Goal: Transaction & Acquisition: Download file/media

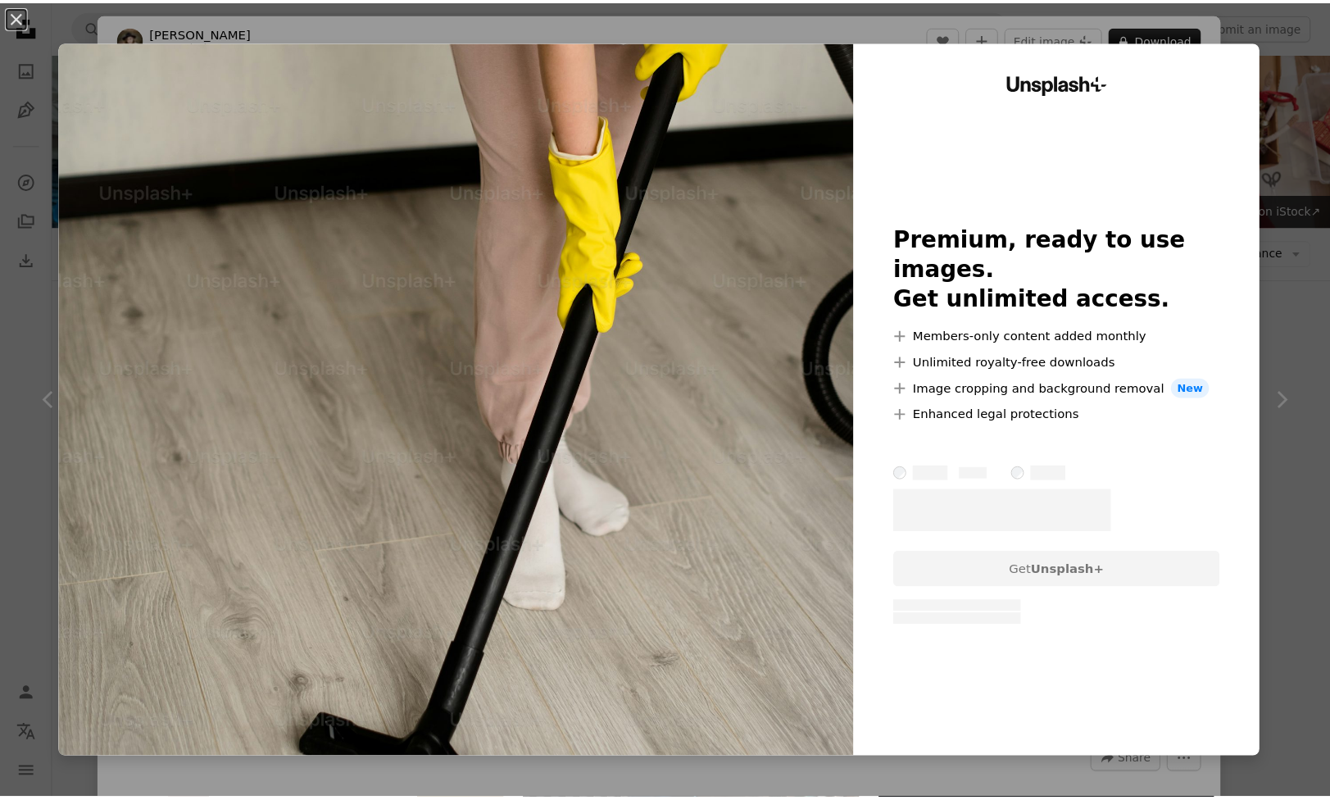
scroll to position [1092, 0]
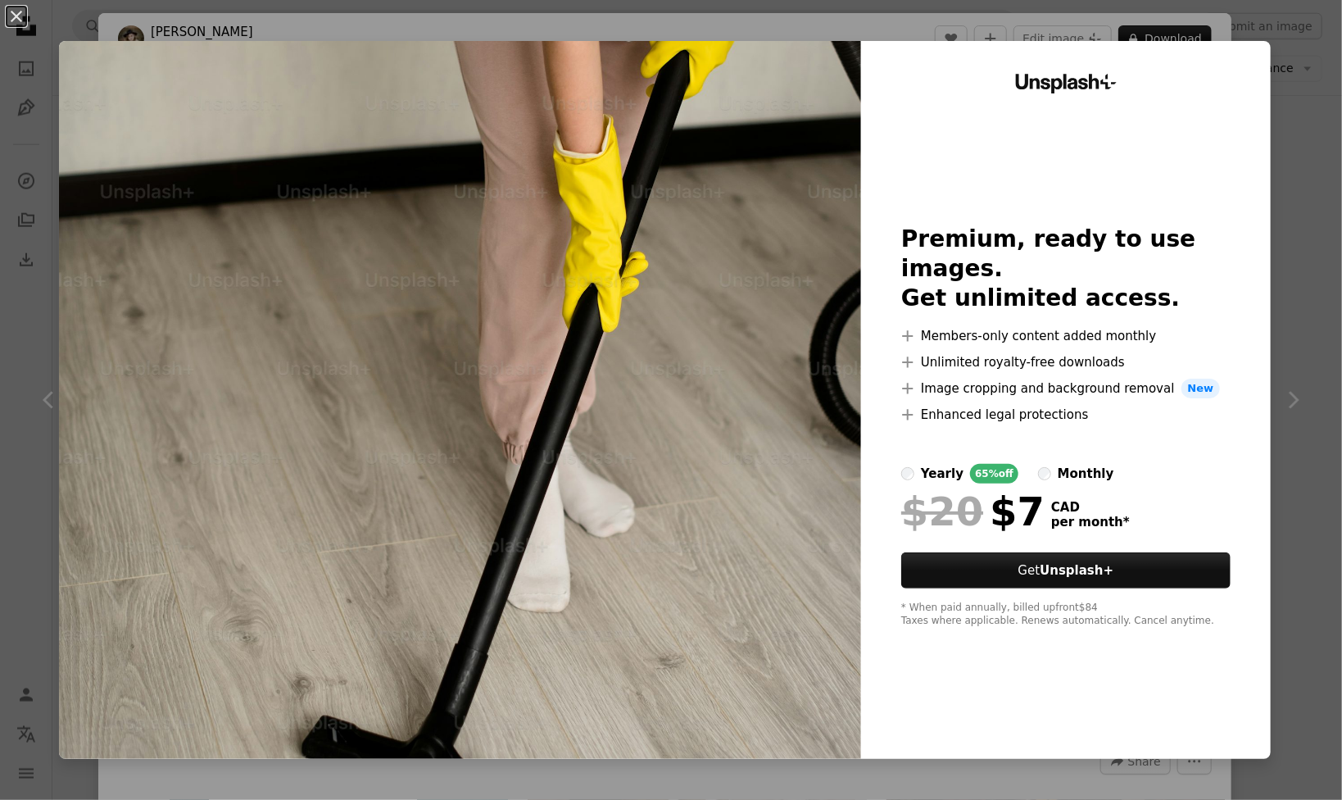
click at [23, 484] on div "An X shape Unsplash+ Premium, ready to use images. Get unlimited access. A plus…" at bounding box center [671, 400] width 1342 height 800
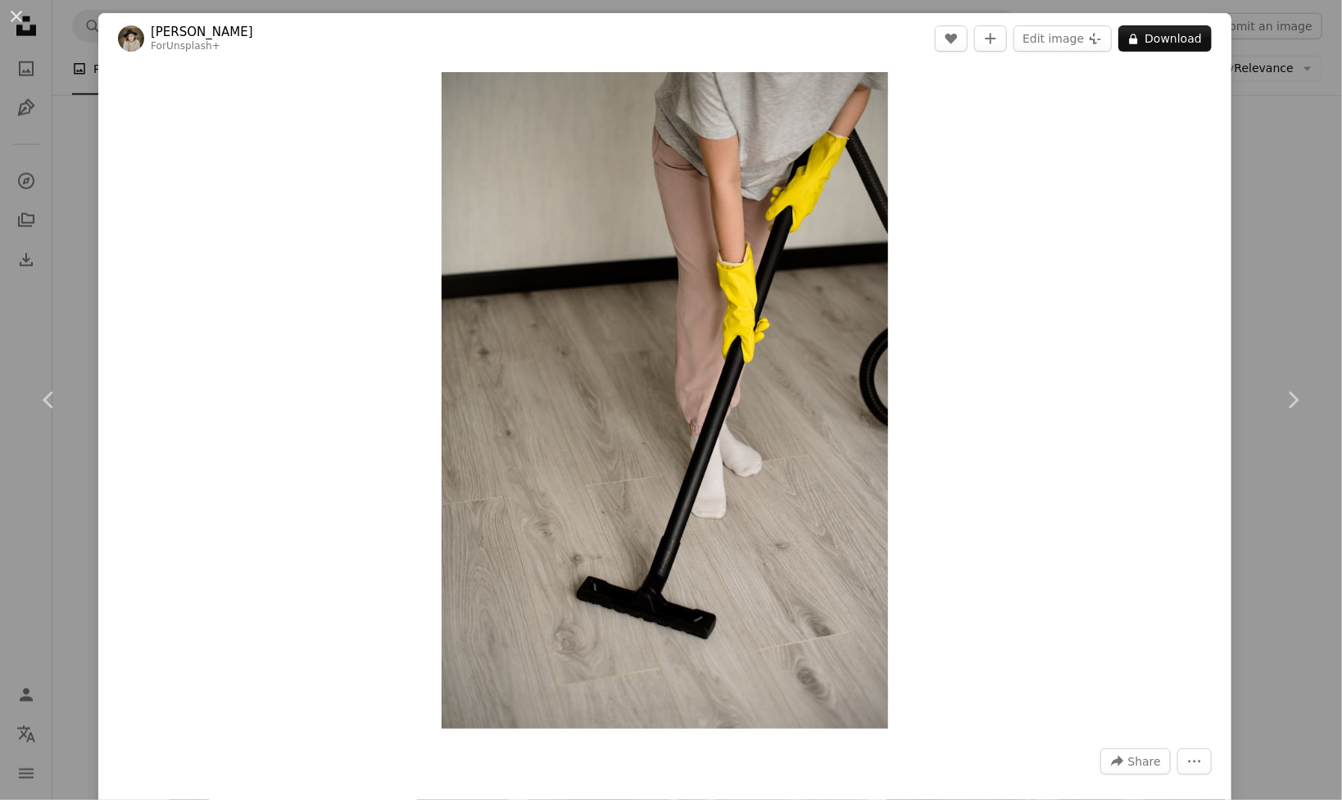
click at [1268, 244] on div "An X shape Chevron left Chevron right Kateryna Hliznitsova For Unsplash+ A hear…" at bounding box center [671, 400] width 1342 height 800
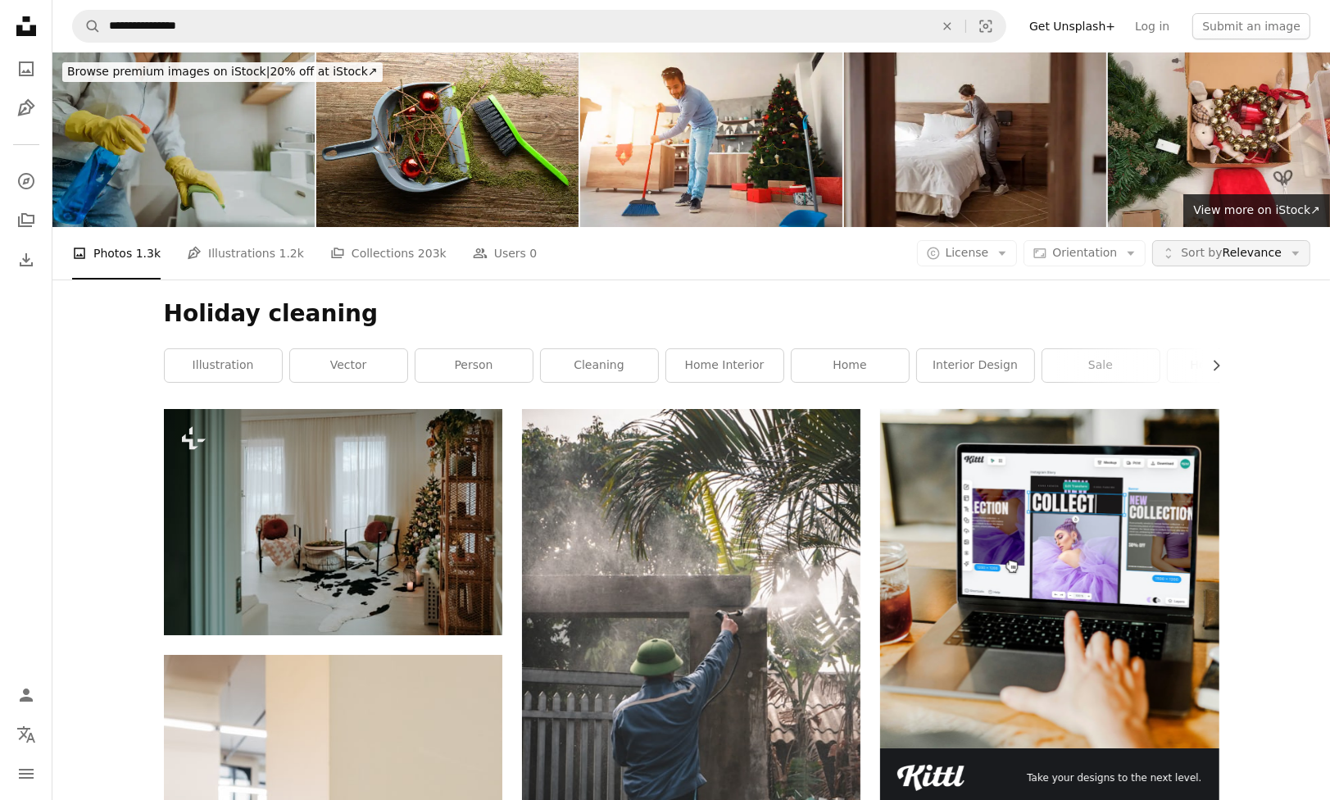
click at [1269, 265] on button "Unfold Sort by Relevance Arrow down" at bounding box center [1231, 253] width 158 height 26
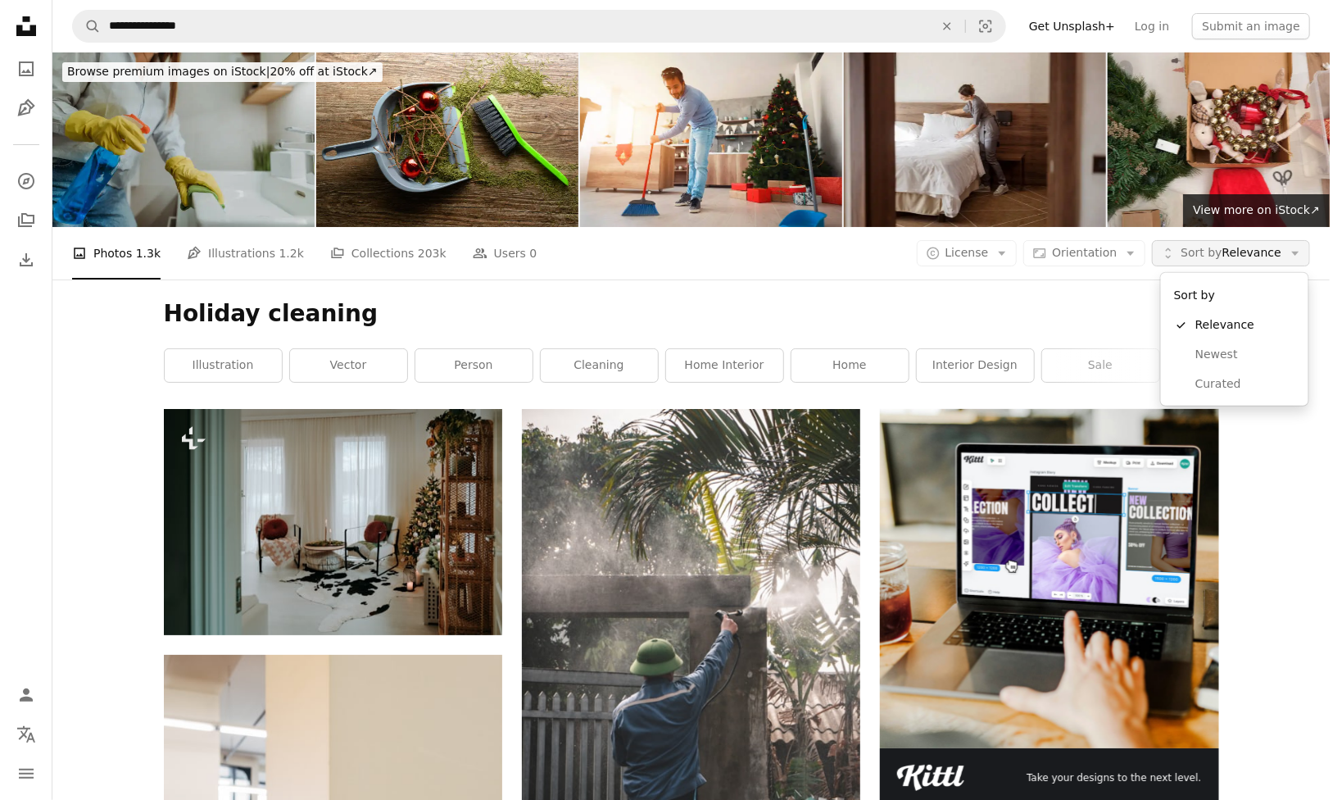
click at [1269, 265] on button "Unfold Sort by Relevance Arrow down" at bounding box center [1231, 253] width 158 height 26
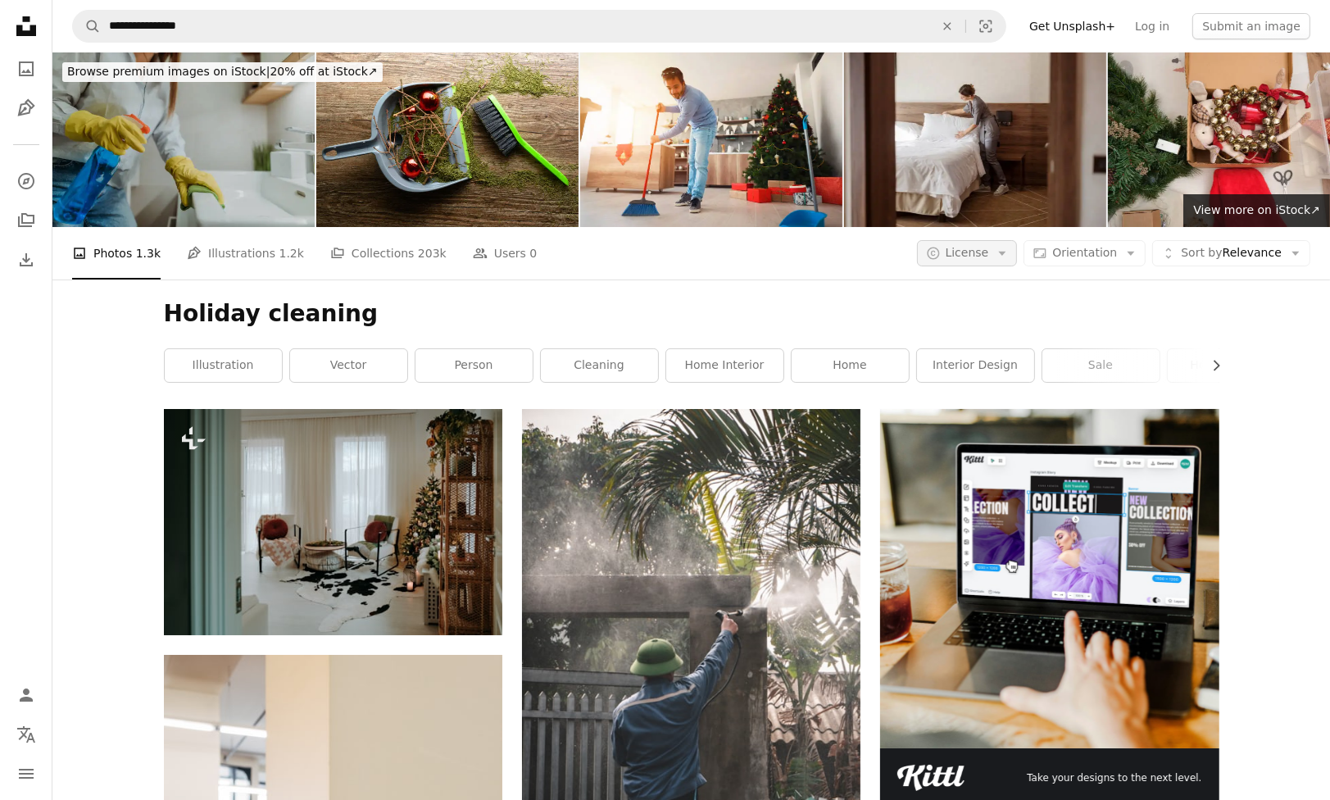
click at [989, 250] on span "License" at bounding box center [966, 252] width 43 height 13
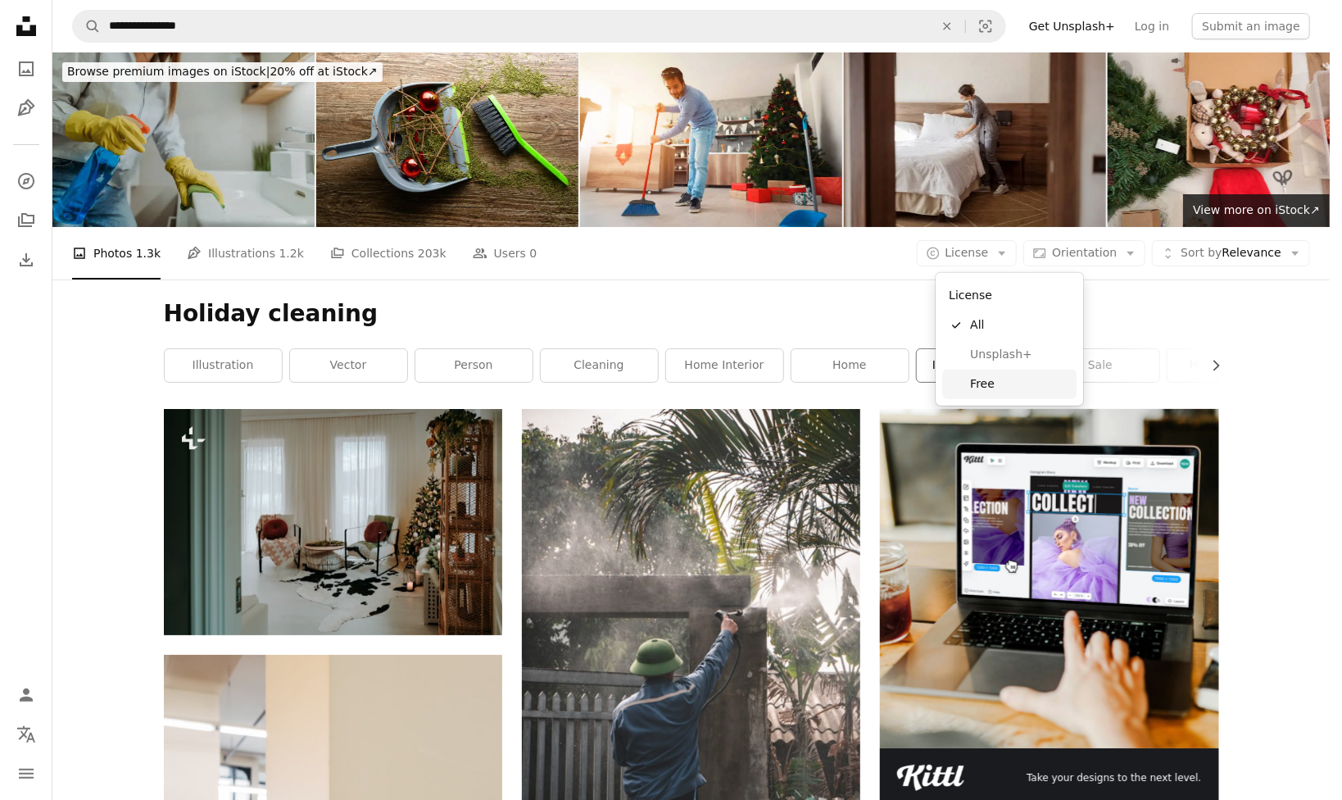
click at [973, 371] on link "Free" at bounding box center [1009, 383] width 134 height 29
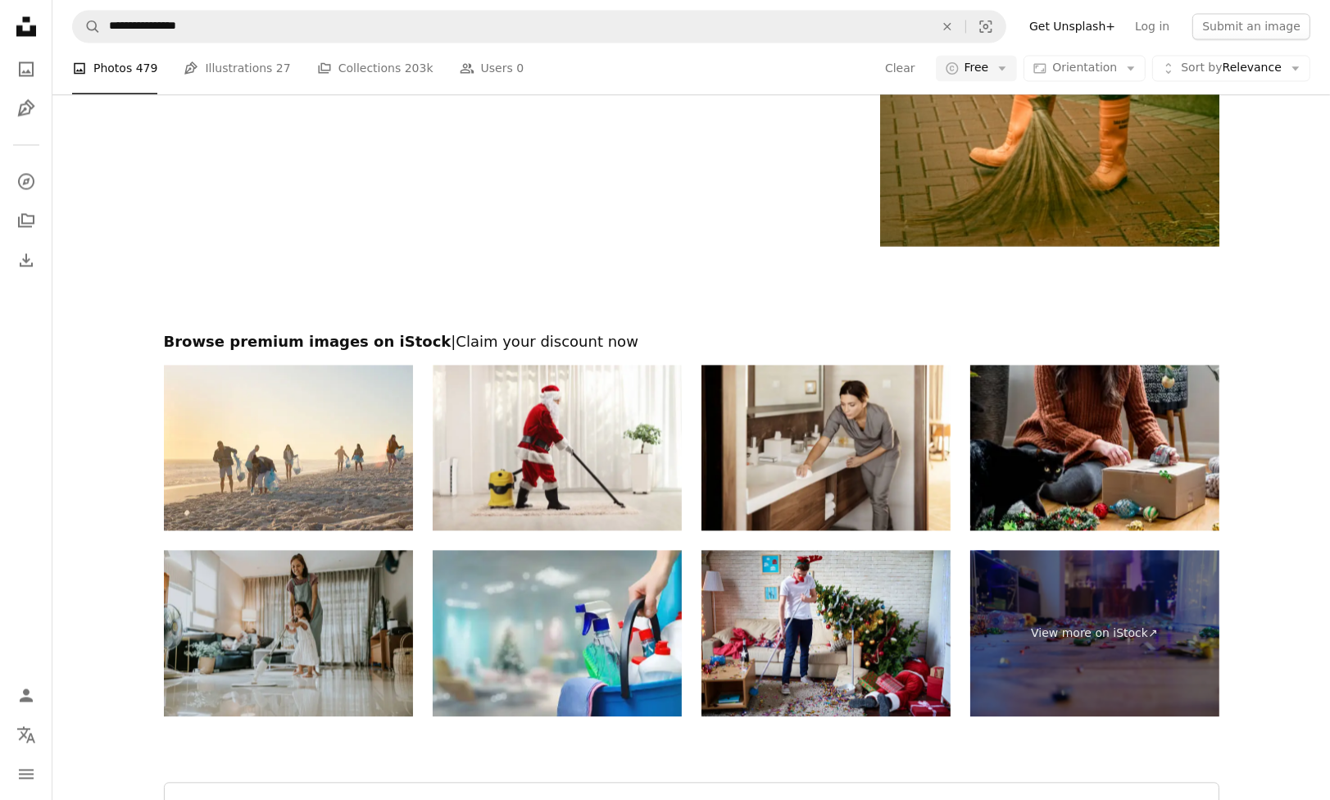
scroll to position [3113, 0]
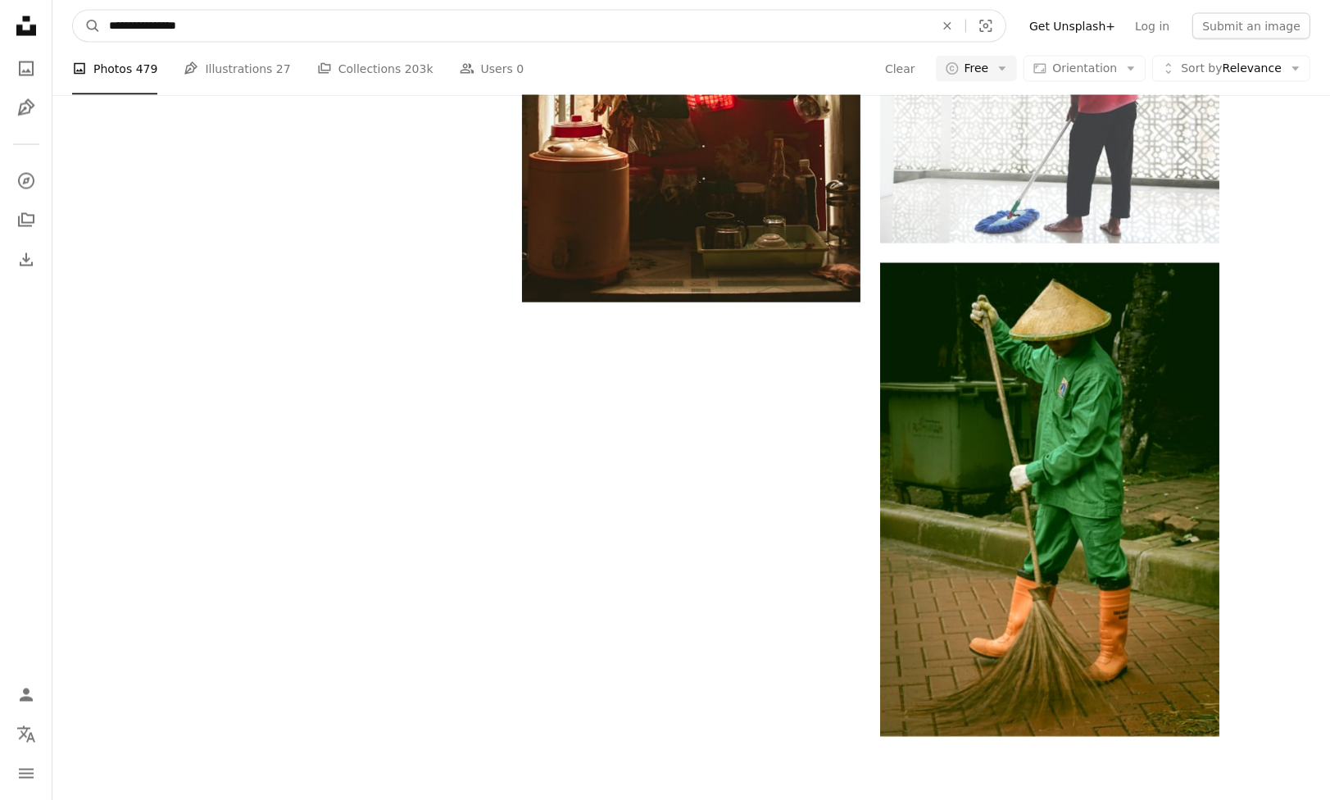
drag, startPoint x: 148, startPoint y: 30, endPoint x: -226, endPoint y: 19, distance: 374.5
type input "********"
click at [73, 11] on button "A magnifying glass" at bounding box center [87, 26] width 28 height 31
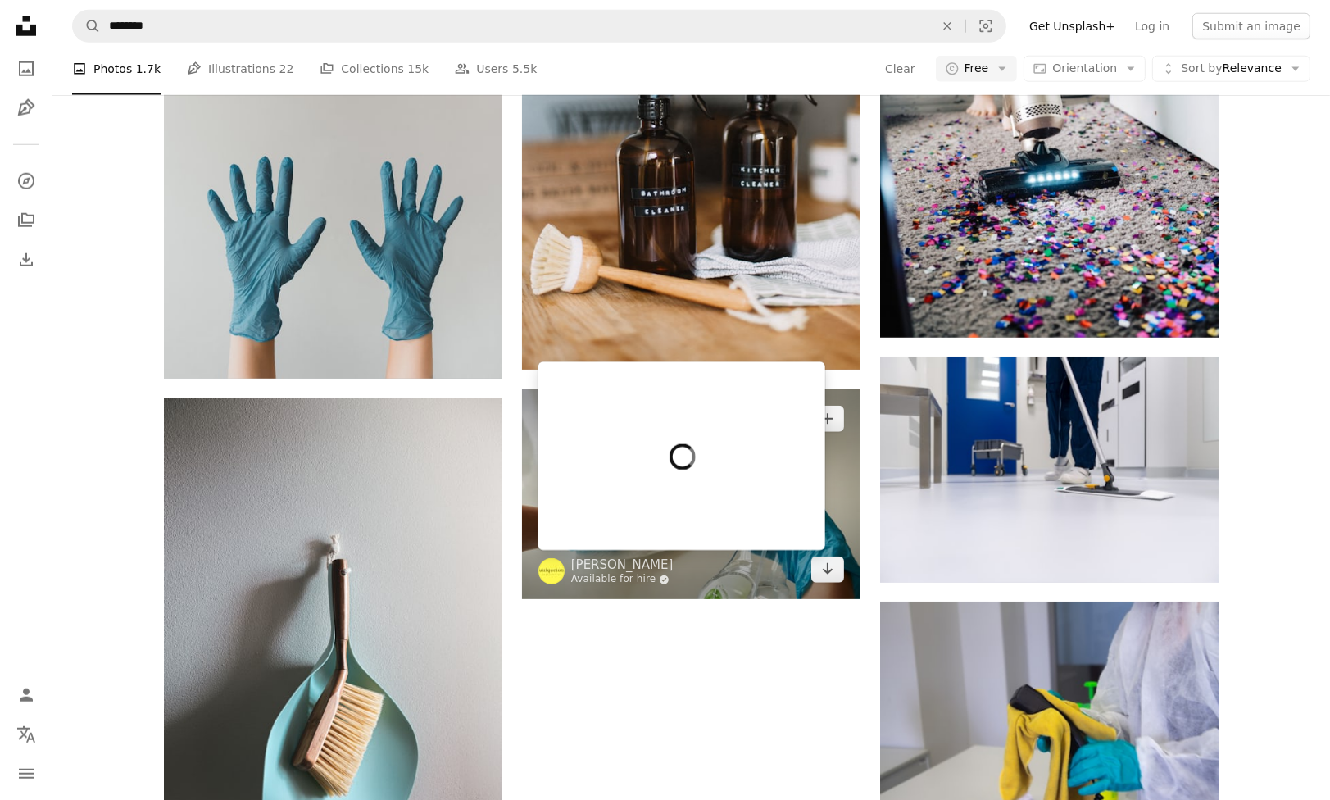
scroll to position [1638, 0]
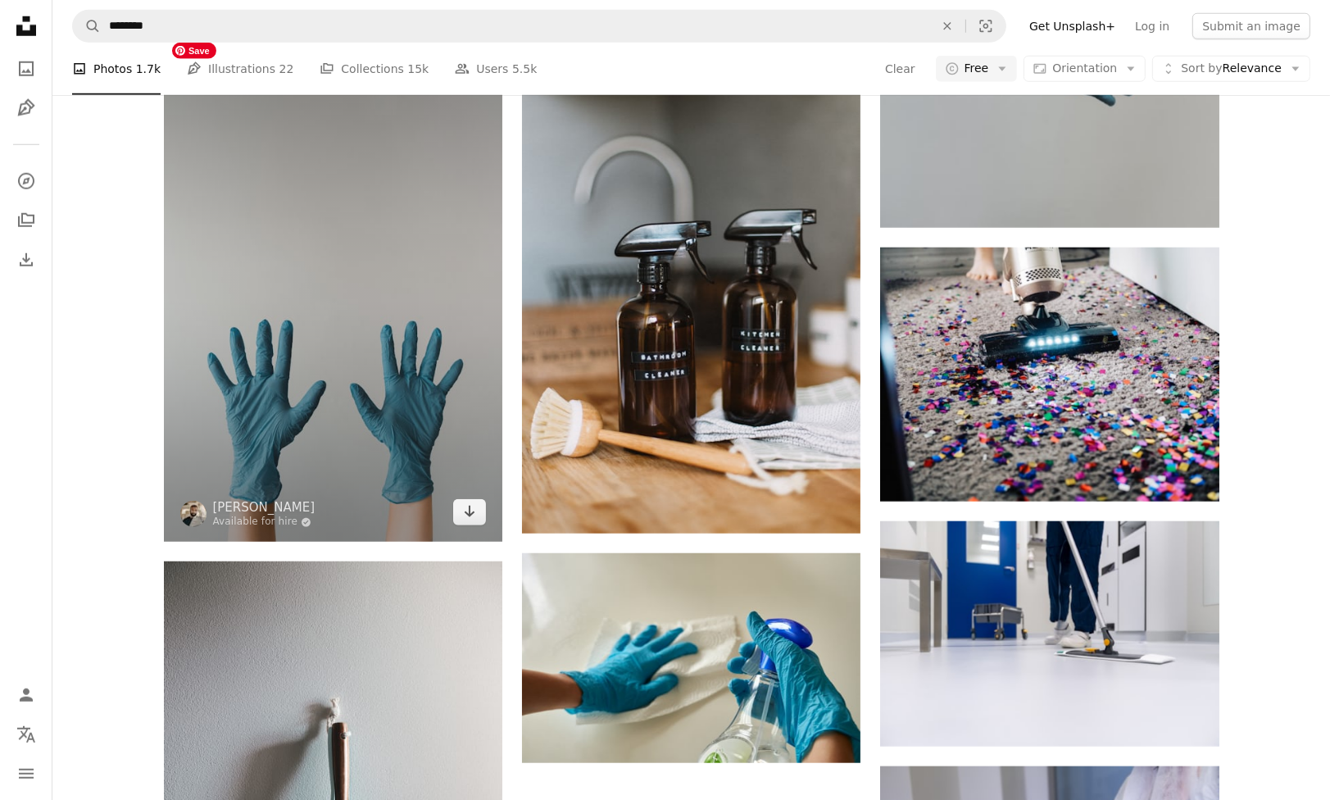
click at [290, 352] on img at bounding box center [333, 288] width 338 height 508
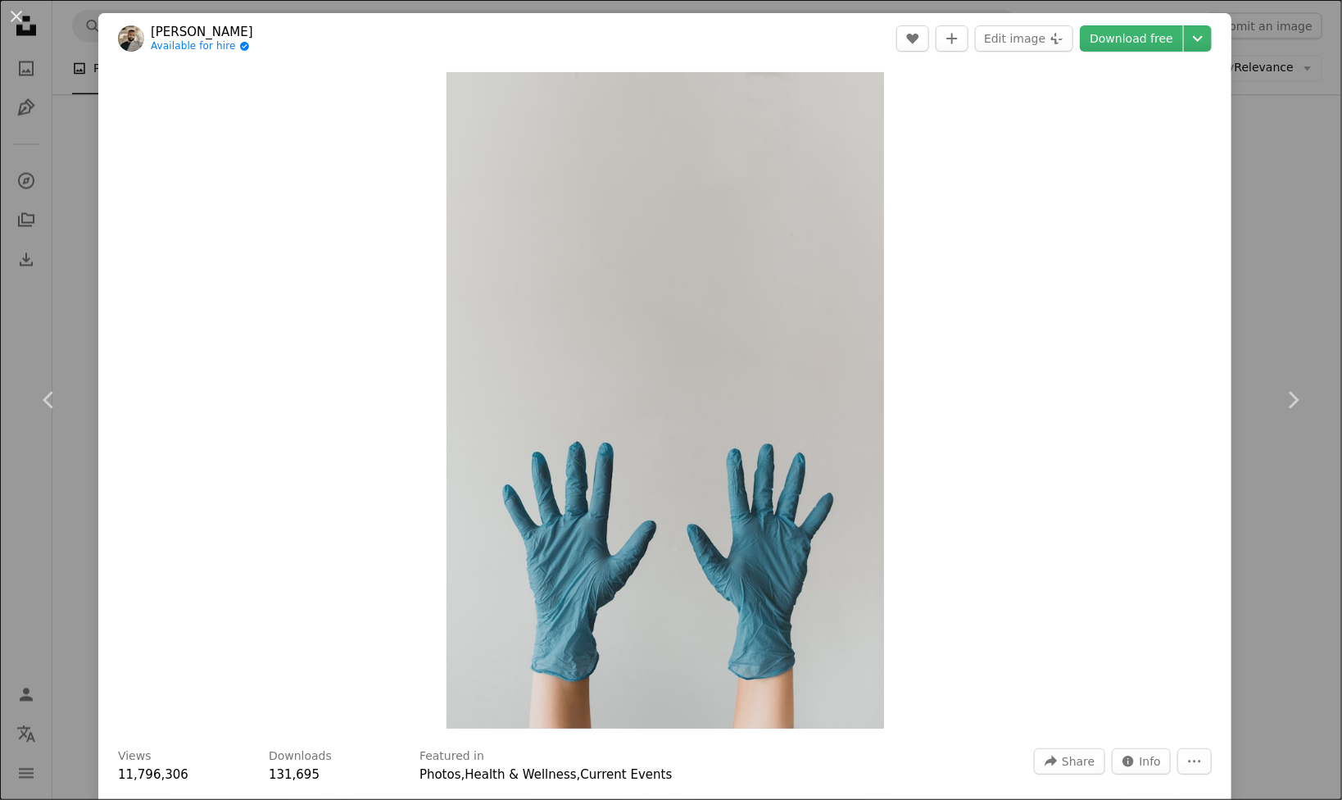
click at [1140, 22] on header "[PERSON_NAME] Available for hire A checkmark inside of a circle A heart A plus …" at bounding box center [664, 38] width 1133 height 51
click at [1134, 39] on link "Download free" at bounding box center [1131, 38] width 103 height 26
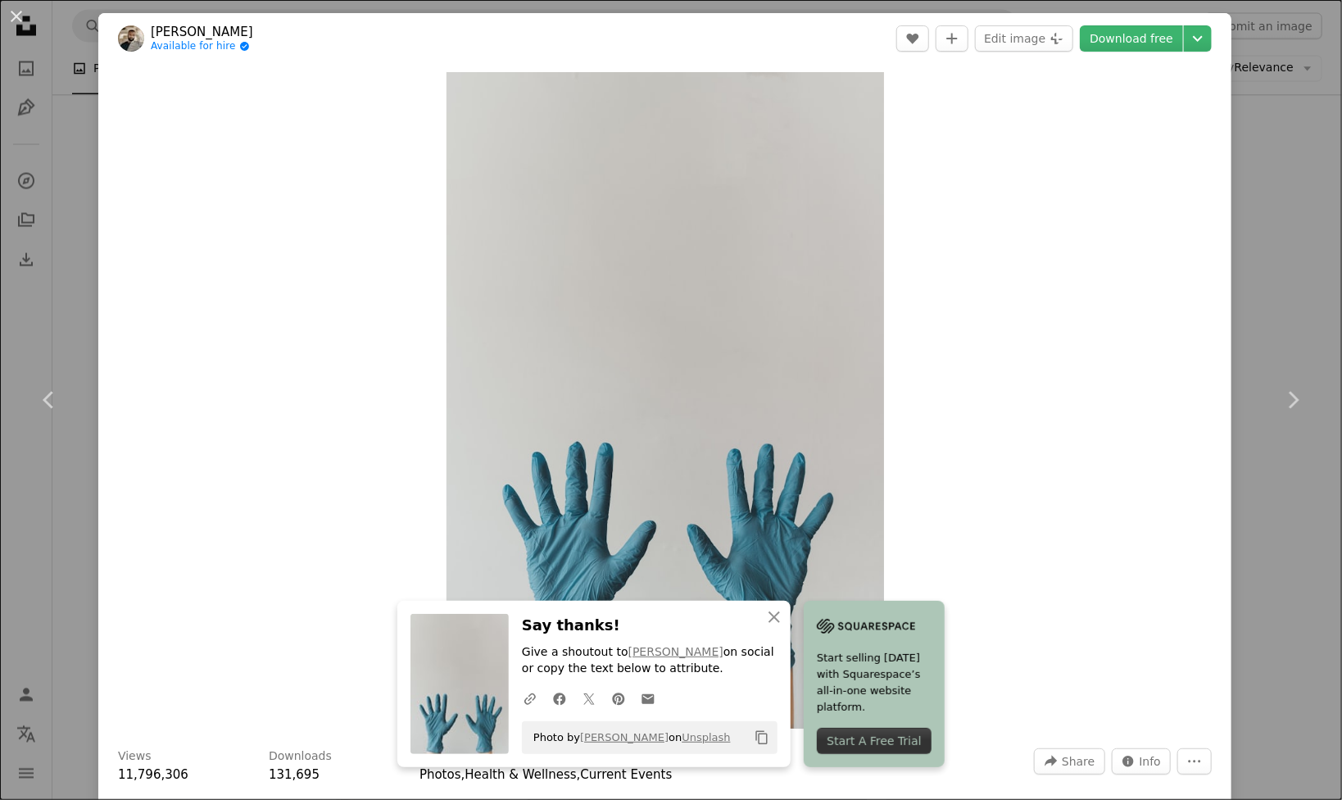
click at [1279, 297] on div "An X shape Chevron left Chevron right An X shape Close Say thanks! Give a shout…" at bounding box center [671, 400] width 1342 height 800
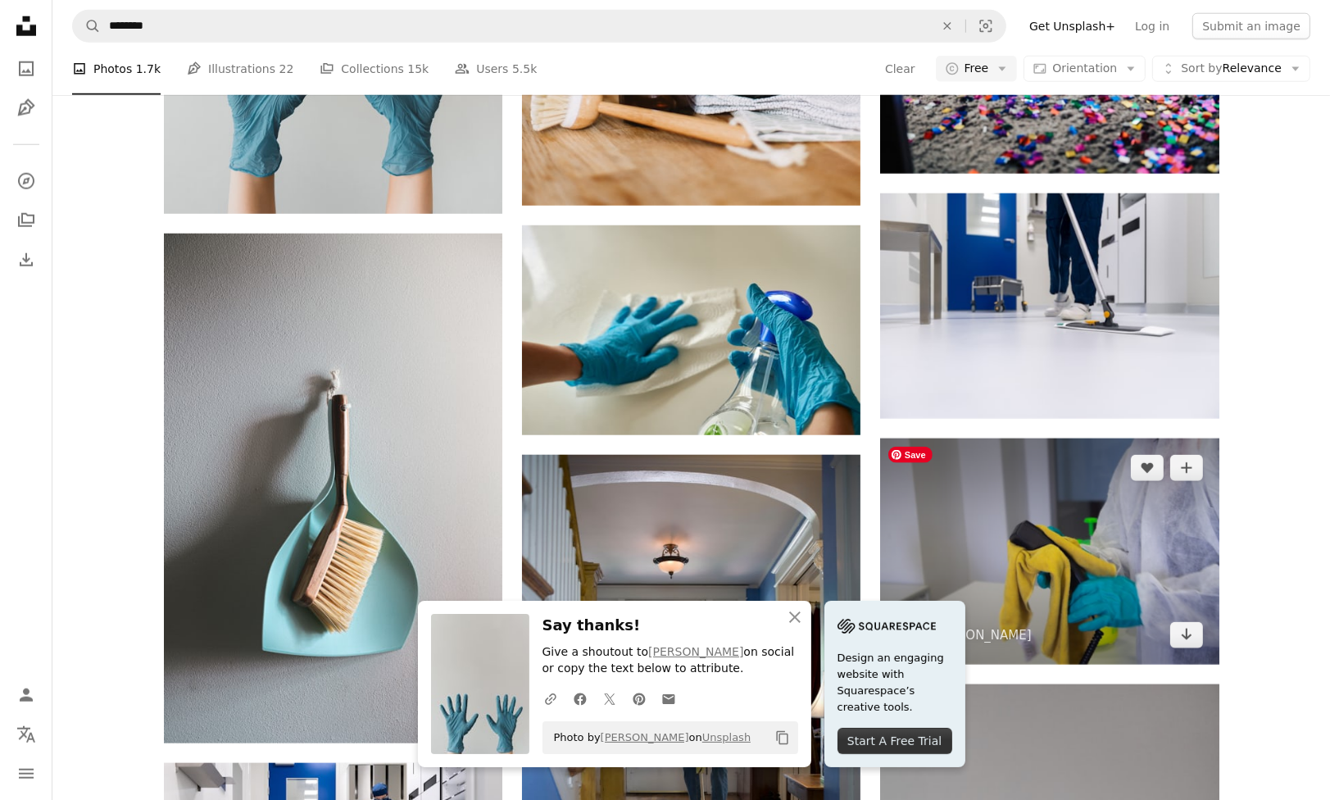
scroll to position [1638, 0]
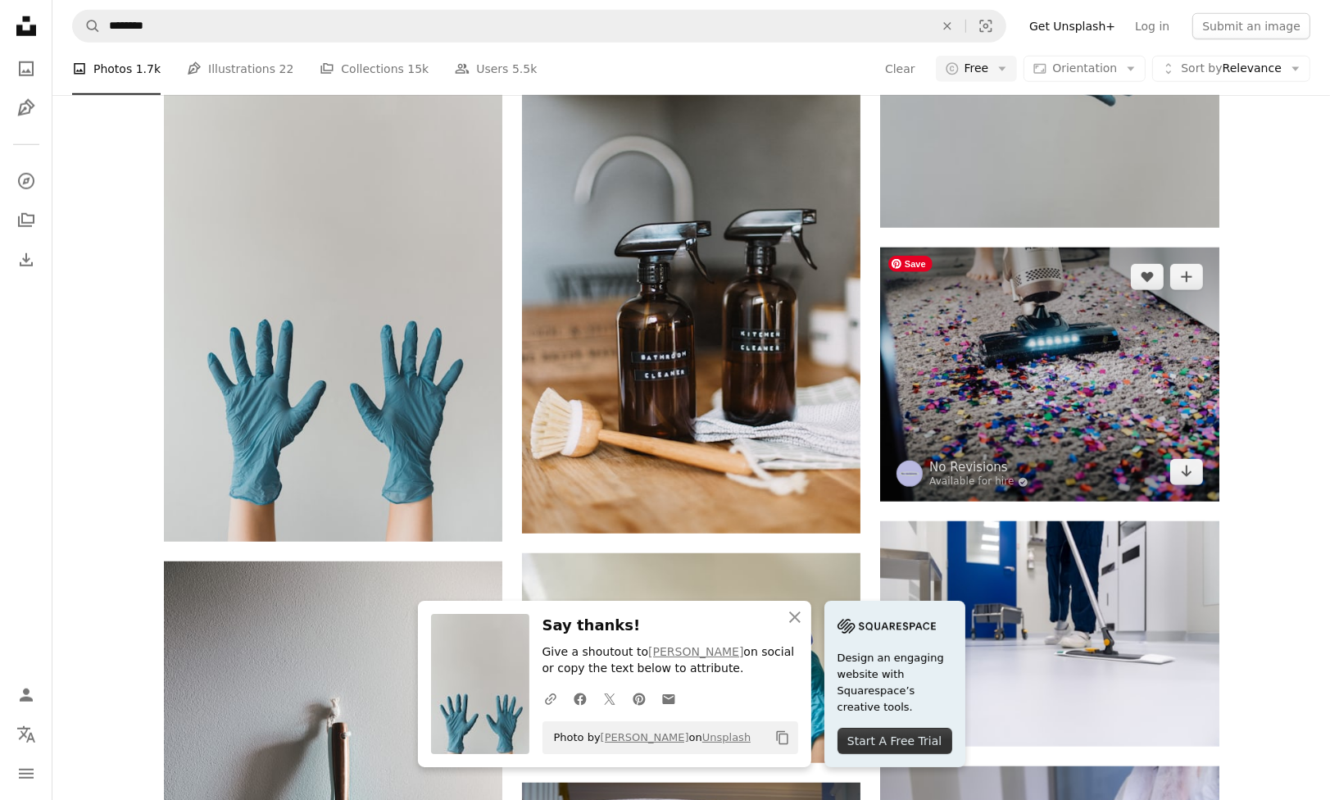
click at [1132, 383] on img at bounding box center [1049, 374] width 338 height 254
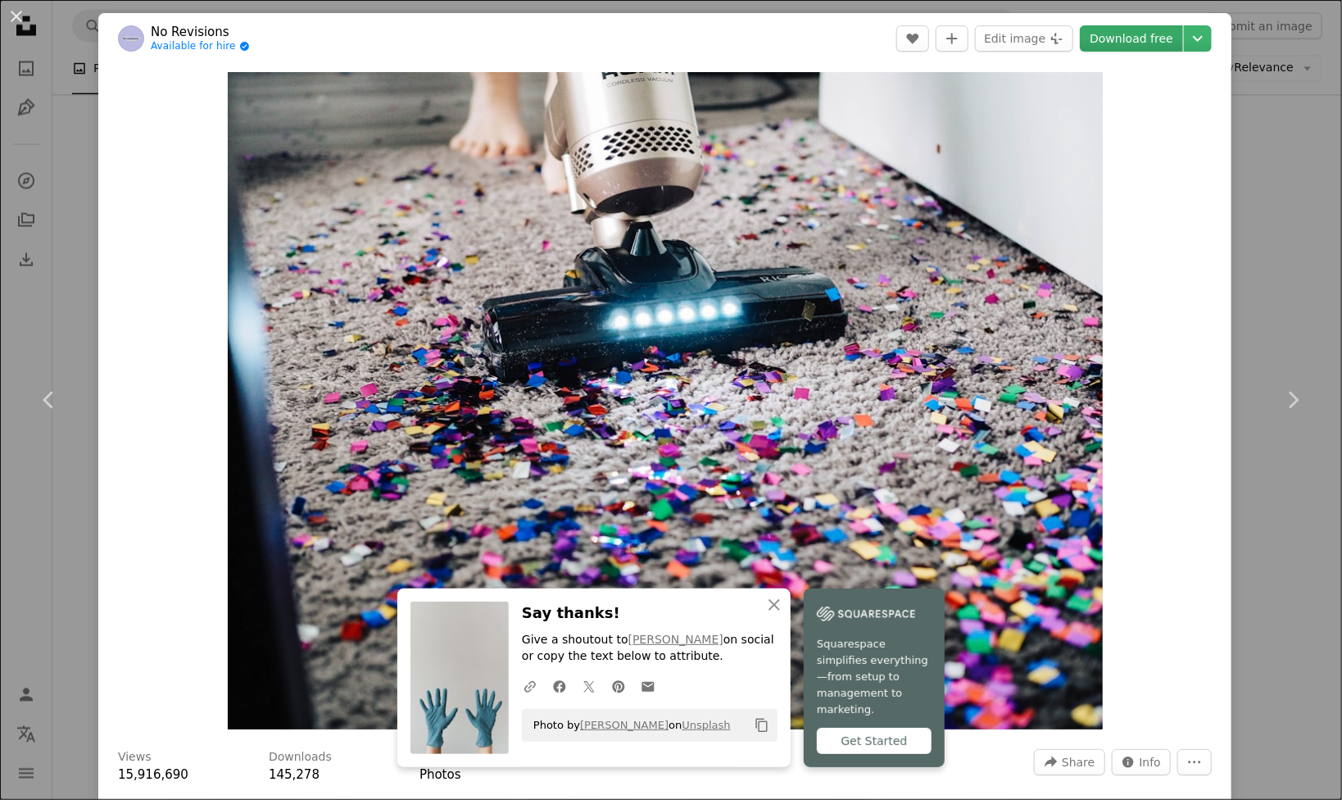
click at [1130, 35] on link "Download free" at bounding box center [1131, 38] width 103 height 26
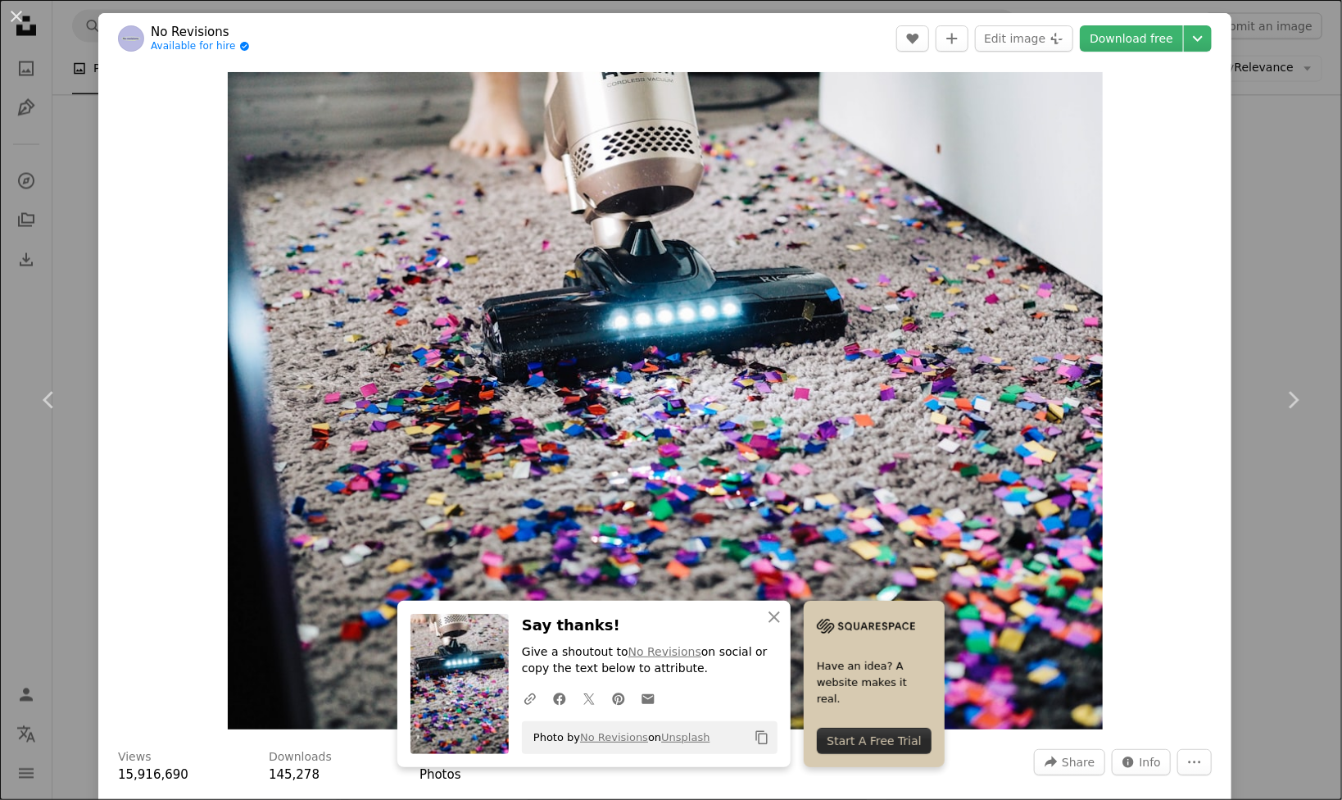
click at [1256, 274] on div "An X shape Chevron left Chevron right An X shape Close Say thanks! Give a shout…" at bounding box center [671, 400] width 1342 height 800
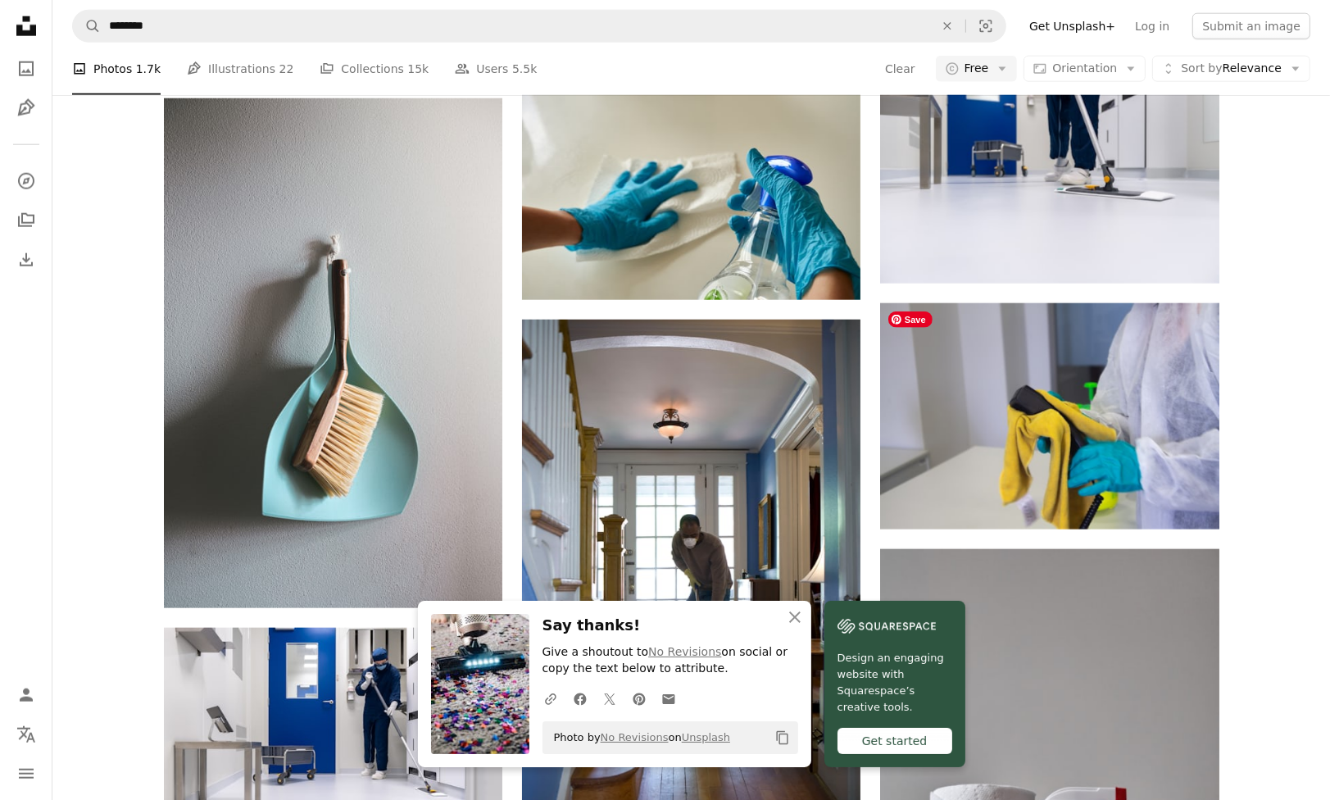
scroll to position [2130, 0]
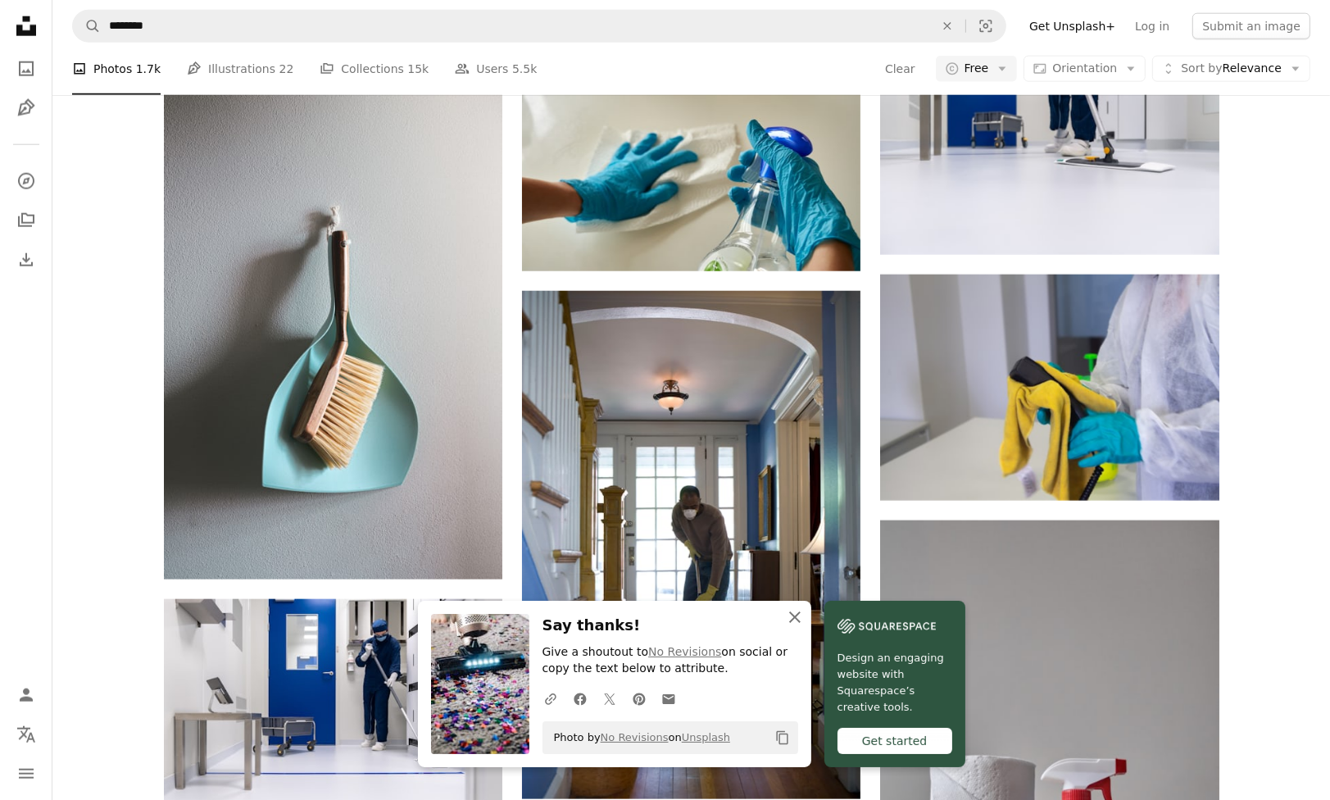
click at [796, 615] on icon "An X shape" at bounding box center [795, 617] width 20 height 20
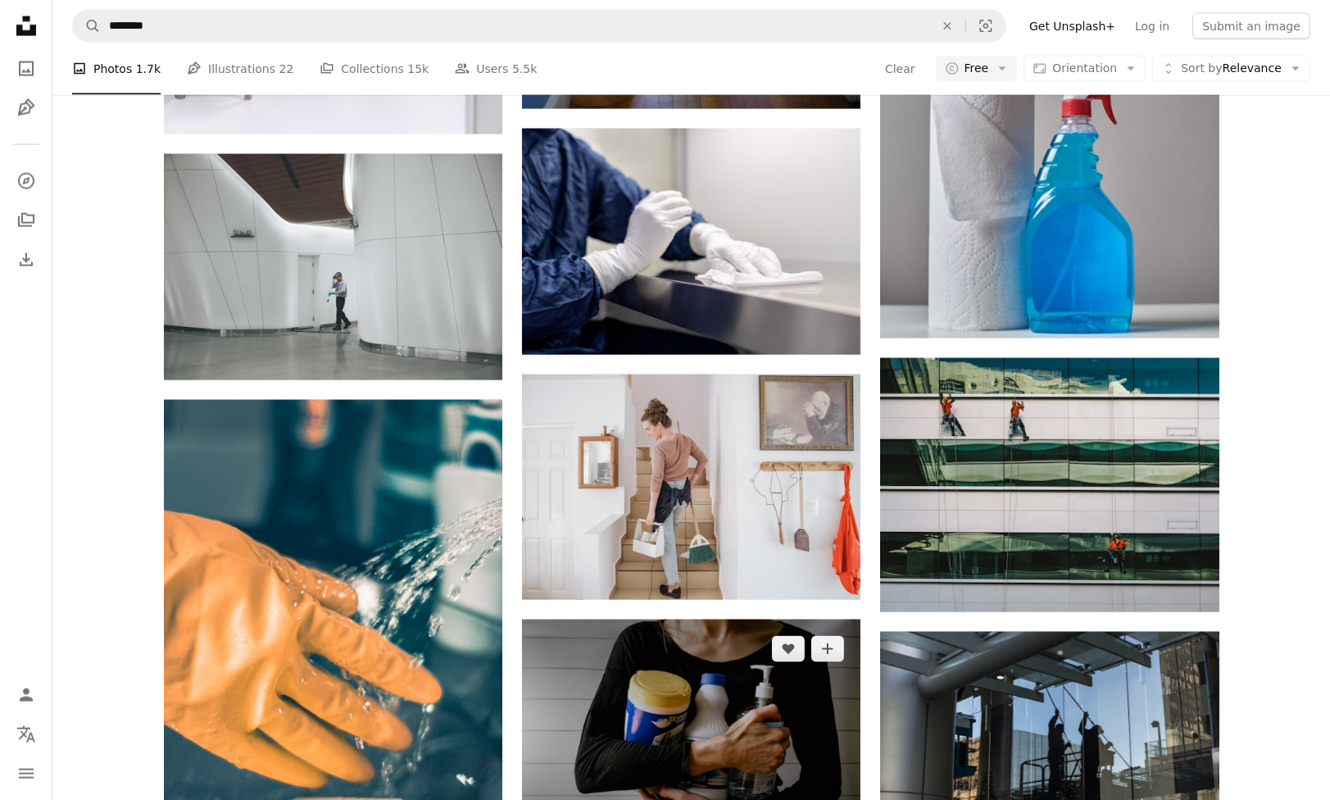
scroll to position [2949, 0]
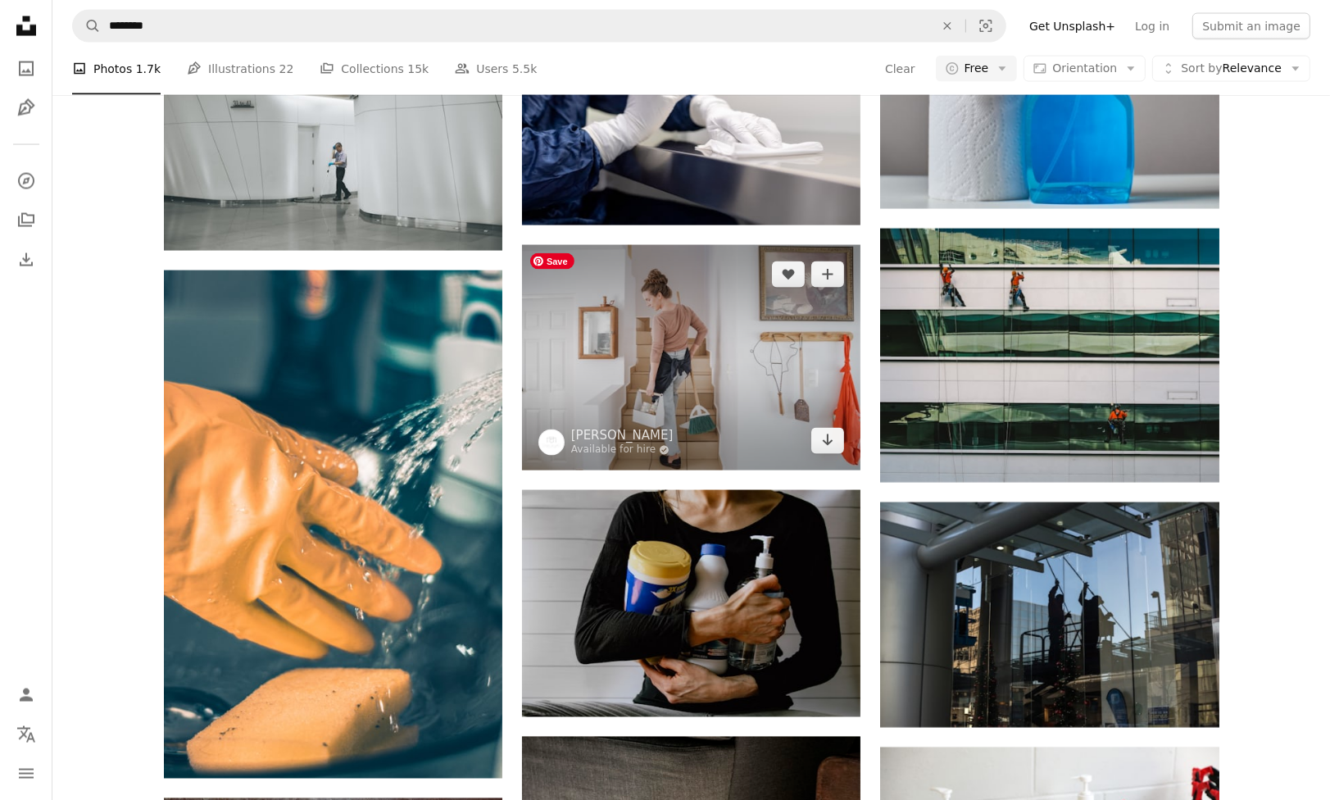
click at [707, 356] on img at bounding box center [691, 357] width 338 height 225
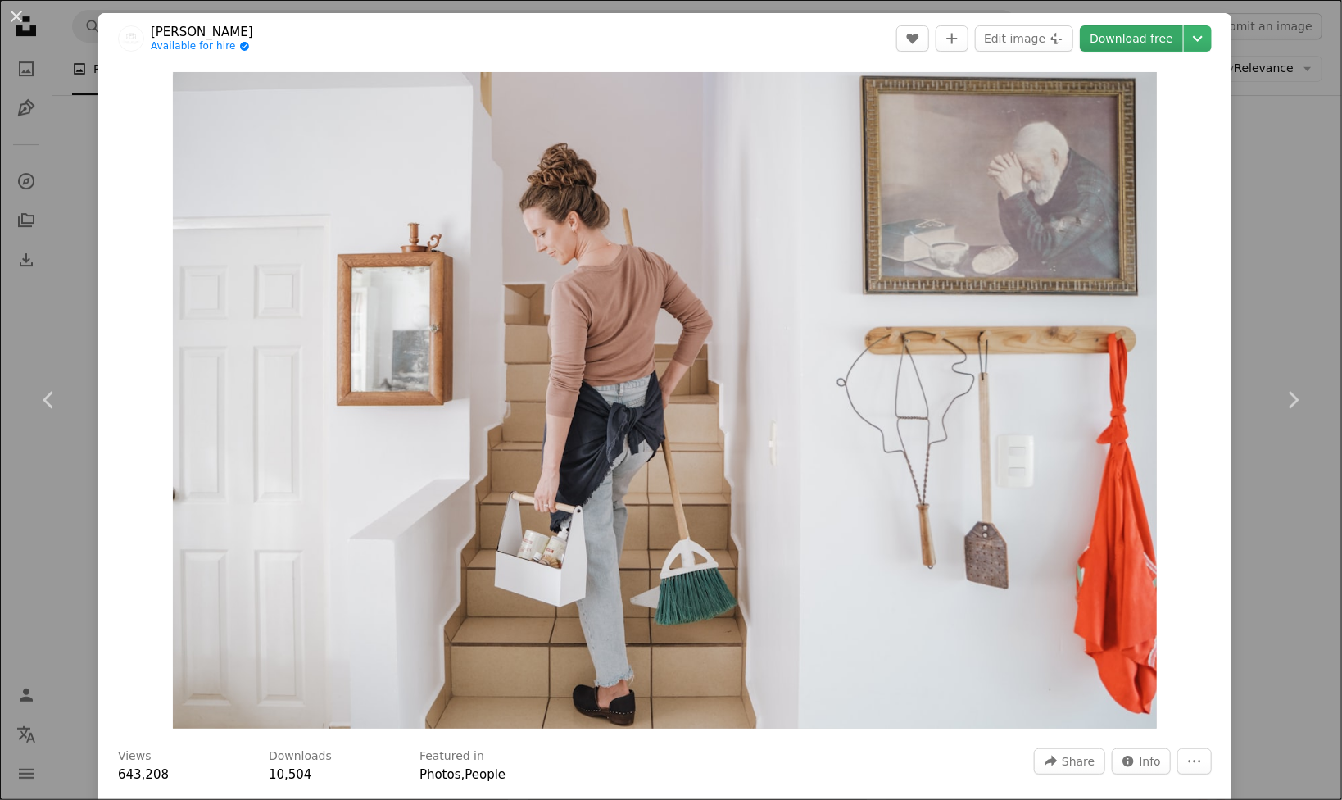
click at [1104, 47] on link "Download free" at bounding box center [1131, 38] width 103 height 26
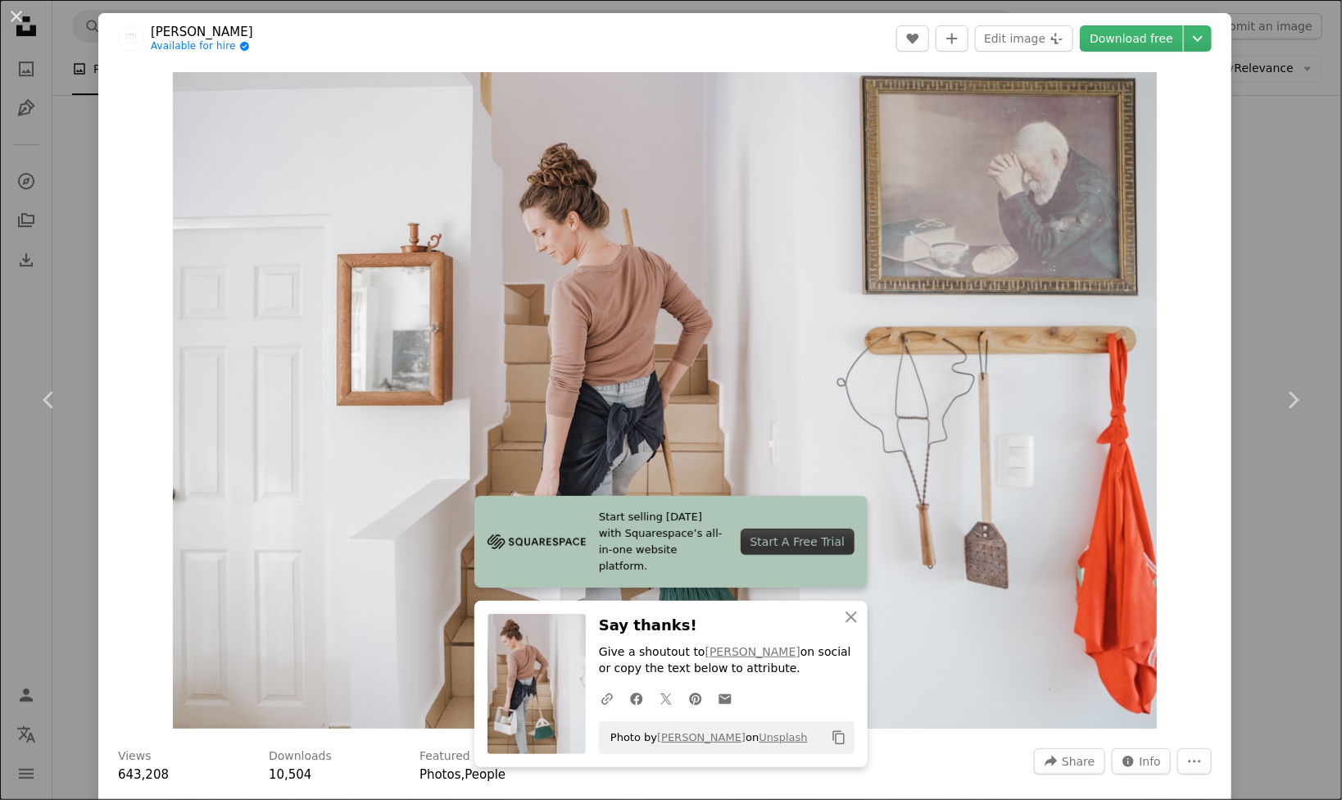
click at [1249, 158] on div "An X shape Chevron left Chevron right Start selling [DATE] with Squarespace’s a…" at bounding box center [671, 400] width 1342 height 800
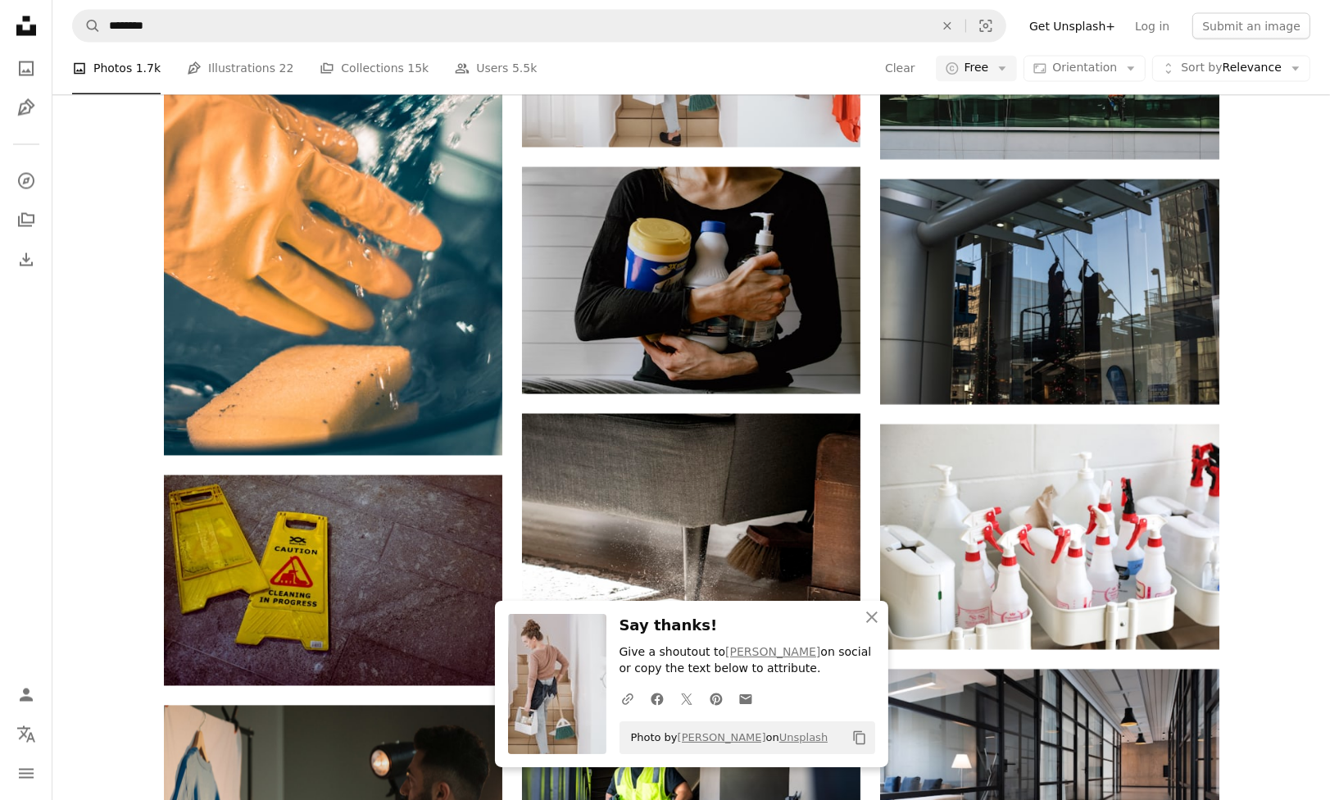
scroll to position [3277, 0]
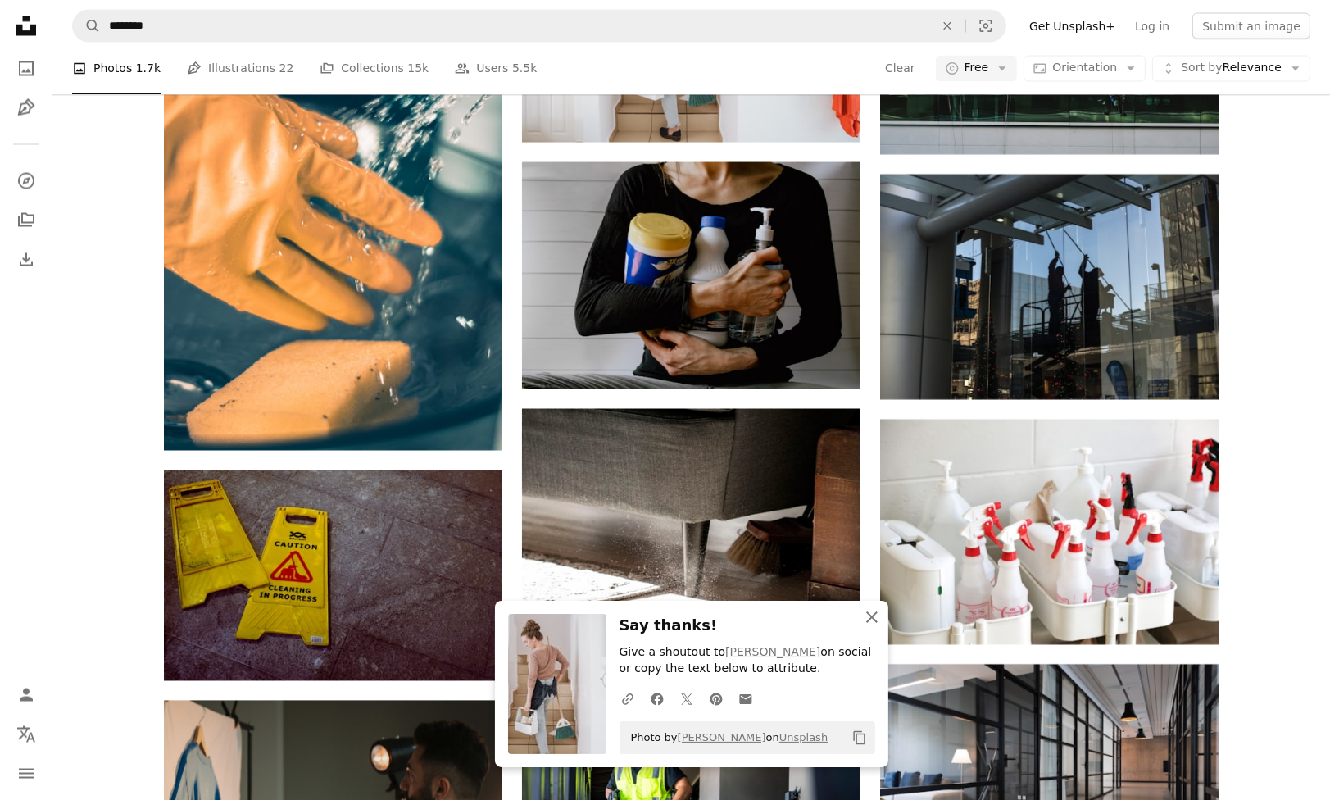
click at [875, 615] on icon "An X shape" at bounding box center [872, 617] width 20 height 20
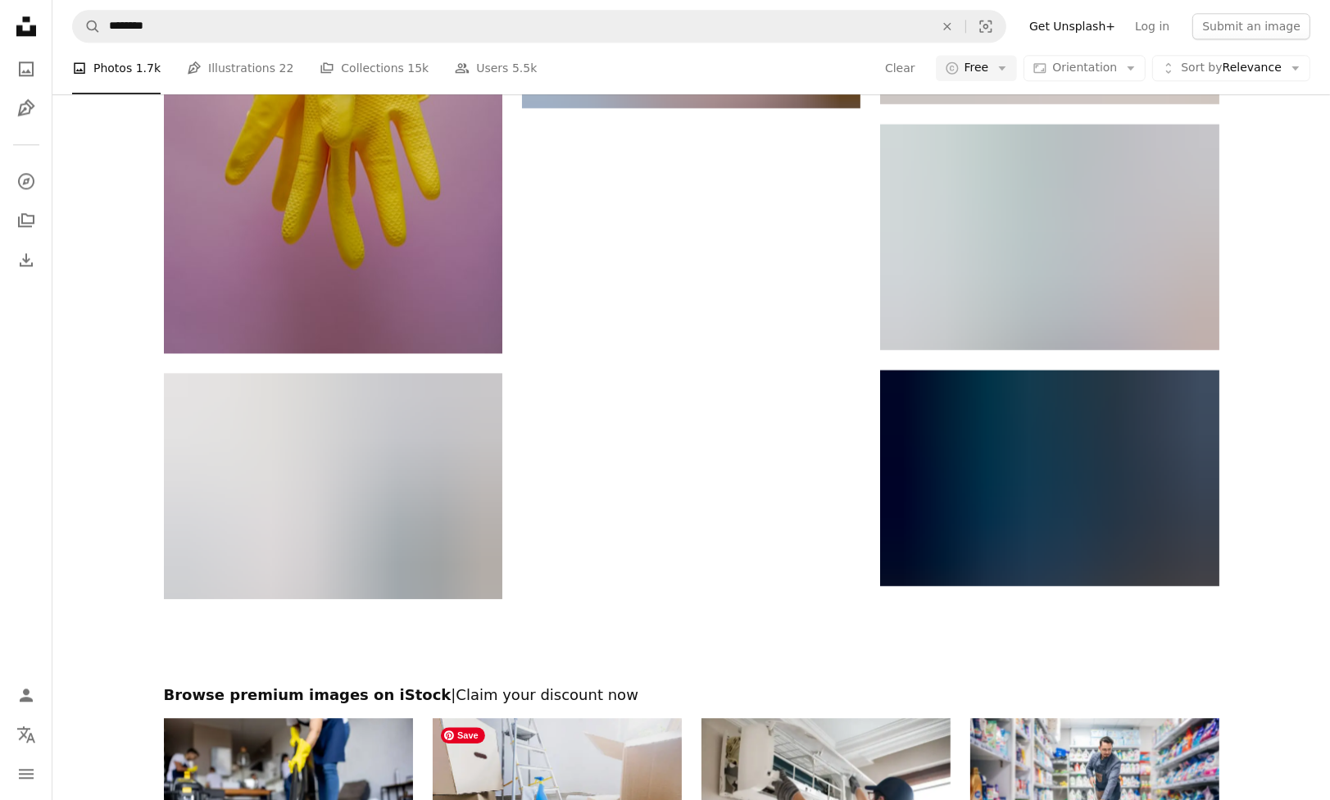
scroll to position [4588, 0]
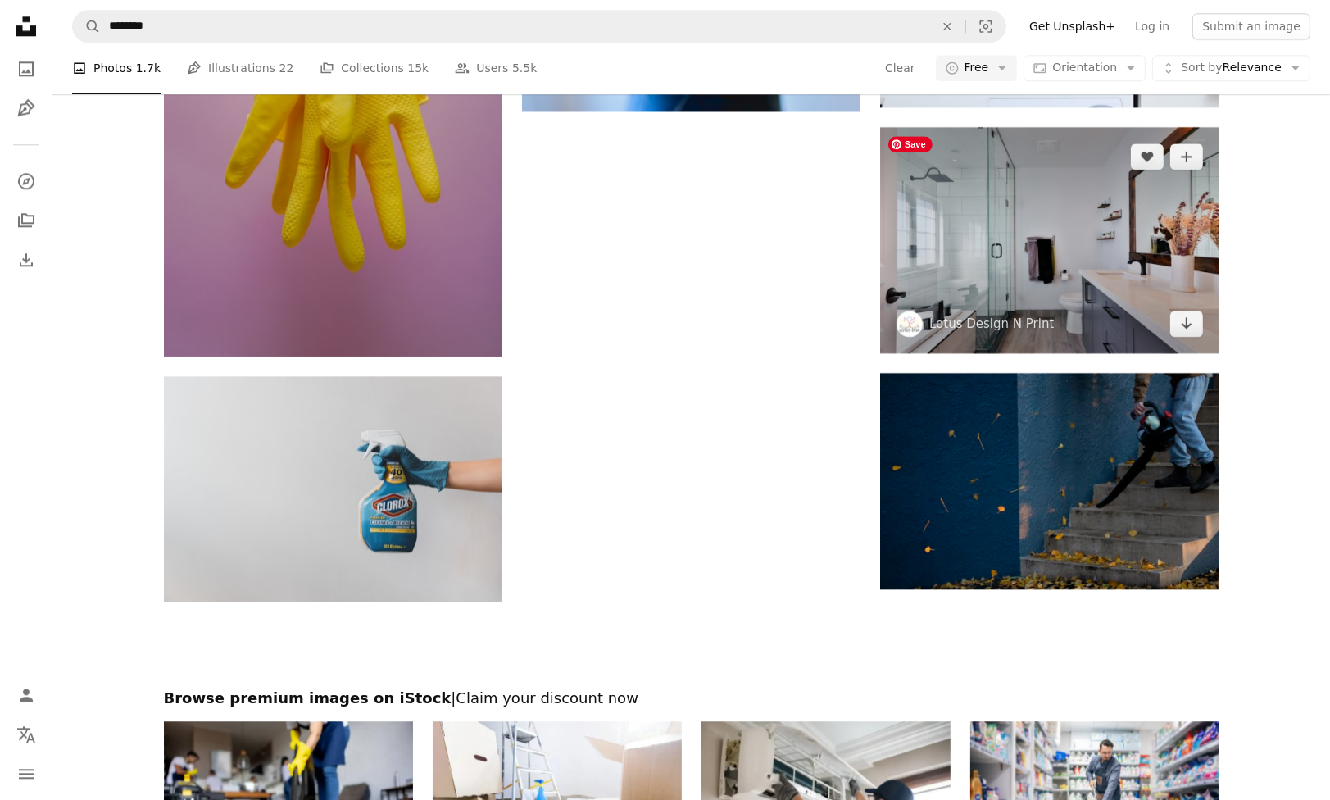
click at [991, 257] on img at bounding box center [1049, 239] width 338 height 225
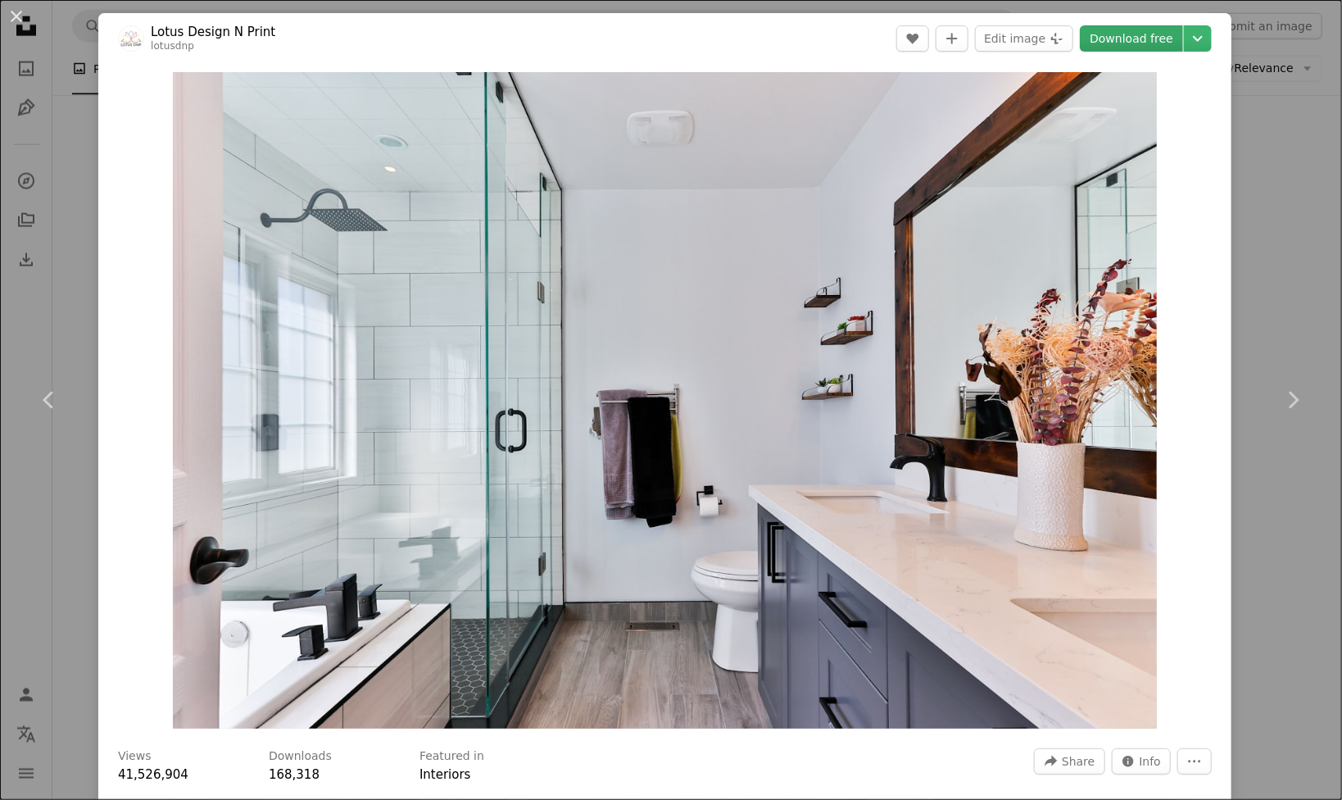
click at [1126, 46] on link "Download free" at bounding box center [1131, 38] width 103 height 26
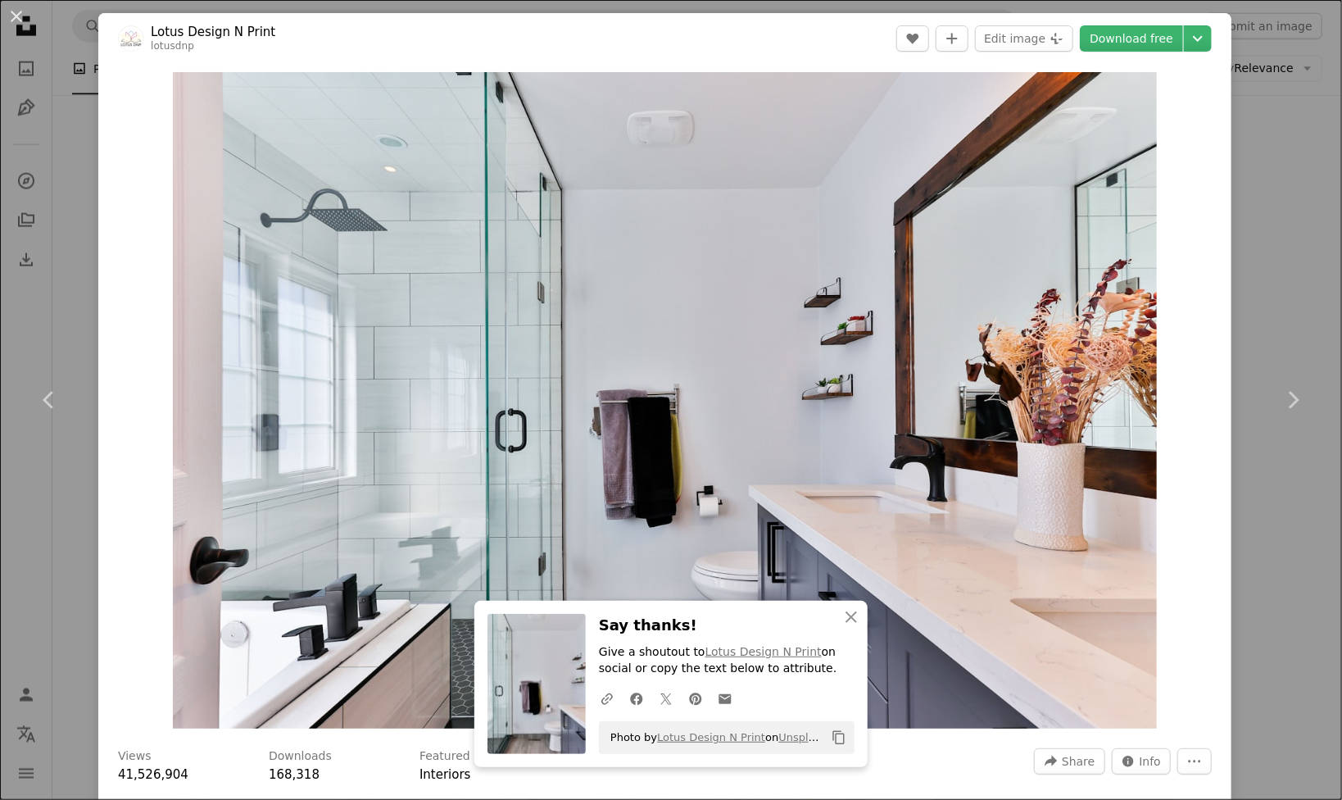
drag, startPoint x: 1260, startPoint y: 242, endPoint x: 1243, endPoint y: 241, distance: 17.2
click at [1260, 242] on div "An X shape Chevron left Chevron right An X shape Close Say thanks! Give a shout…" at bounding box center [671, 400] width 1342 height 800
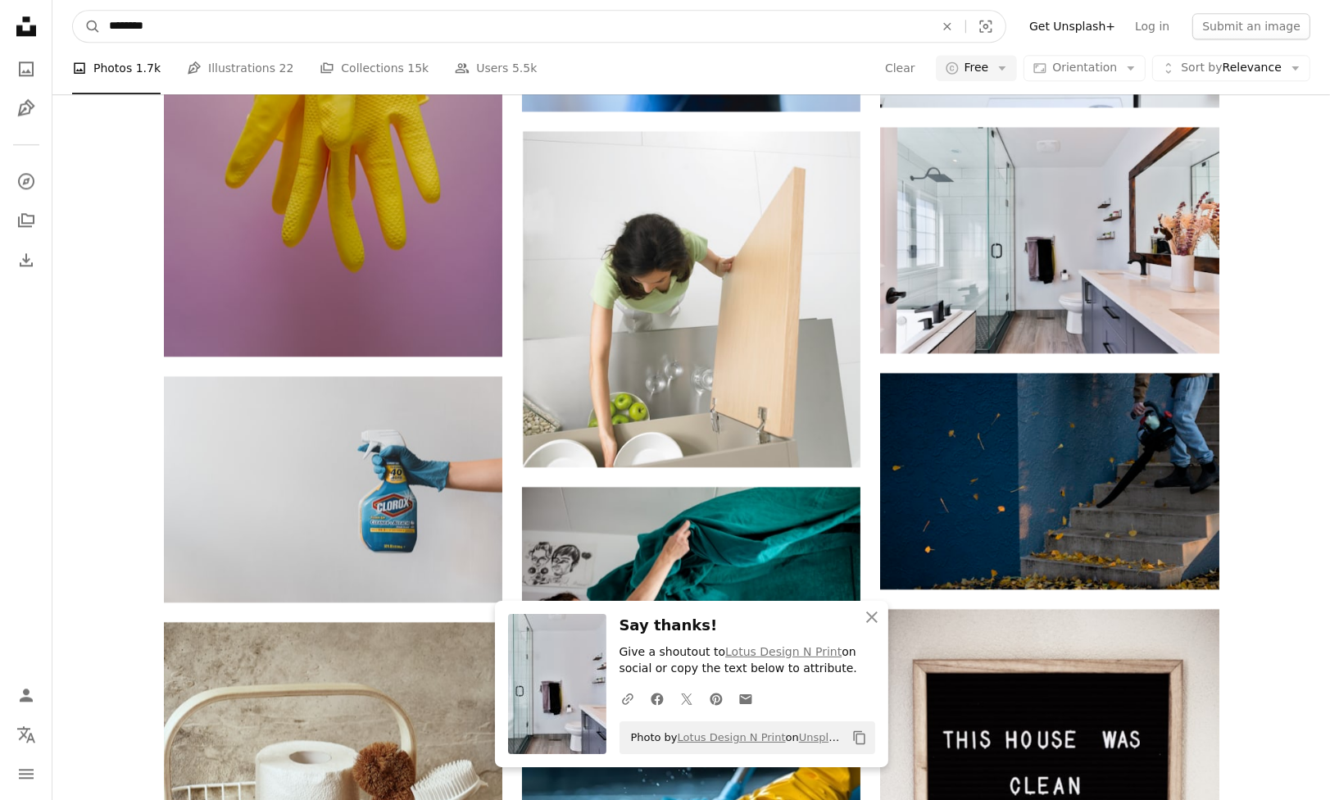
drag, startPoint x: 283, startPoint y: 27, endPoint x: 146, endPoint y: 26, distance: 137.6
click at [146, 26] on input "********" at bounding box center [515, 26] width 828 height 31
type input "*****"
click at [73, 11] on button "A magnifying glass" at bounding box center [87, 26] width 28 height 31
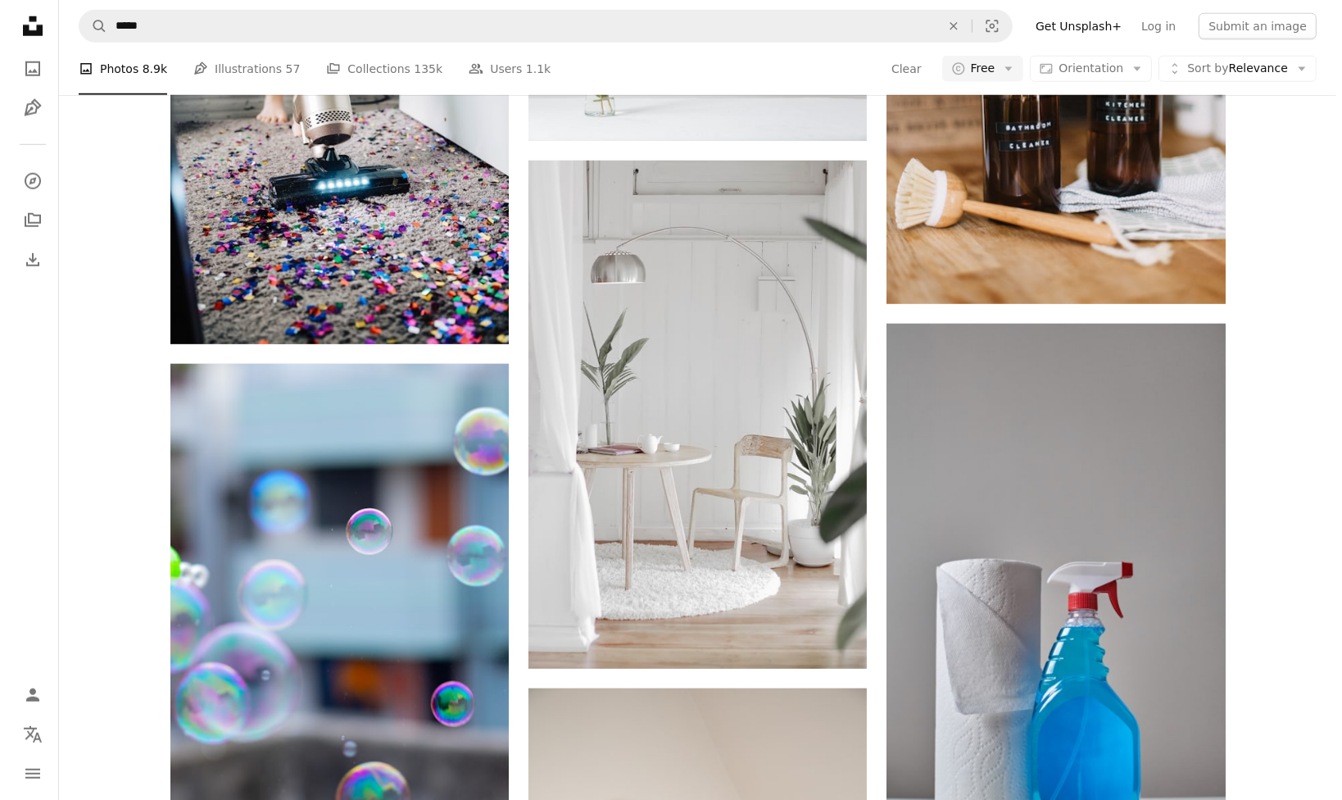
scroll to position [1638, 0]
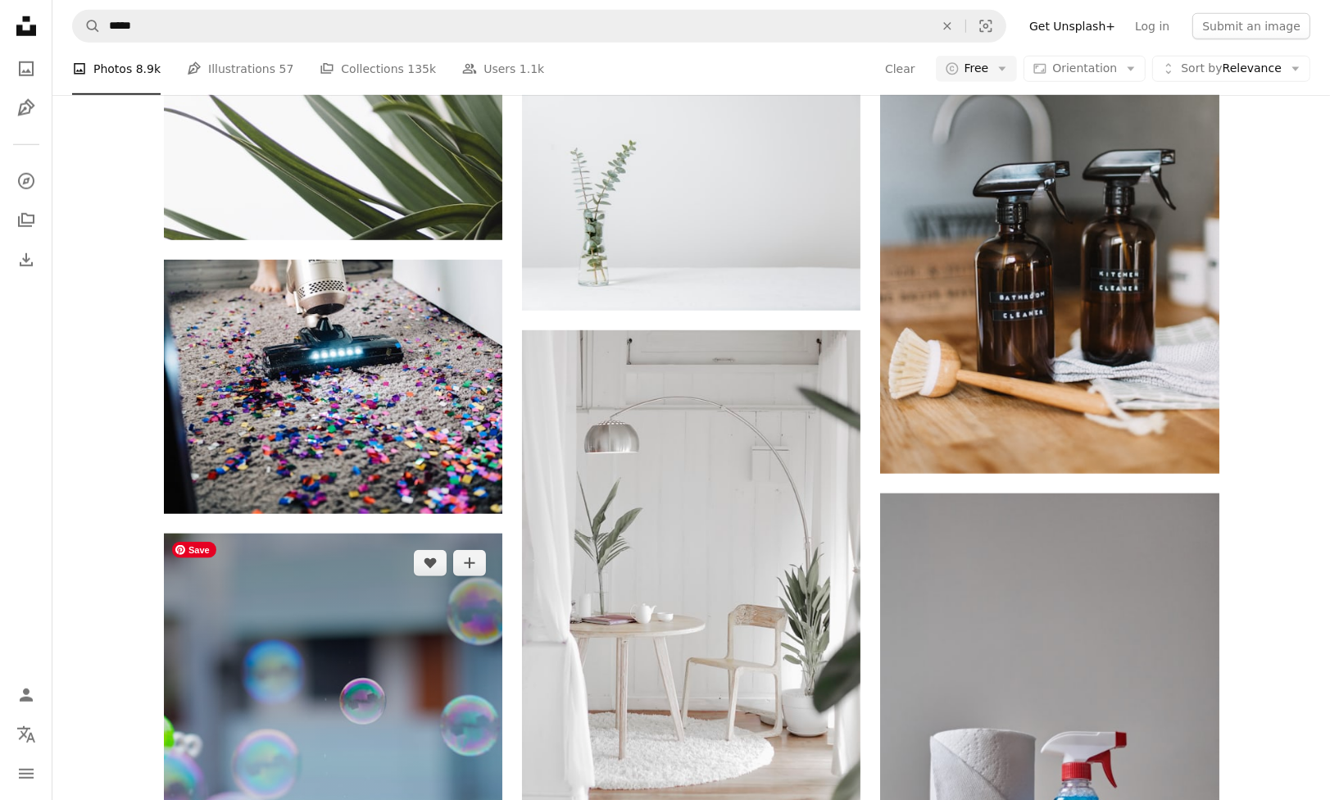
click at [267, 709] on img at bounding box center [333, 785] width 338 height 505
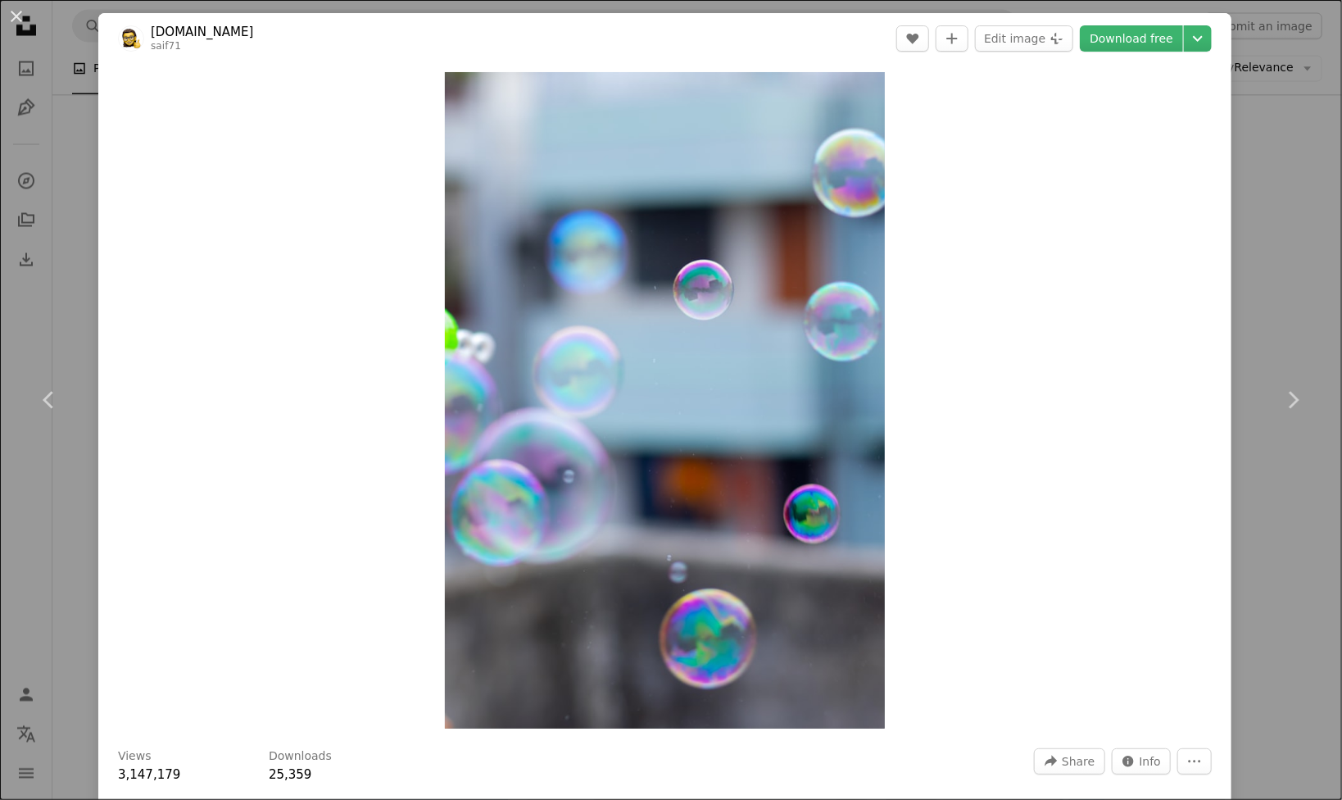
click at [1266, 196] on div "An X shape Chevron left Chevron right [DOMAIN_NAME] saif71 A heart A plus sign …" at bounding box center [671, 400] width 1342 height 800
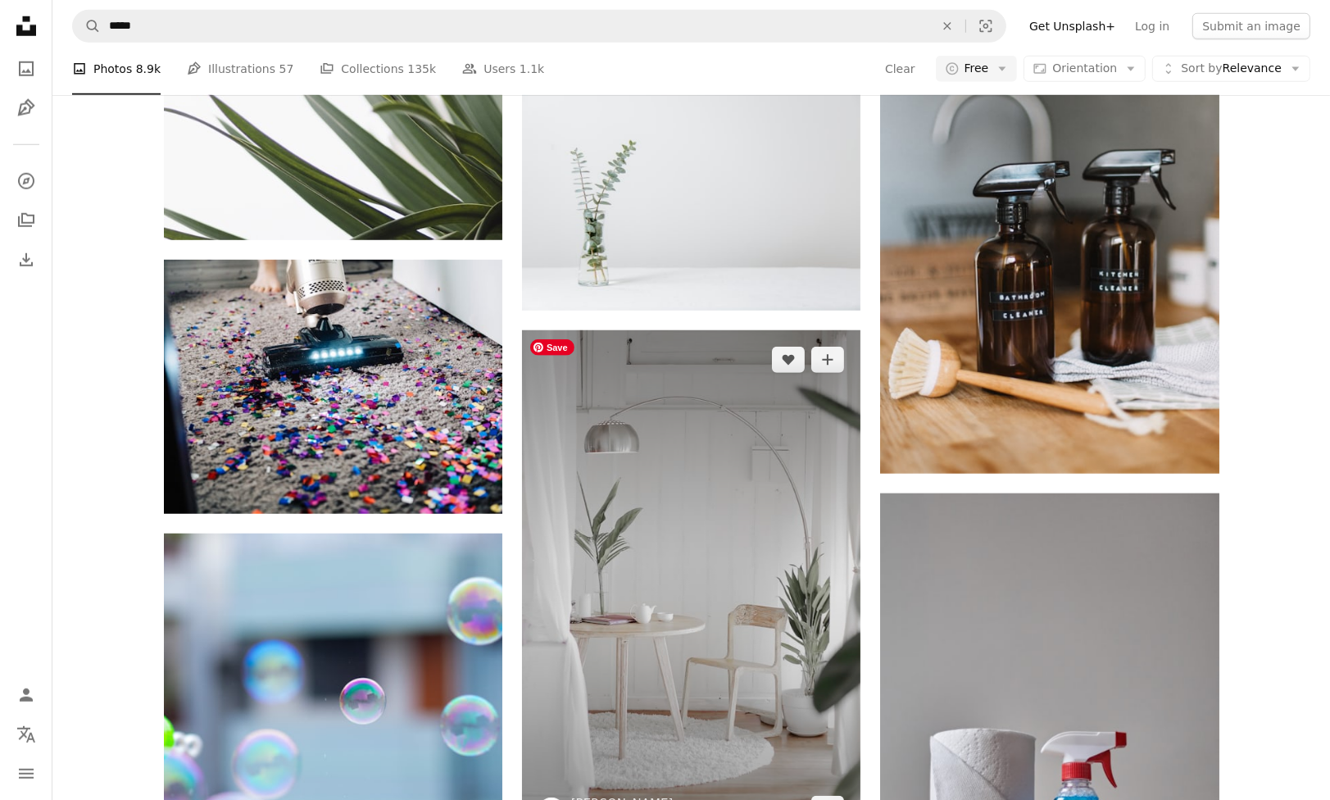
click at [649, 439] on img at bounding box center [691, 584] width 338 height 508
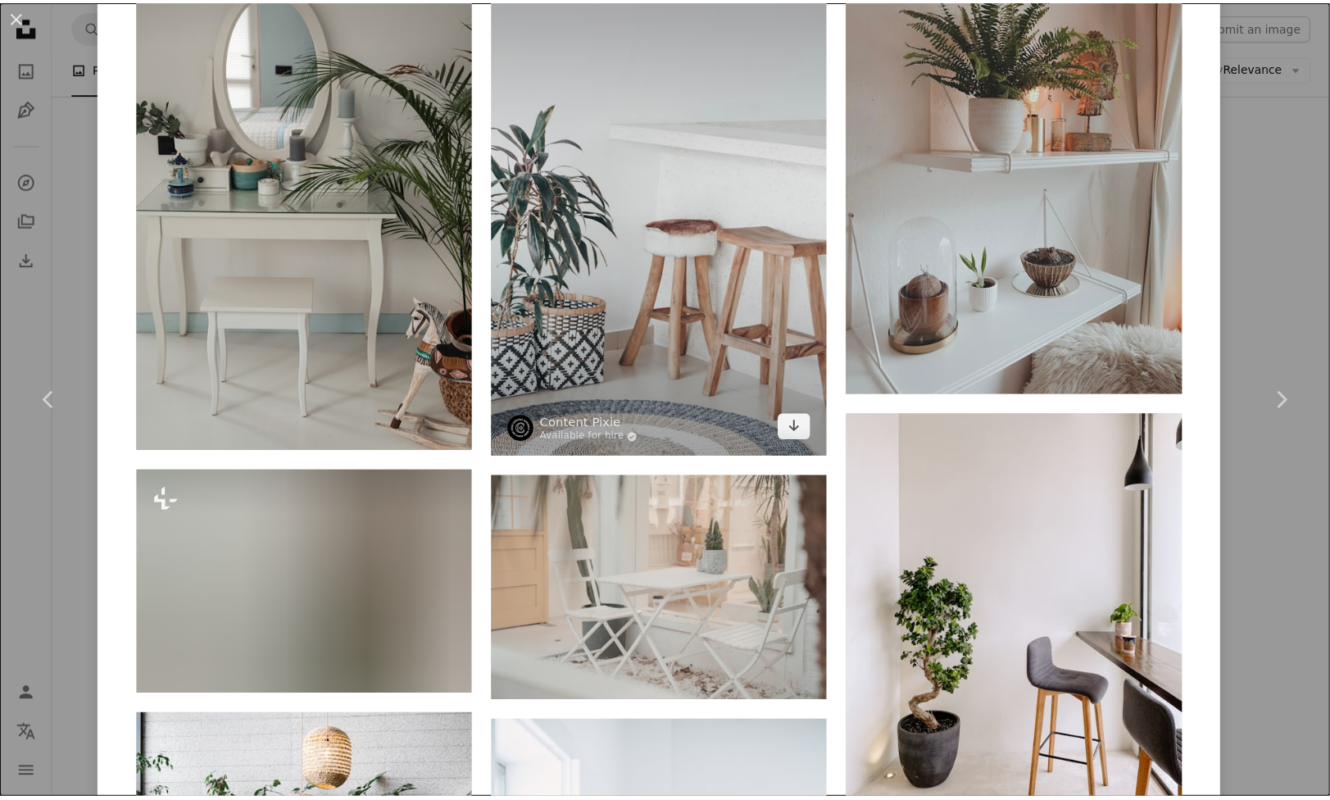
scroll to position [2458, 0]
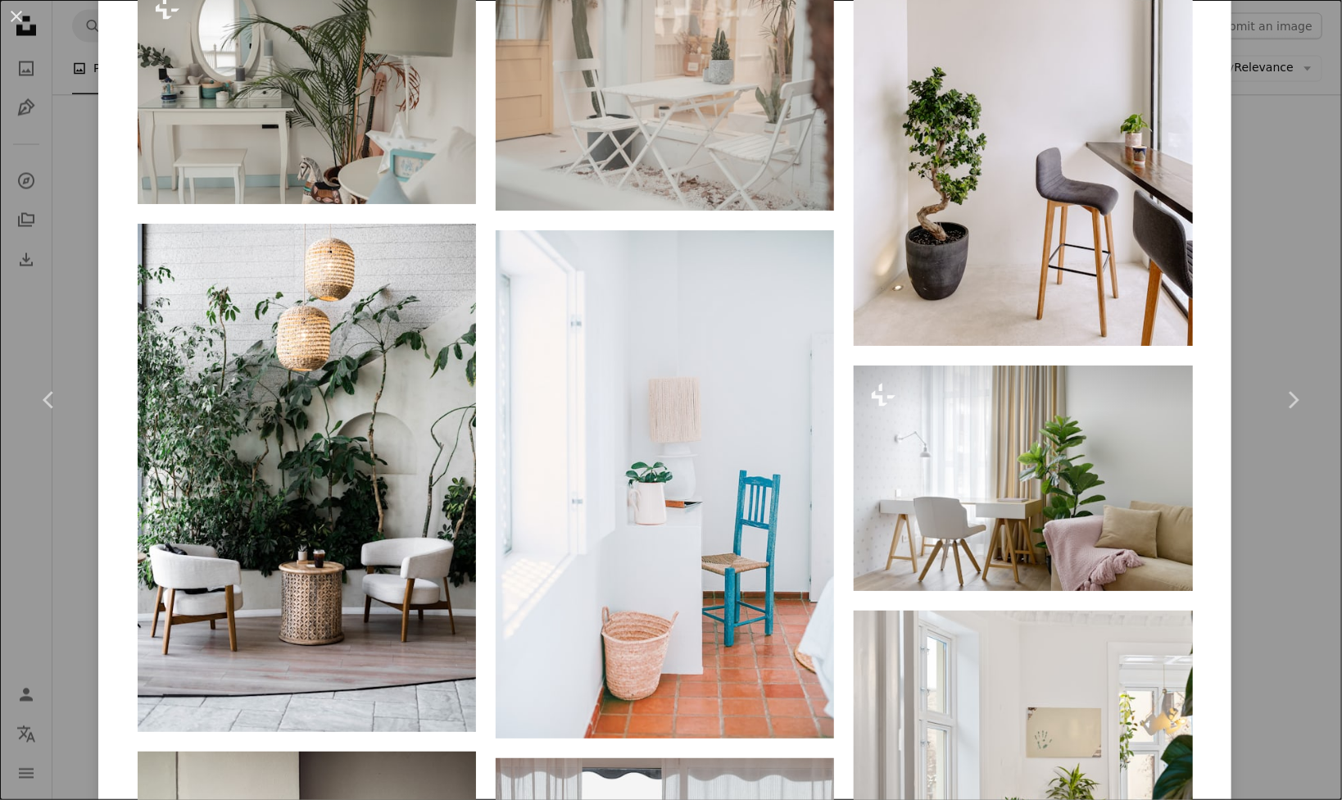
click at [1262, 315] on div "An X shape Chevron left Chevron right Hutomo Abrianto Available for hire A chec…" at bounding box center [671, 400] width 1342 height 800
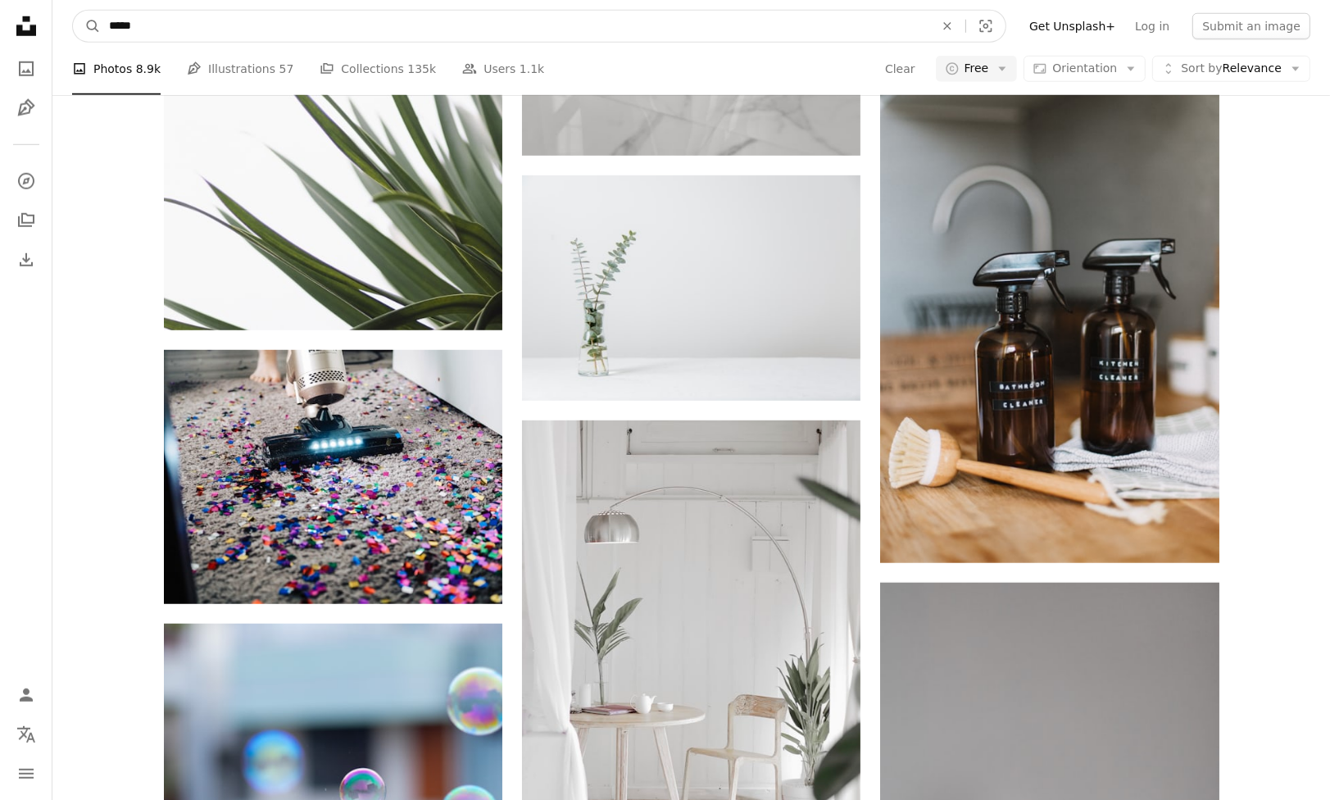
drag, startPoint x: 308, startPoint y: 36, endPoint x: -331, endPoint y: -2, distance: 640.1
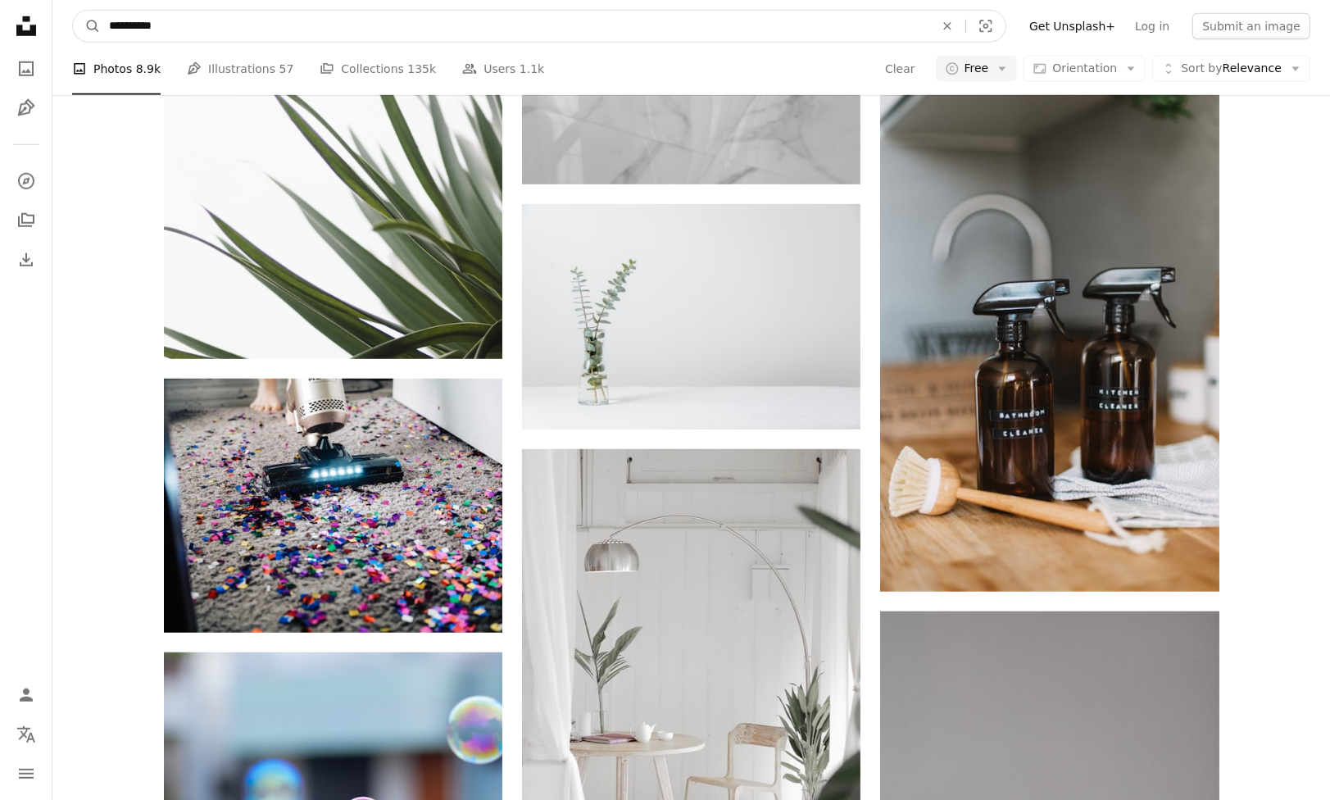
type input "**********"
click button "A magnifying glass" at bounding box center [87, 26] width 28 height 31
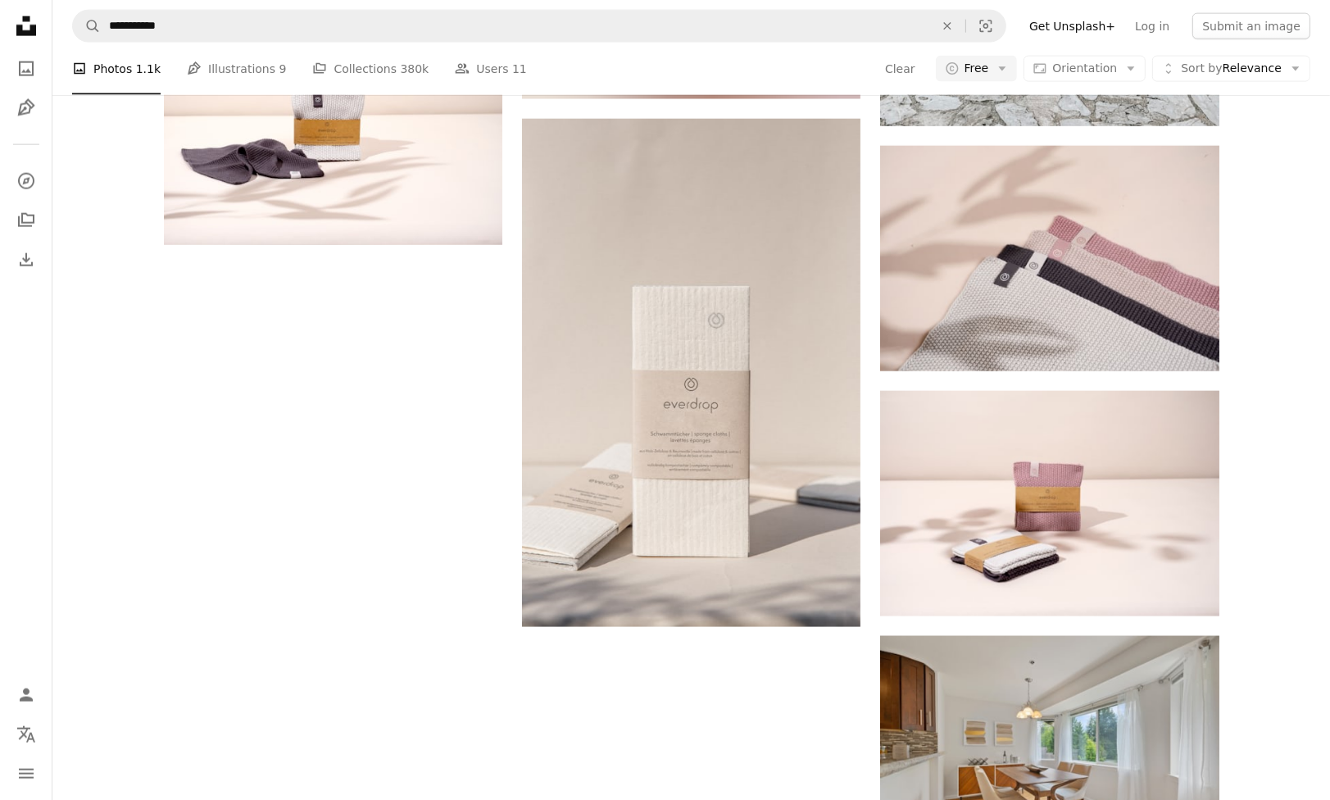
scroll to position [2949, 0]
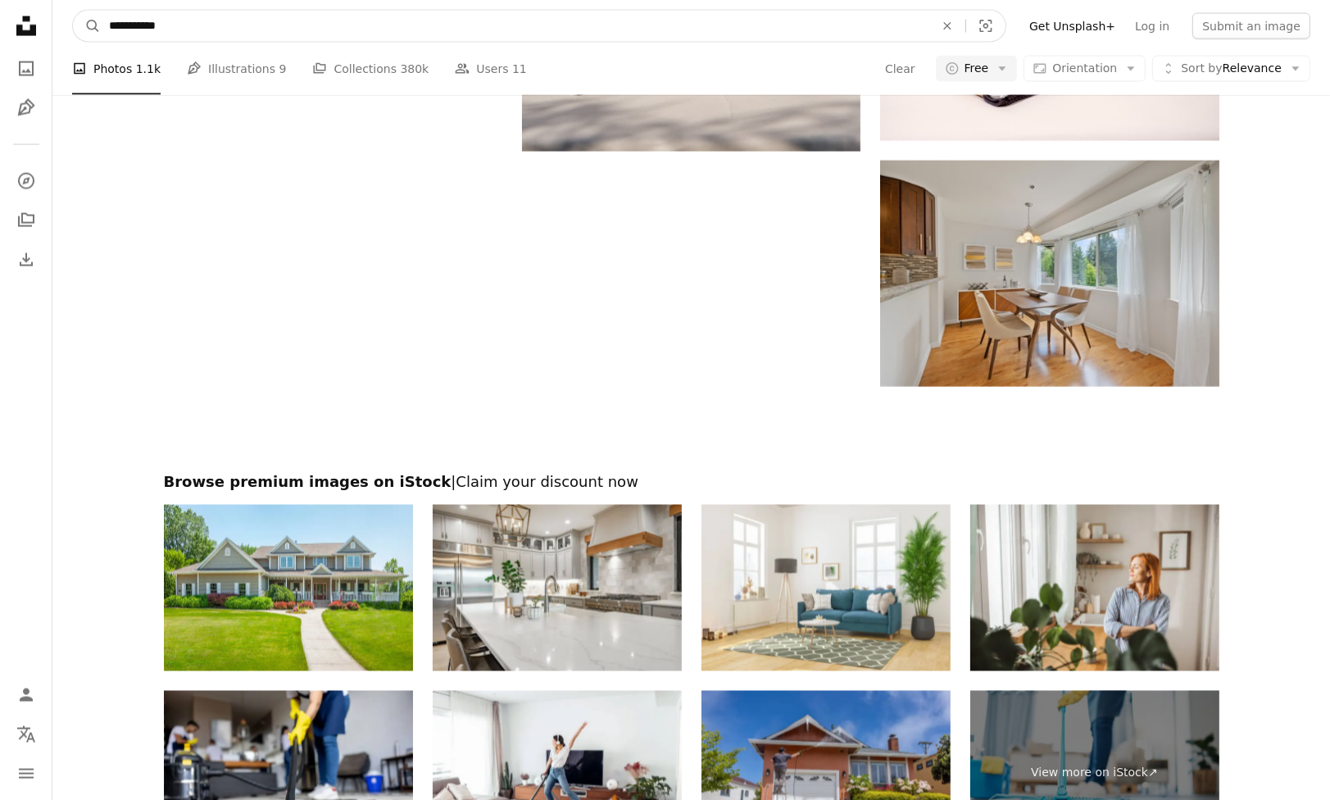
drag, startPoint x: 301, startPoint y: 29, endPoint x: -170, endPoint y: -14, distance: 473.8
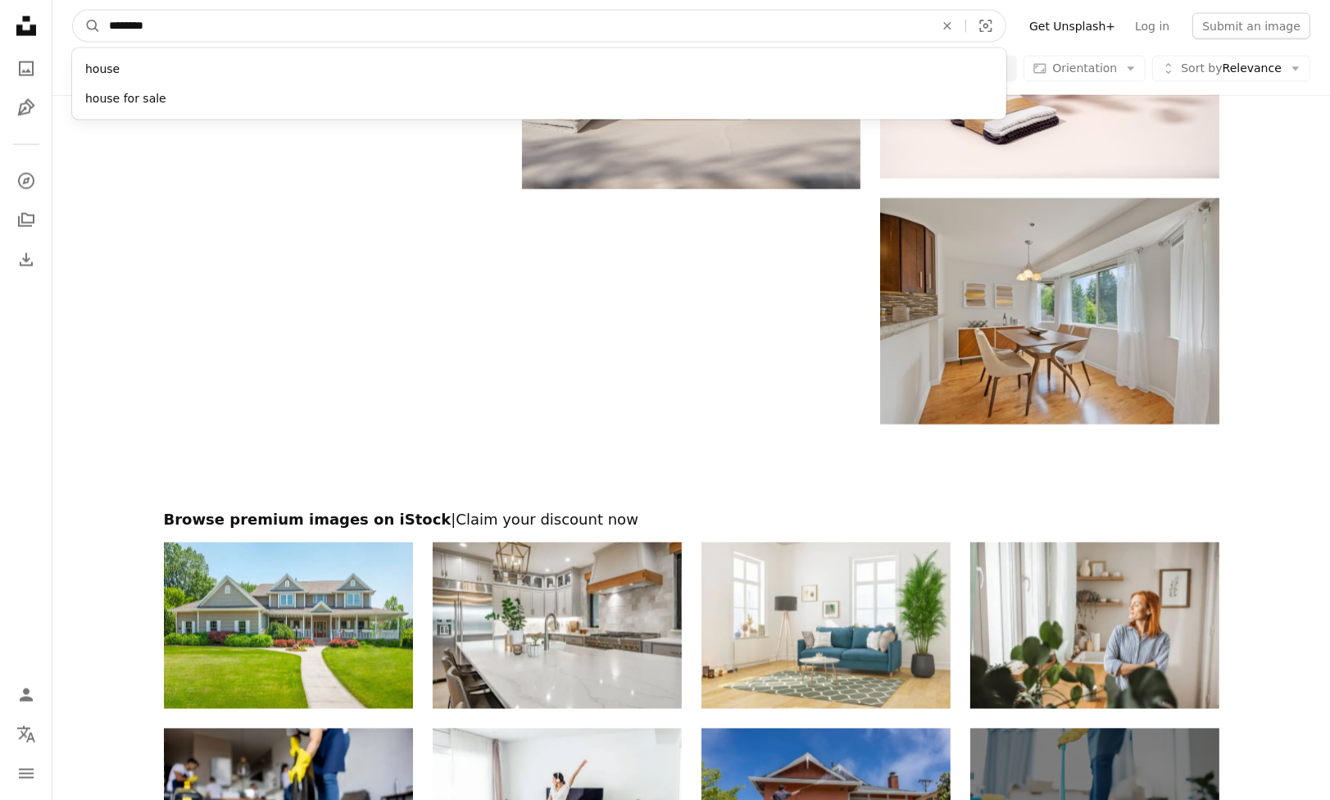
type input "*********"
click button "A magnifying glass" at bounding box center [87, 26] width 28 height 31
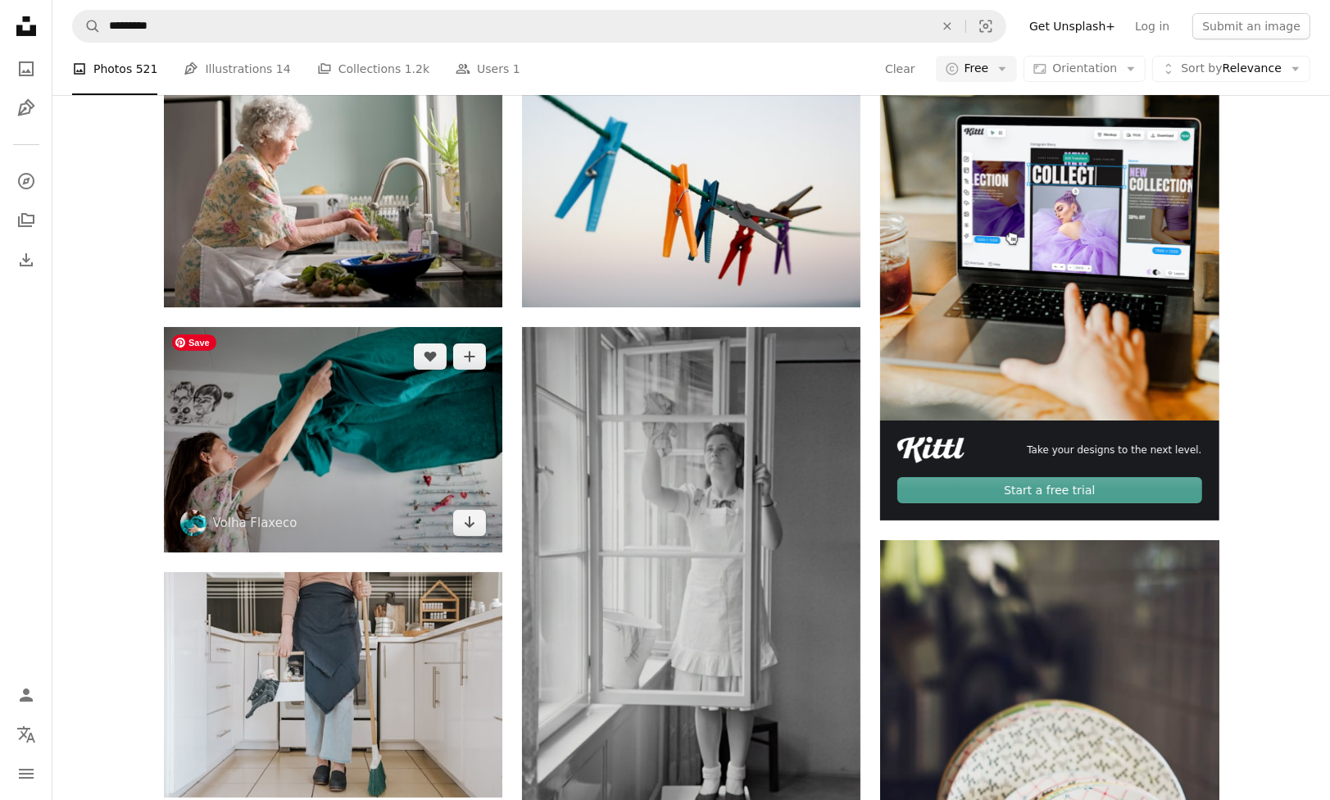
scroll to position [655, 0]
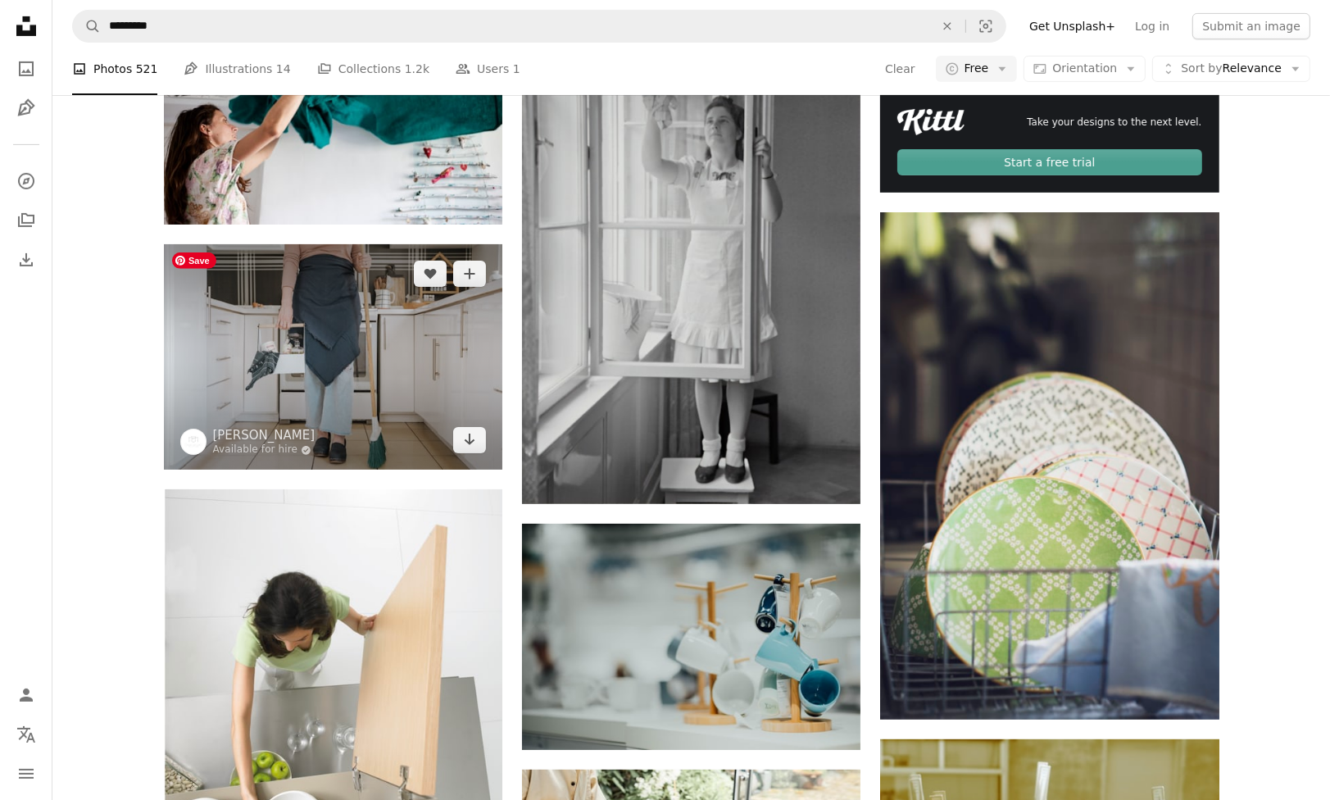
click at [393, 360] on img at bounding box center [333, 356] width 338 height 225
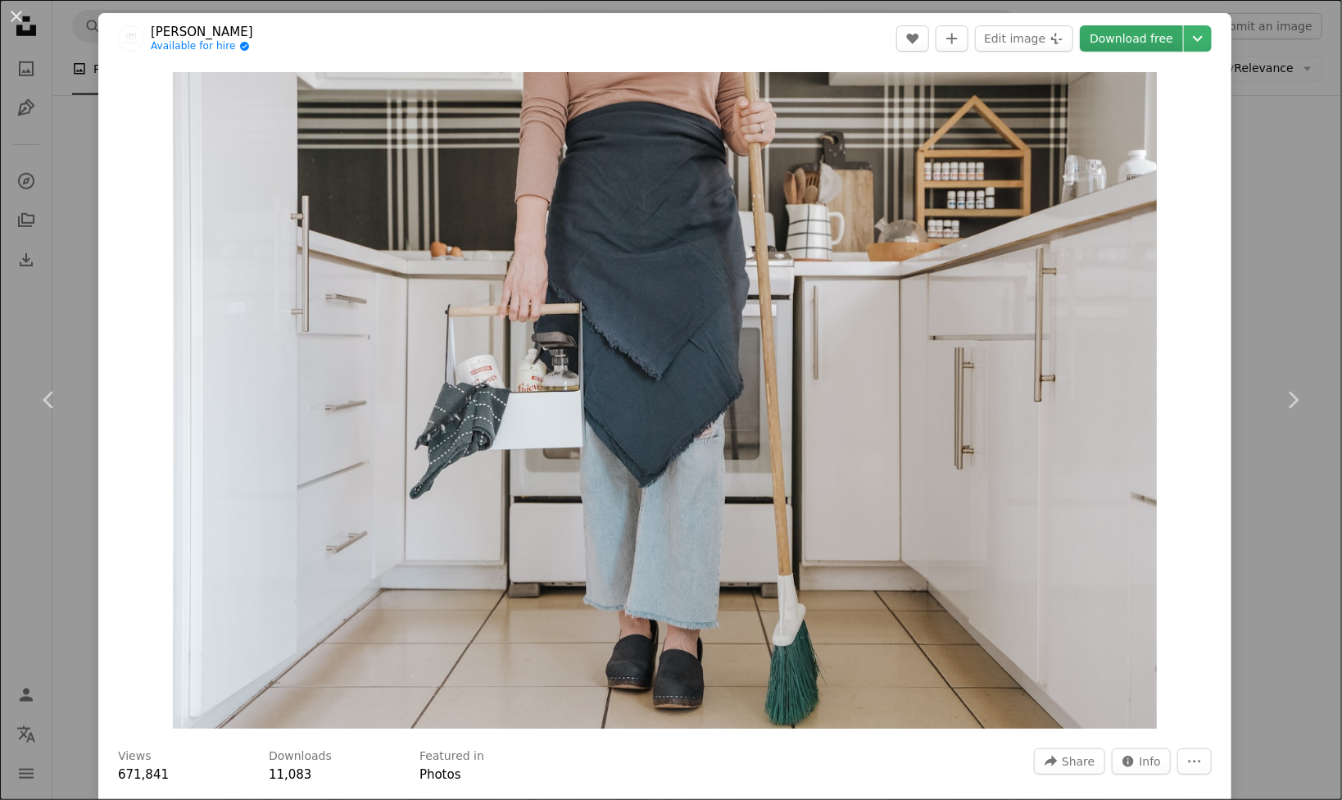
click at [1124, 38] on link "Download free" at bounding box center [1131, 38] width 103 height 26
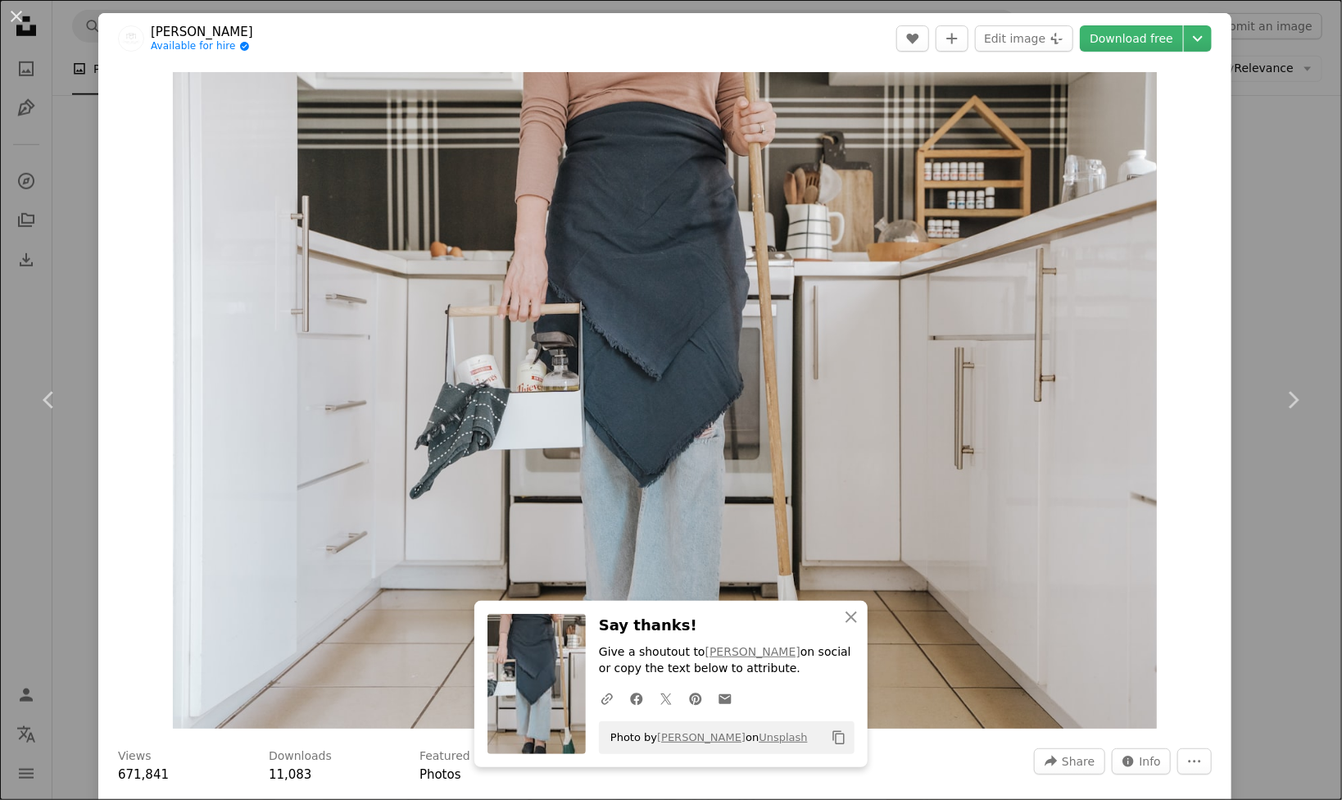
click at [1275, 236] on div "An X shape Chevron left Chevron right An X shape Close Say thanks! Give a shout…" at bounding box center [671, 400] width 1342 height 800
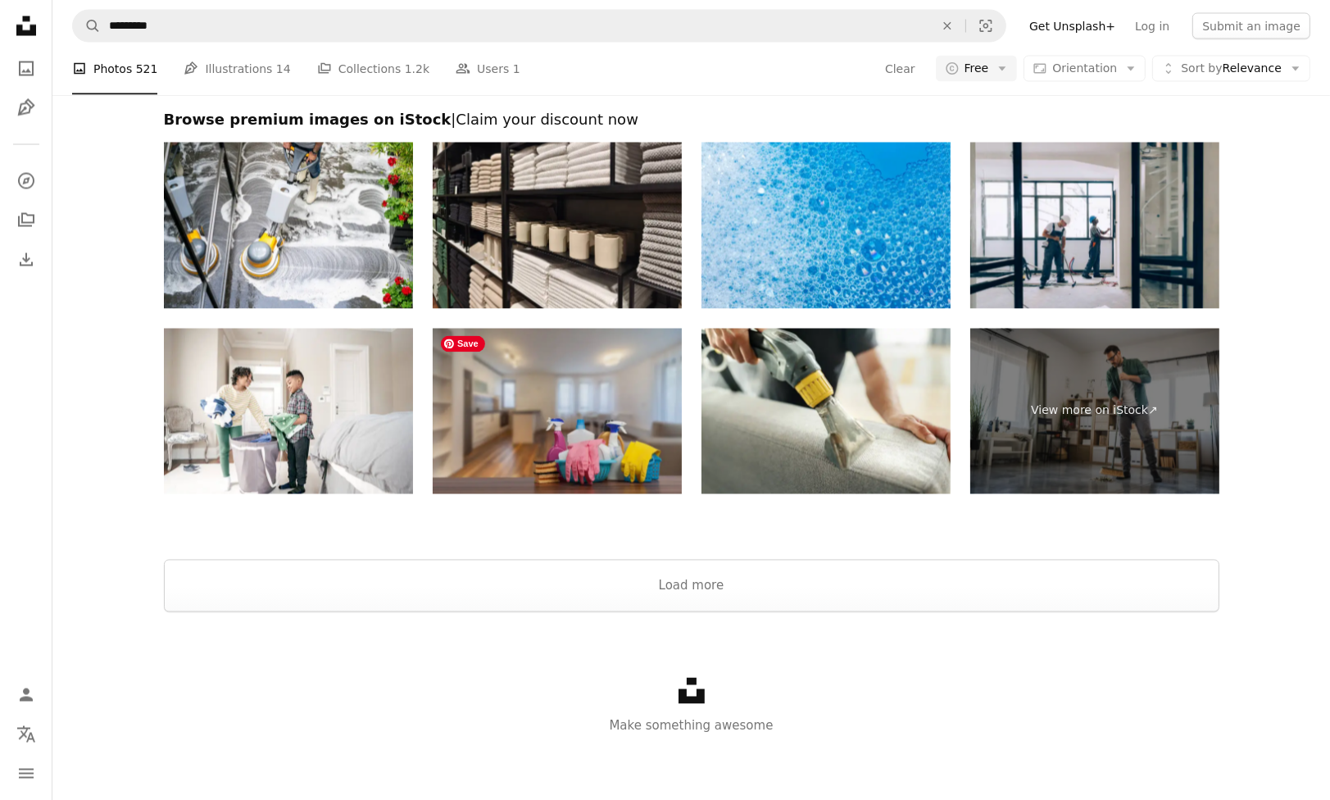
scroll to position [3200, 0]
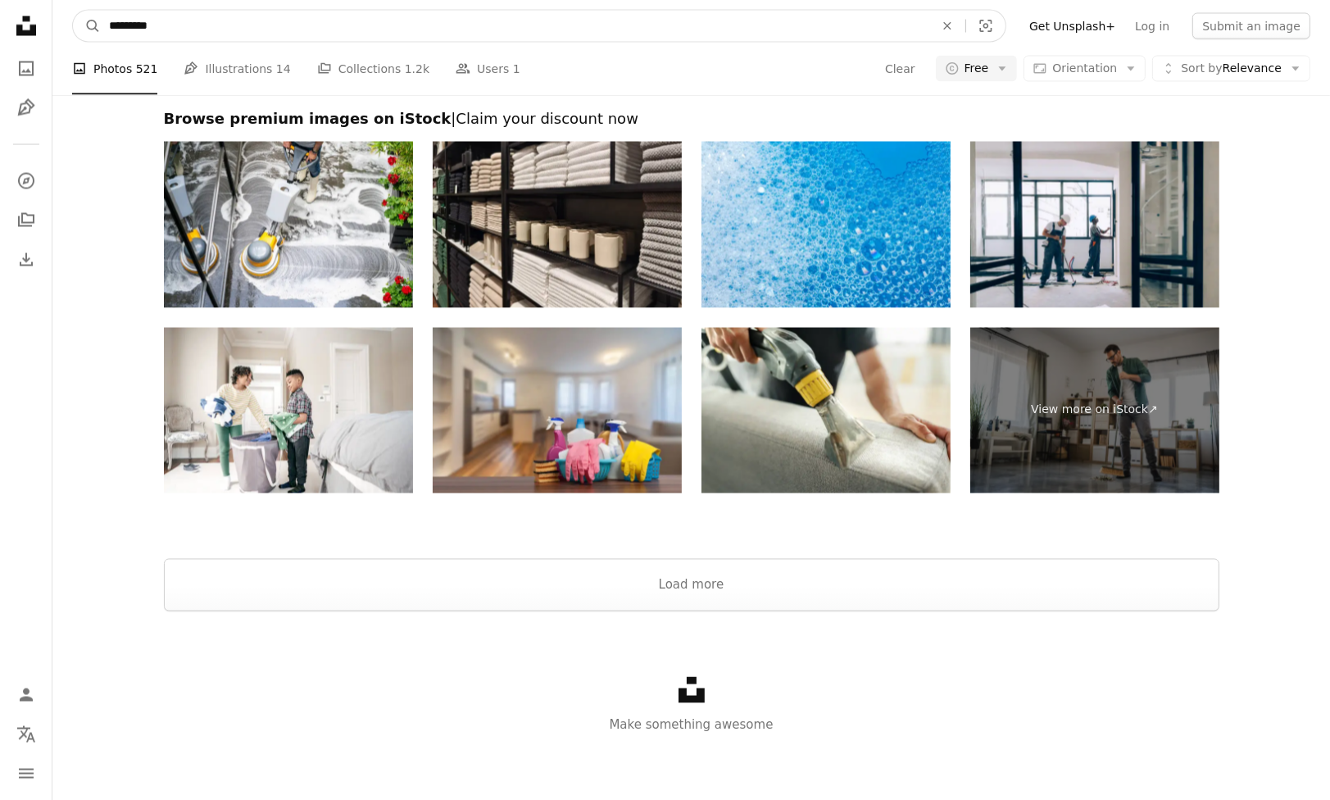
drag, startPoint x: 372, startPoint y: 25, endPoint x: -149, endPoint y: 5, distance: 521.4
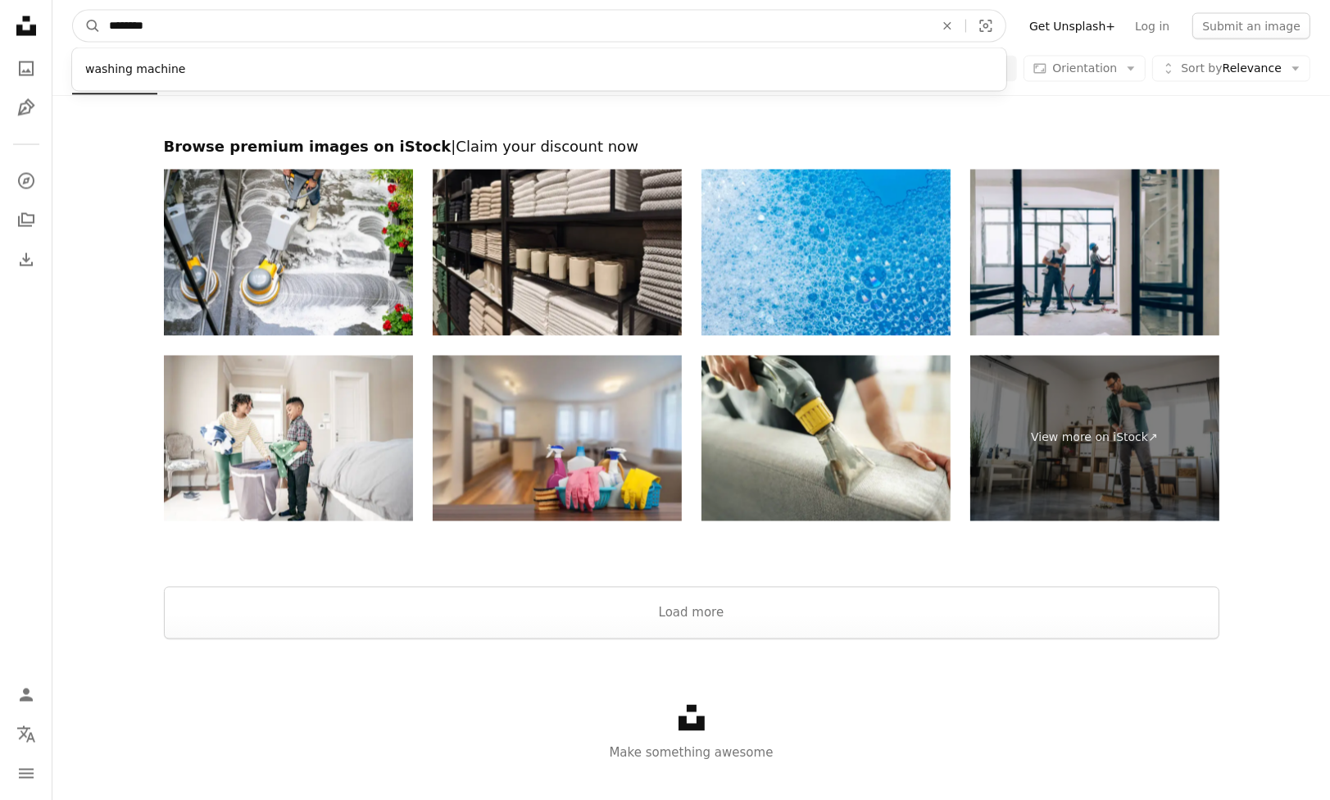
type input "*******"
click at [73, 11] on button "A magnifying glass" at bounding box center [87, 26] width 28 height 31
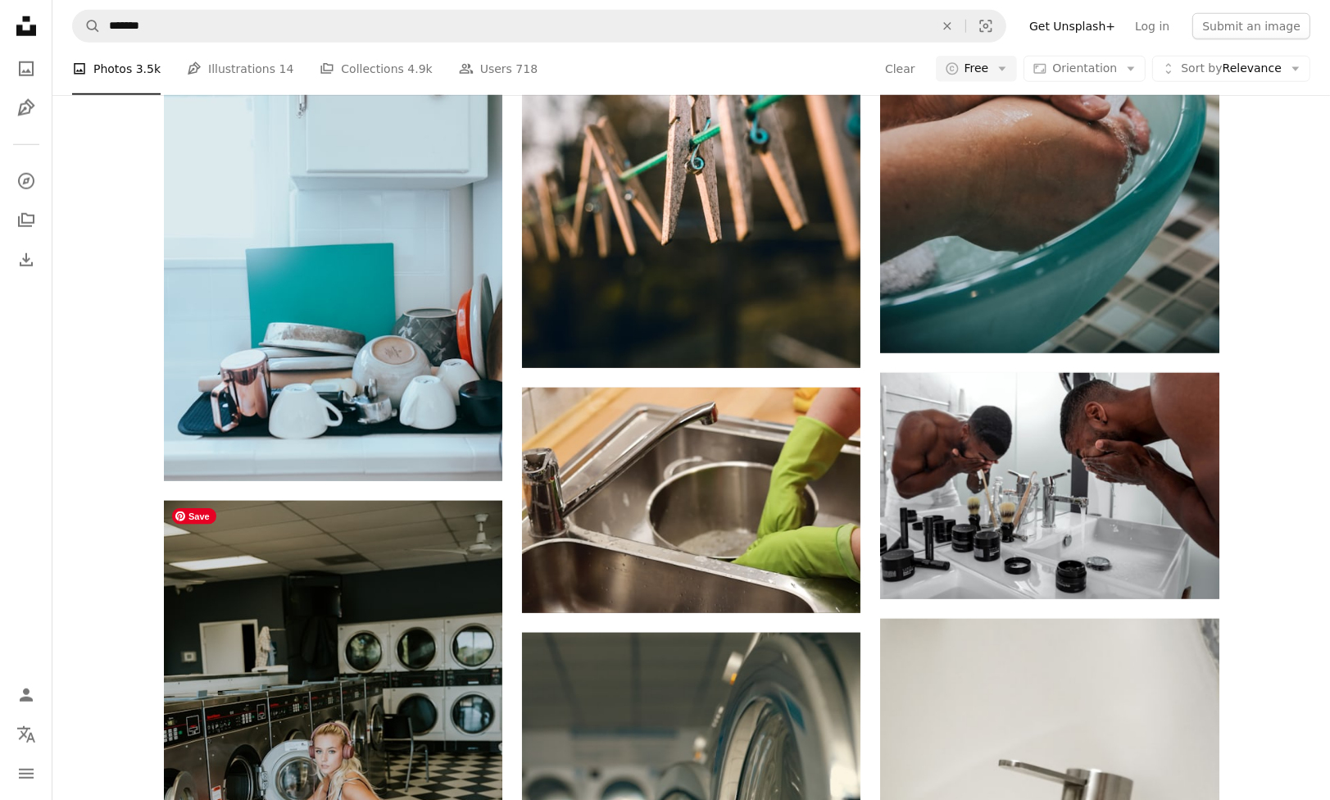
scroll to position [1966, 0]
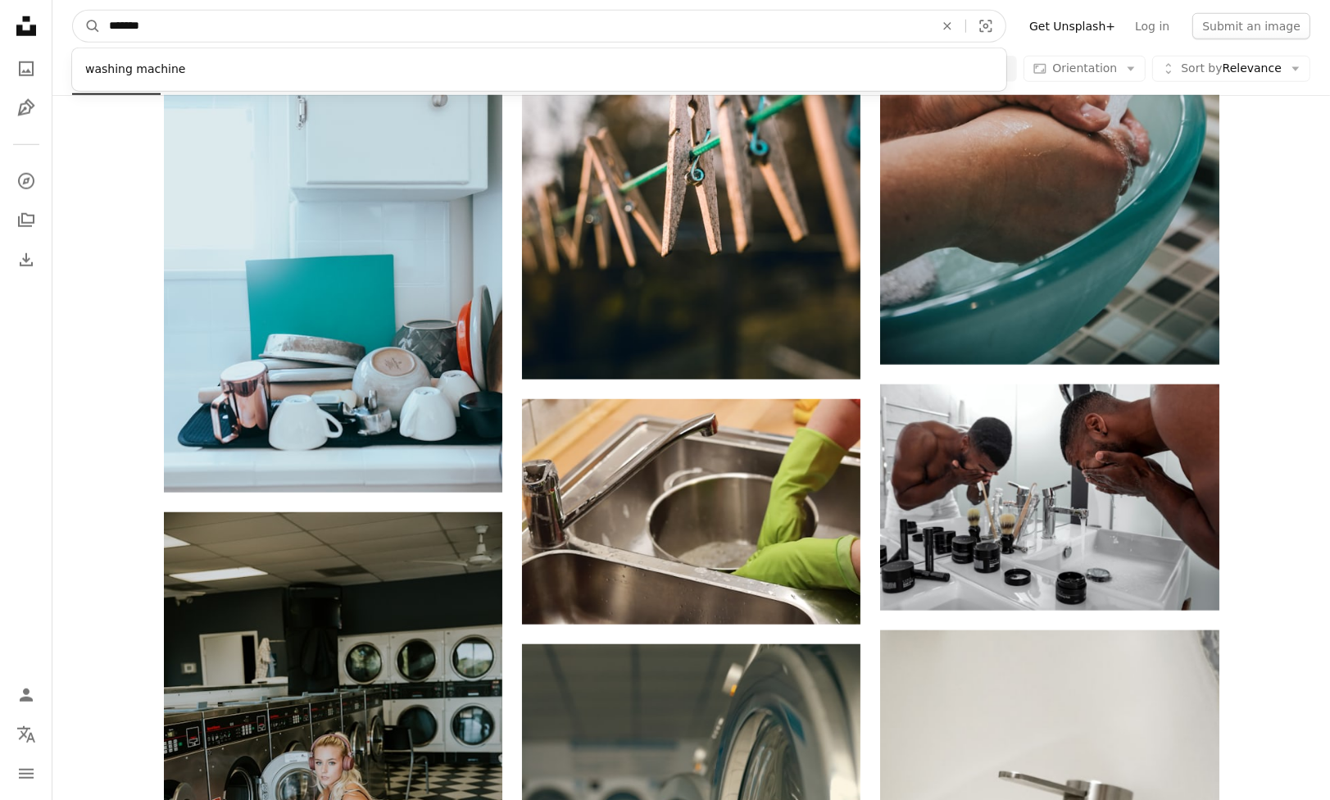
drag, startPoint x: 331, startPoint y: 21, endPoint x: -198, endPoint y: -20, distance: 530.8
click at [0, 0] on html "Unsplash logo Unsplash Home A photo Pen Tool A compass A stack of folders Downl…" at bounding box center [665, 227] width 1330 height 4056
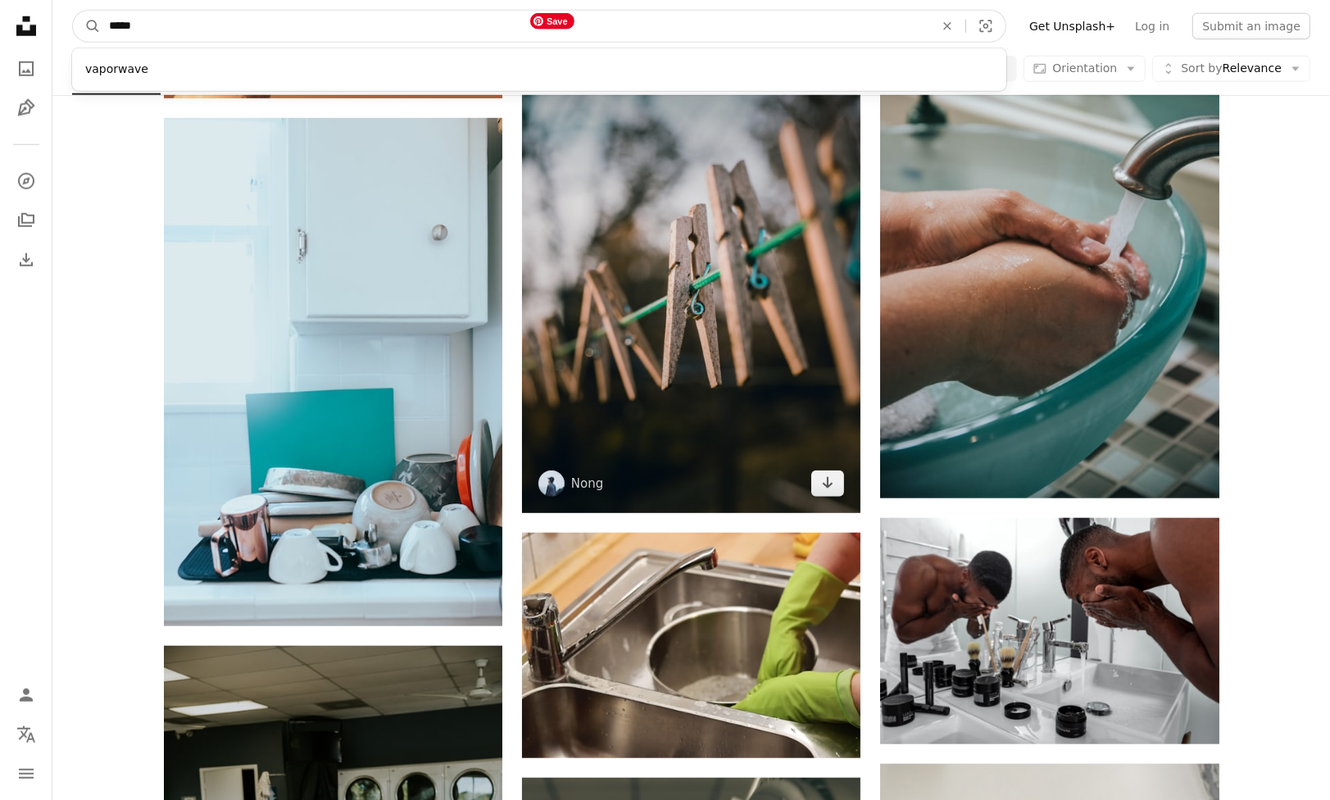
type input "******"
click button "A magnifying glass" at bounding box center [87, 26] width 28 height 31
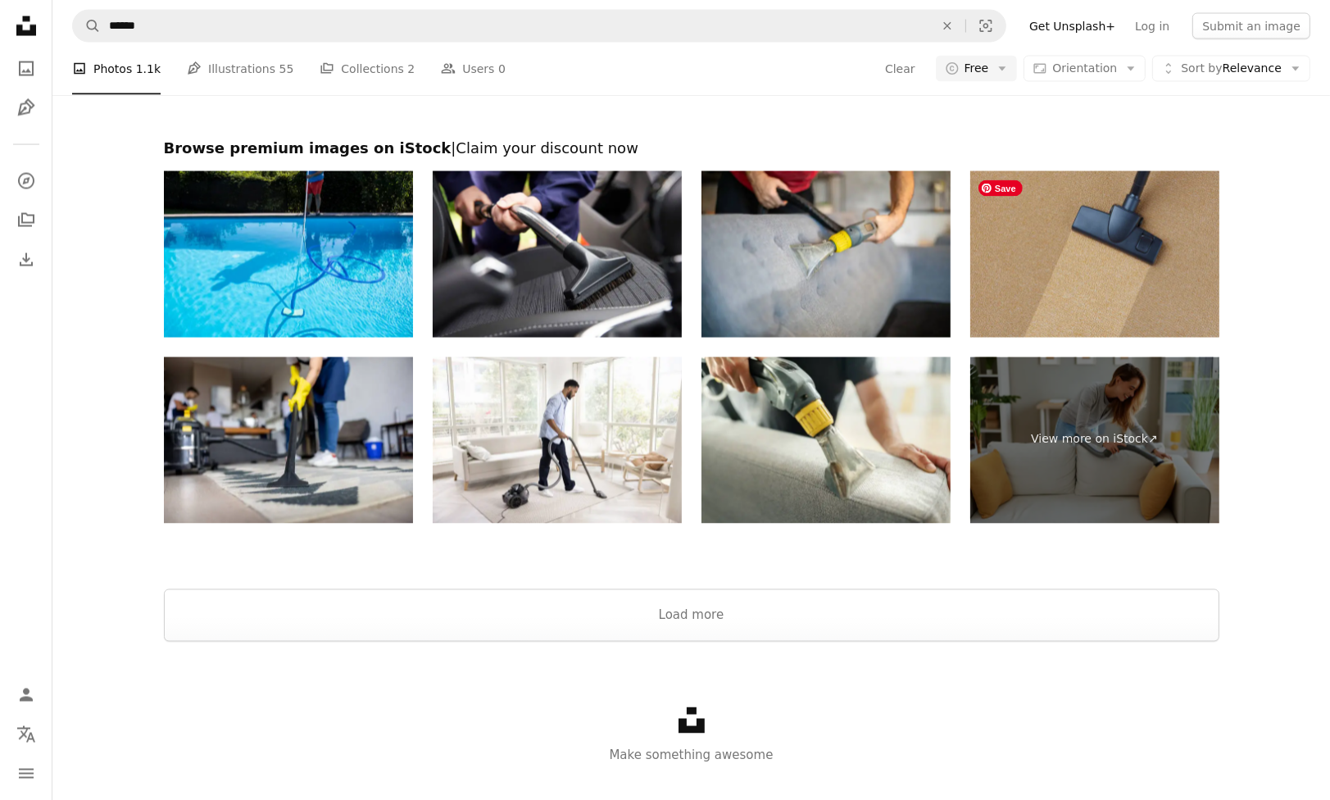
scroll to position [3125, 0]
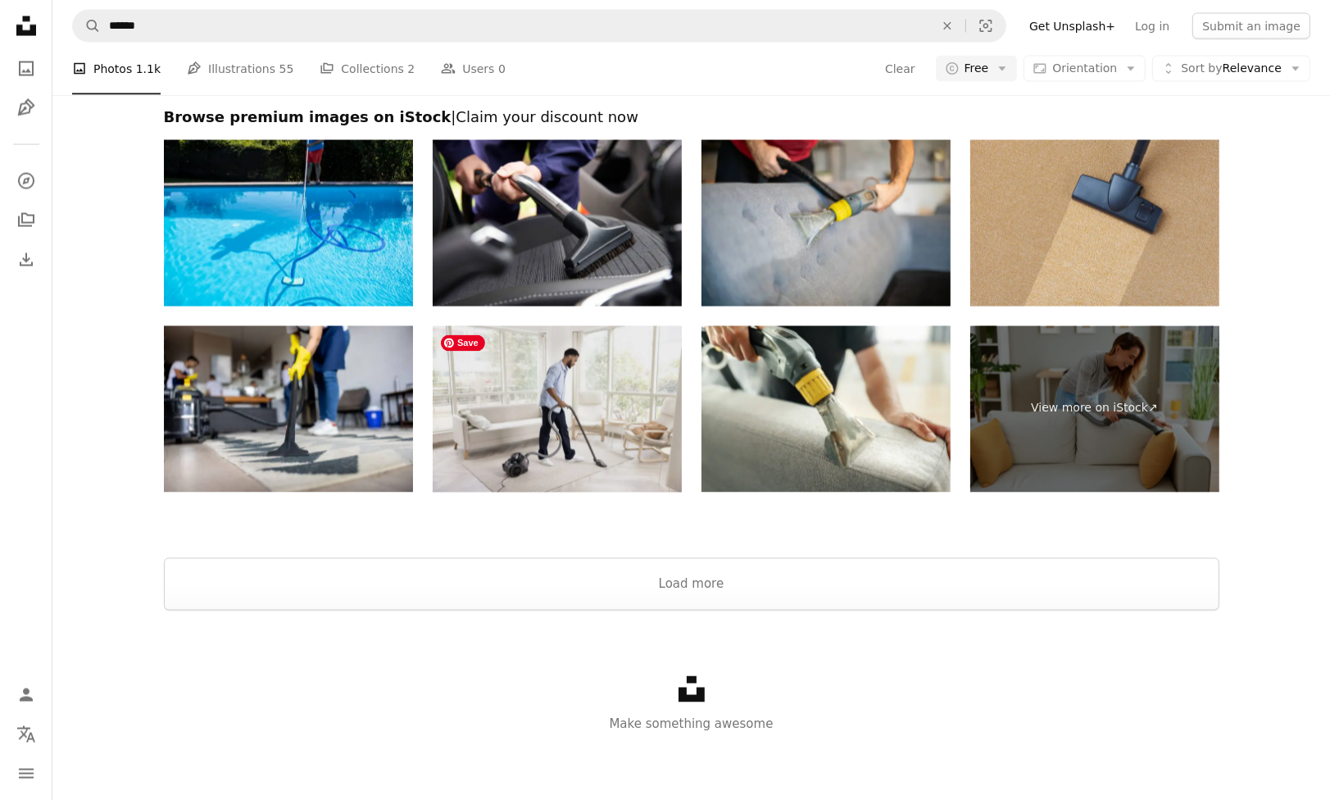
click at [599, 443] on img at bounding box center [557, 409] width 249 height 166
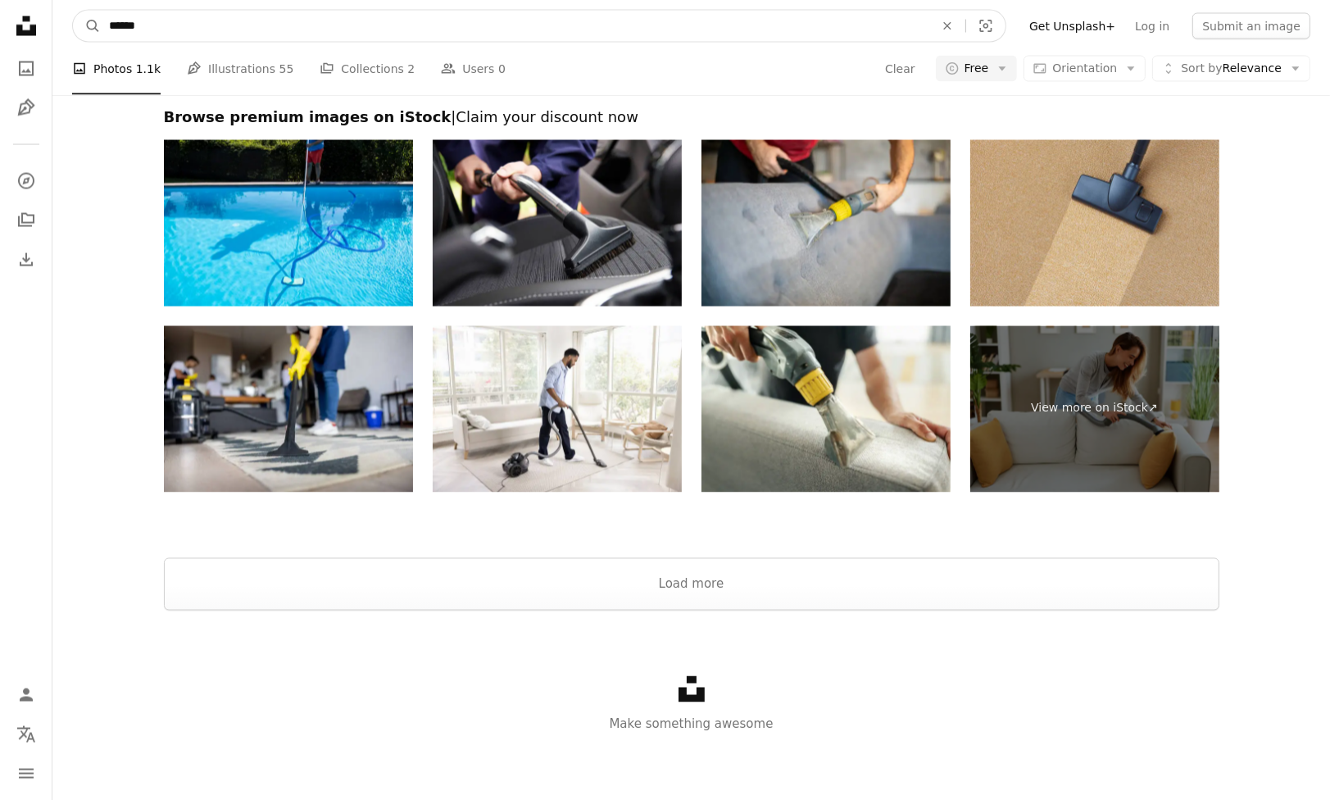
scroll to position [3116, 0]
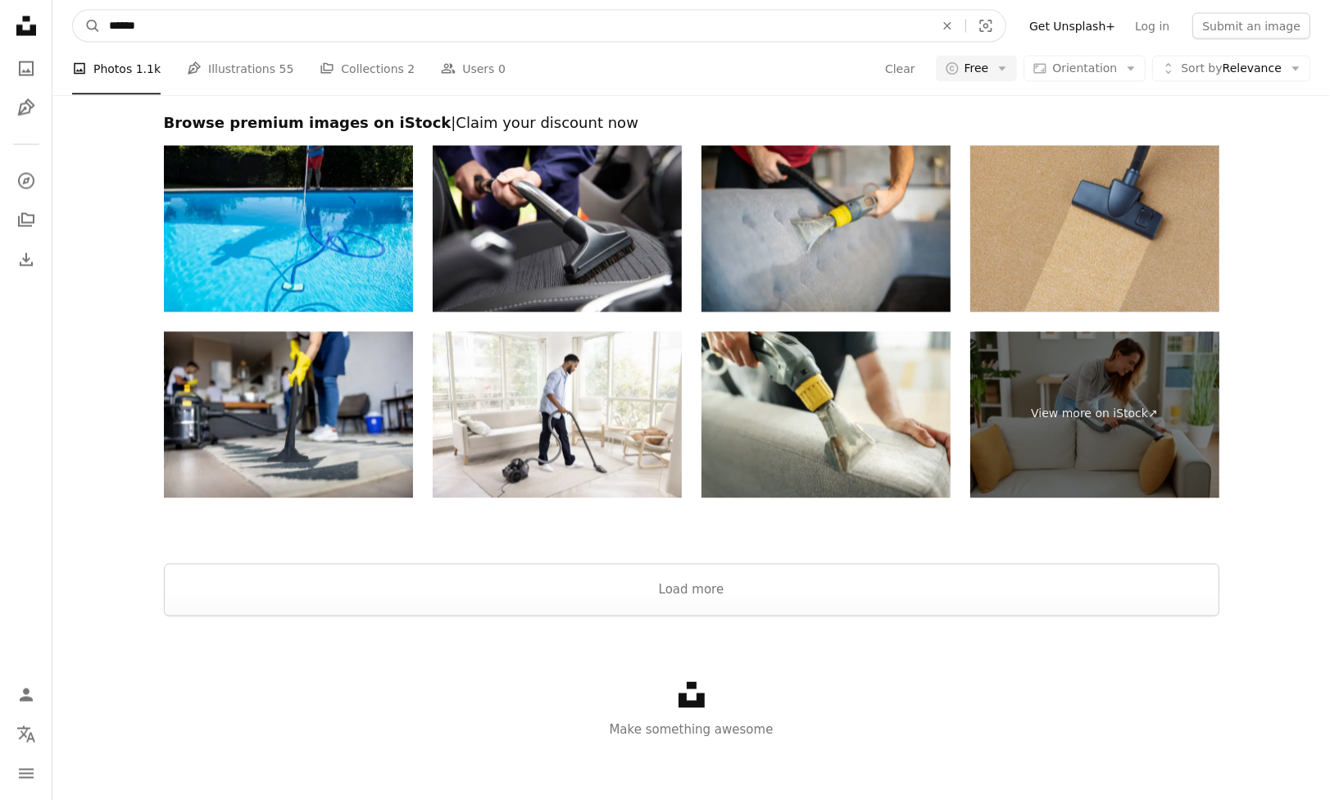
drag, startPoint x: 254, startPoint y: 23, endPoint x: -204, endPoint y: 7, distance: 458.2
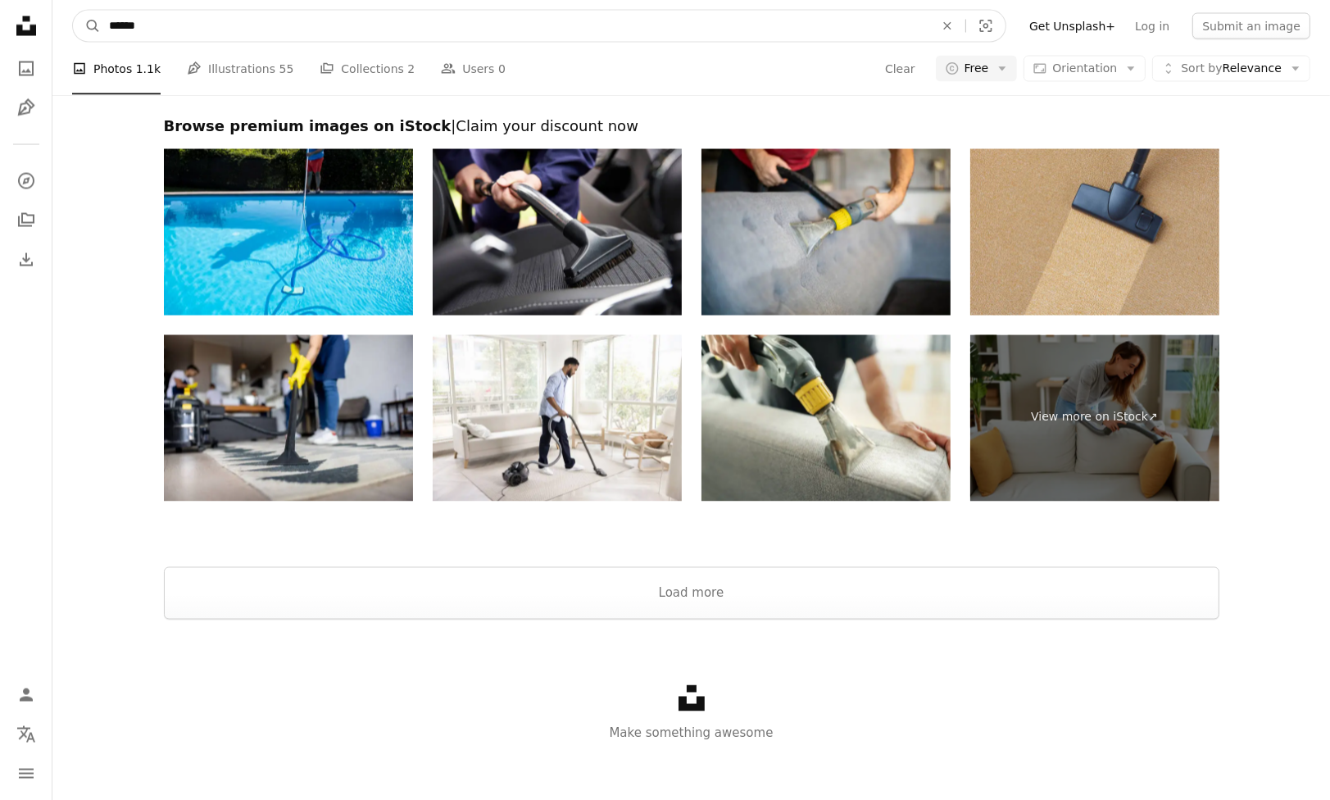
paste input "********"
click at [108, 27] on input "**********" at bounding box center [515, 26] width 828 height 31
type input "**********"
click button "A magnifying glass" at bounding box center [87, 26] width 28 height 31
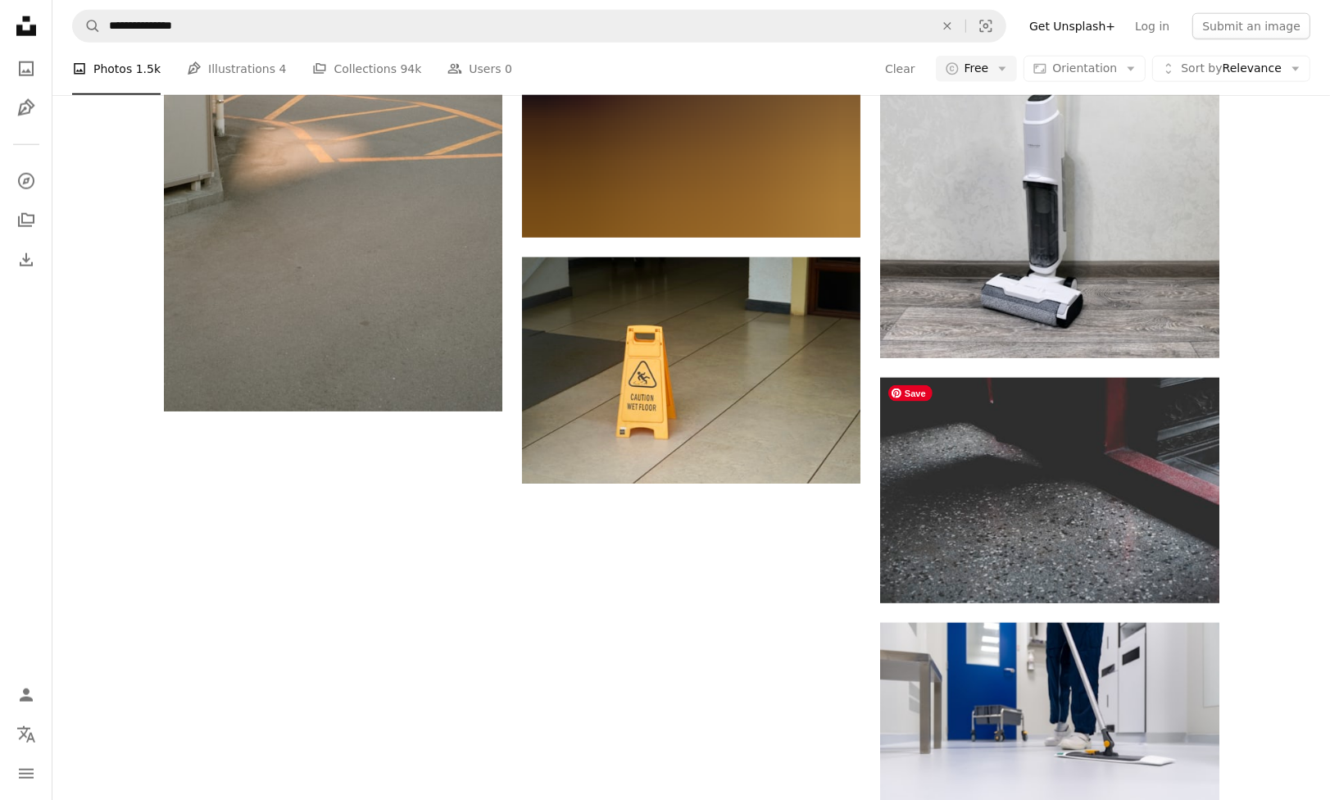
scroll to position [2458, 0]
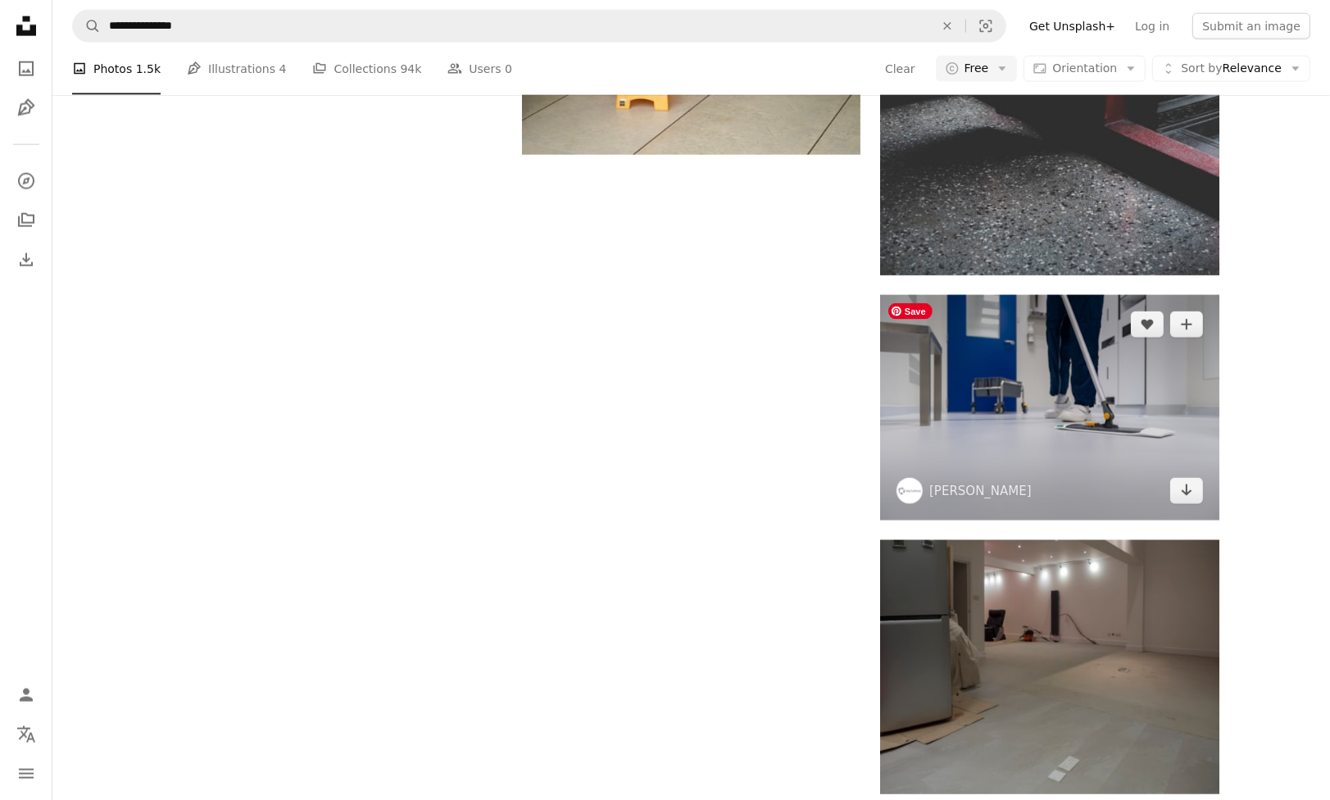
click at [1120, 415] on img at bounding box center [1049, 407] width 338 height 225
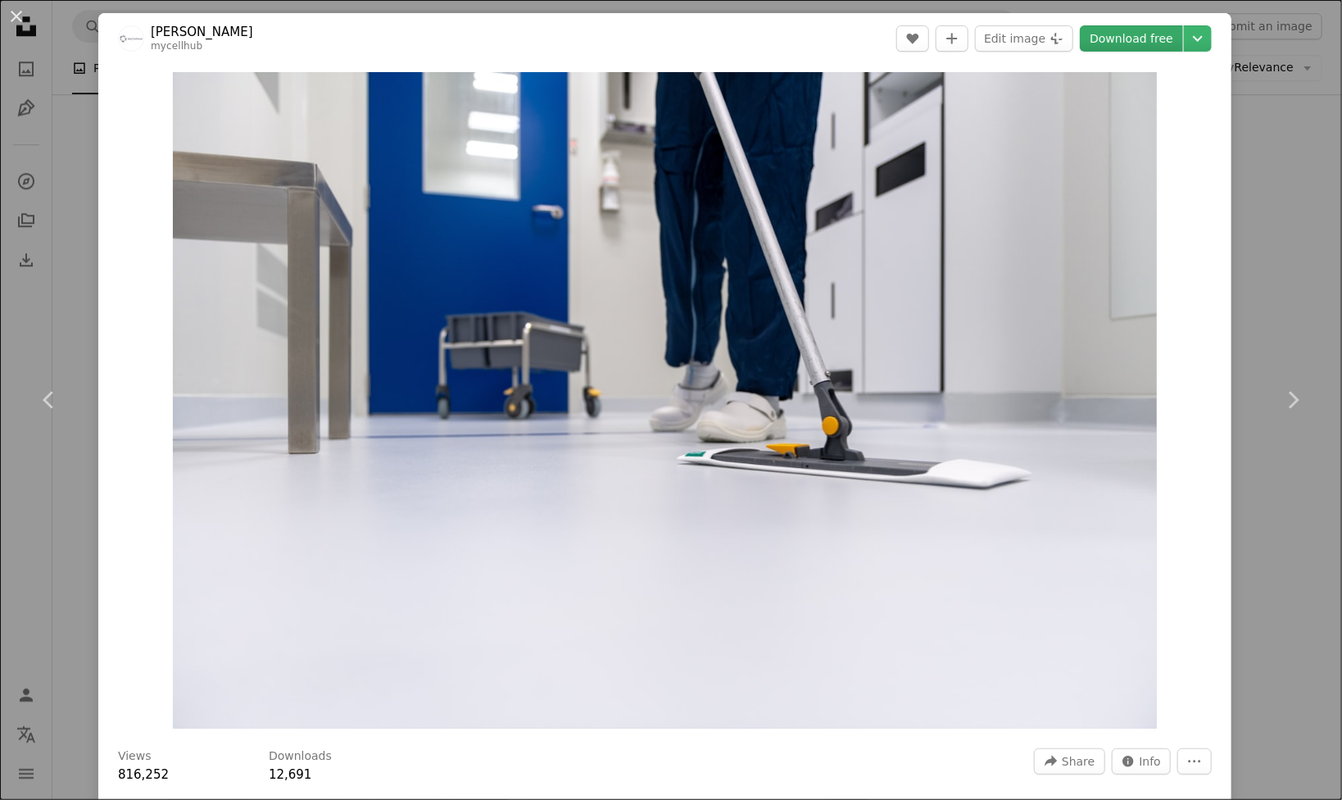
click at [1108, 50] on link "Download free" at bounding box center [1131, 38] width 103 height 26
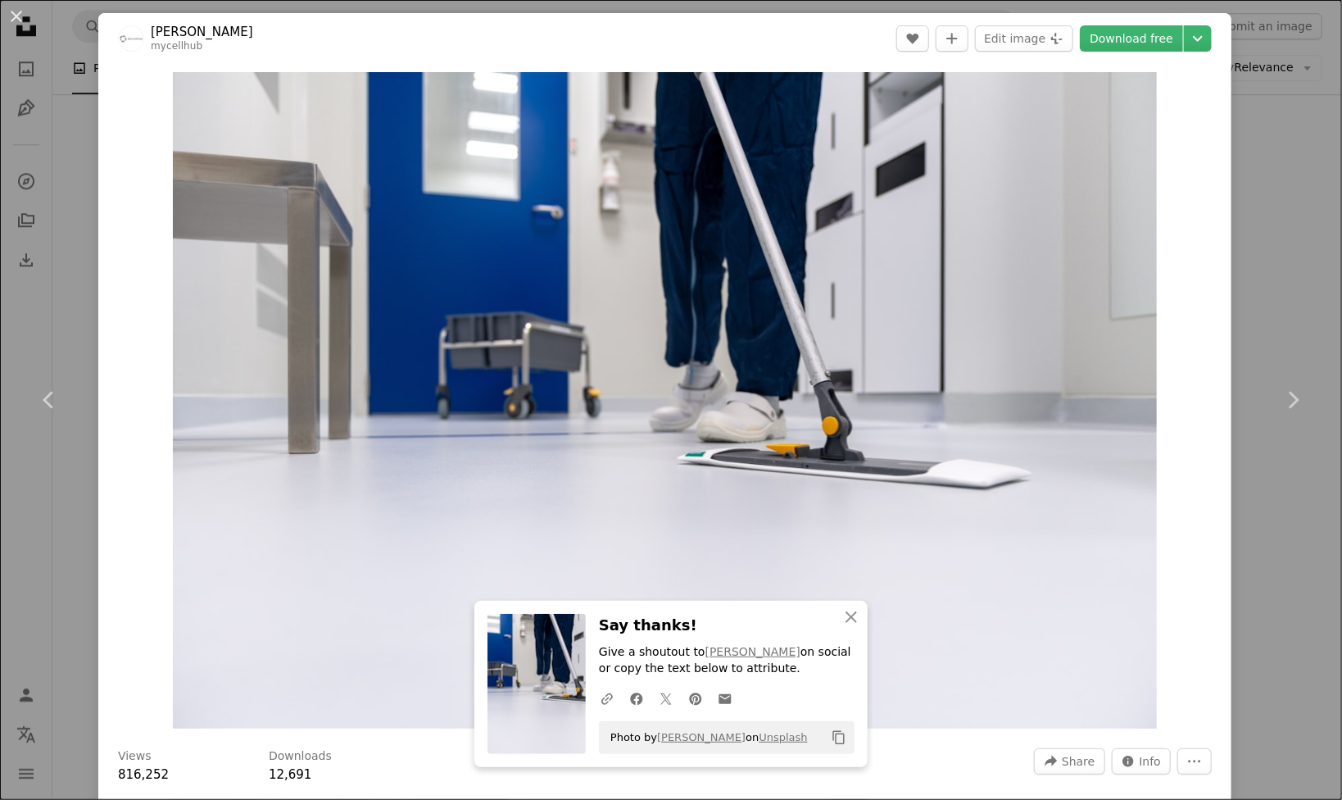
click at [1256, 280] on div "An X shape Chevron left Chevron right An X shape Close Say thanks! Give a shout…" at bounding box center [671, 400] width 1342 height 800
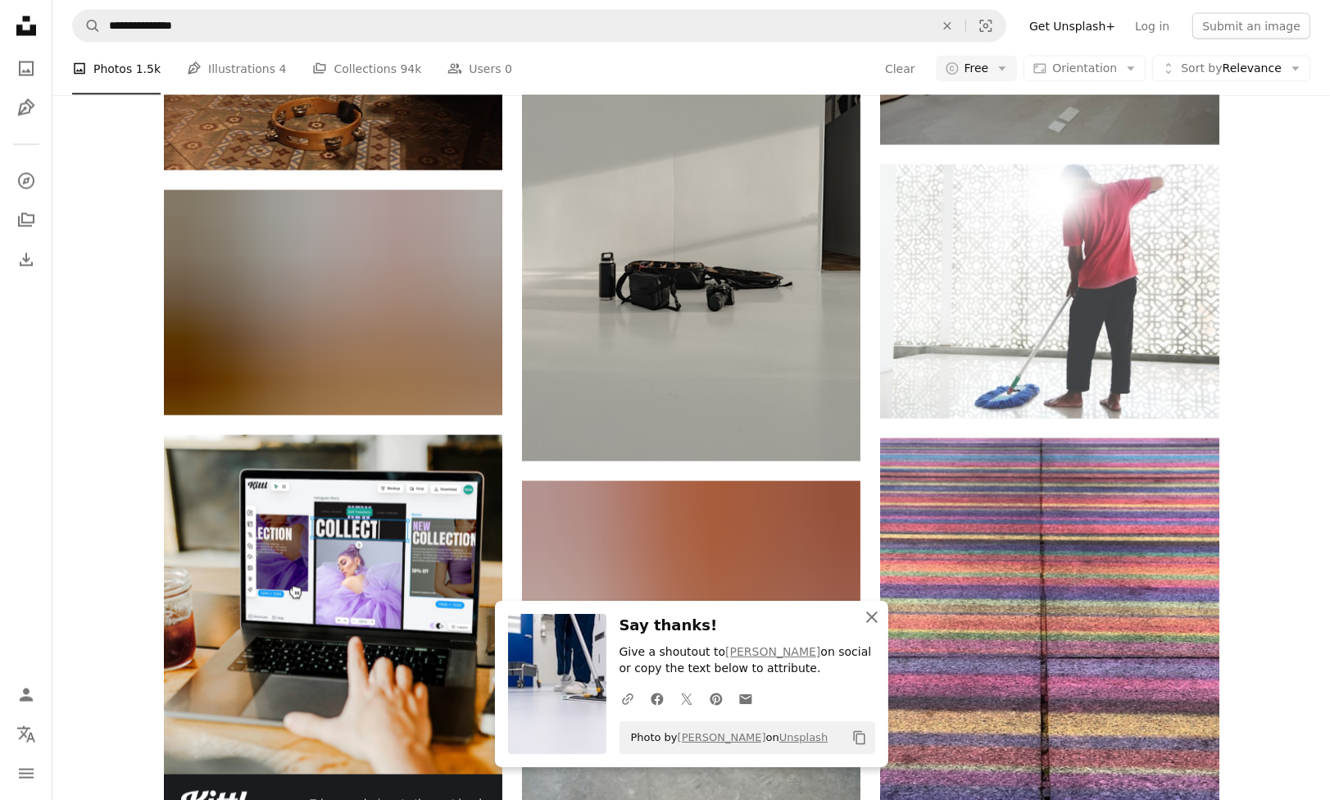
scroll to position [3113, 0]
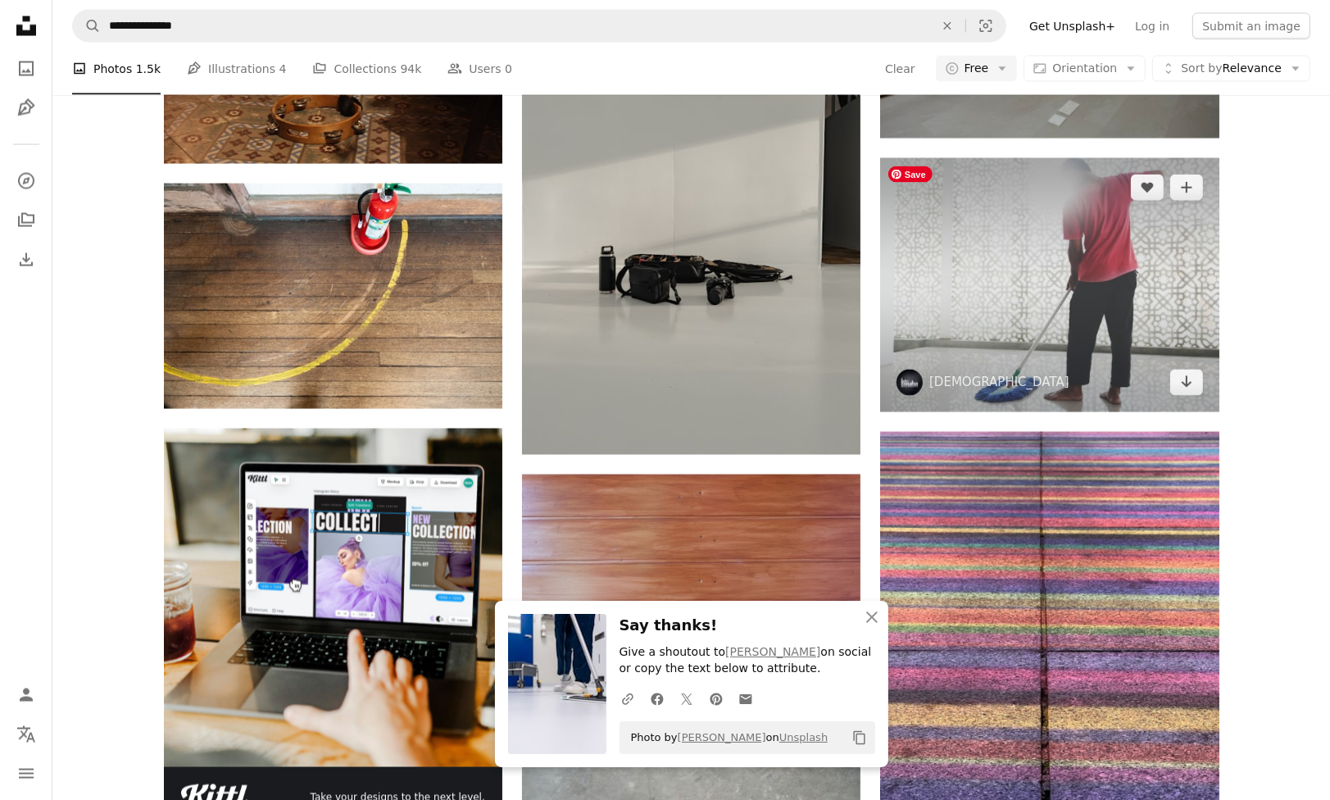
click at [1063, 370] on img at bounding box center [1049, 285] width 338 height 254
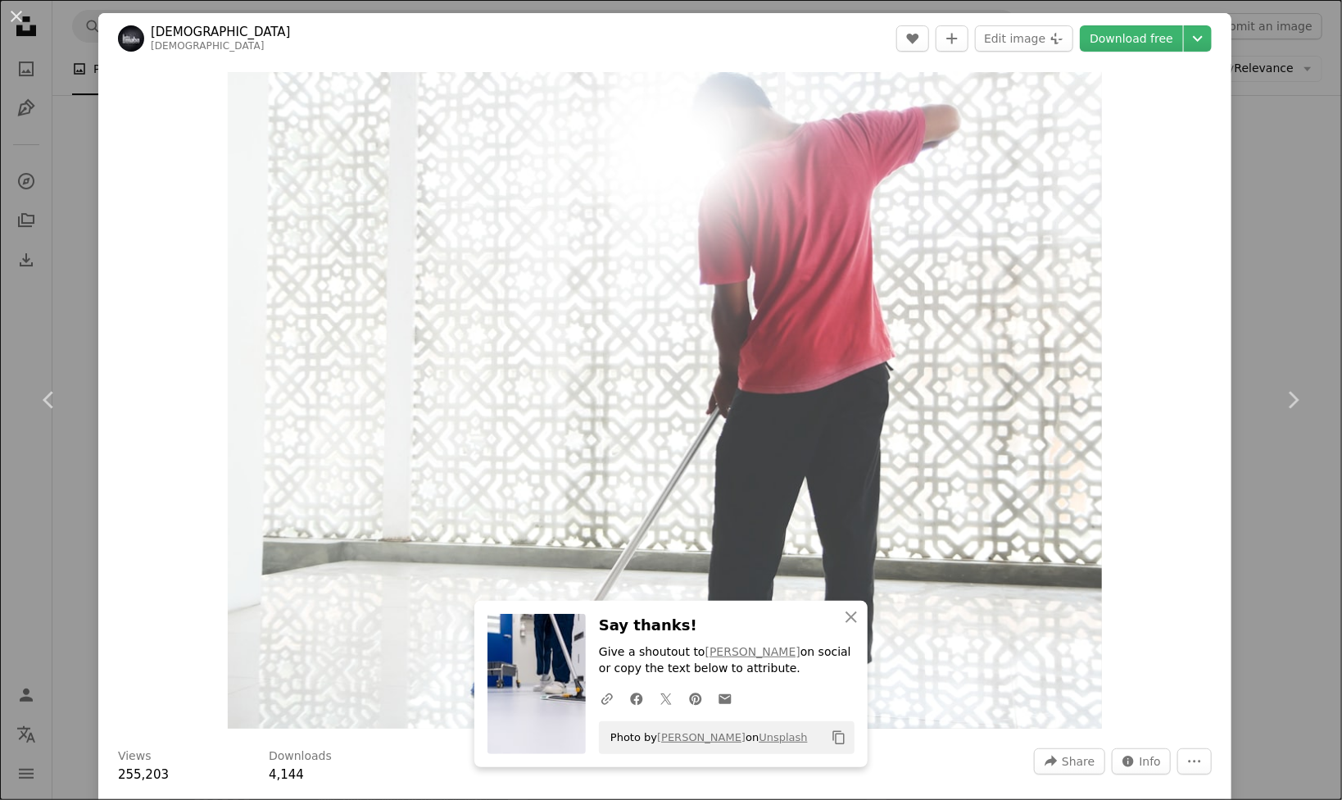
click at [1285, 269] on div "An X shape Chevron left Chevron right An X shape Close Say thanks! Give a shout…" at bounding box center [671, 400] width 1342 height 800
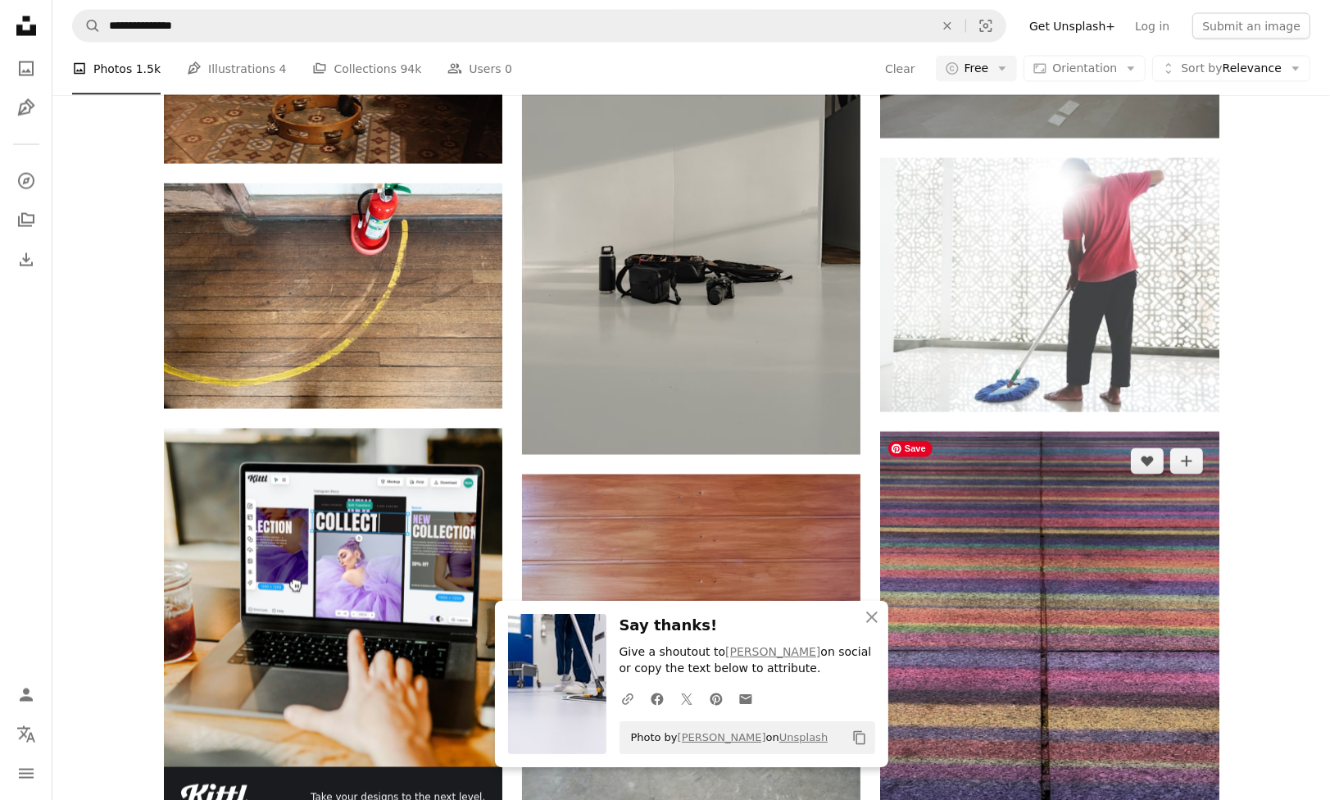
scroll to position [3604, 0]
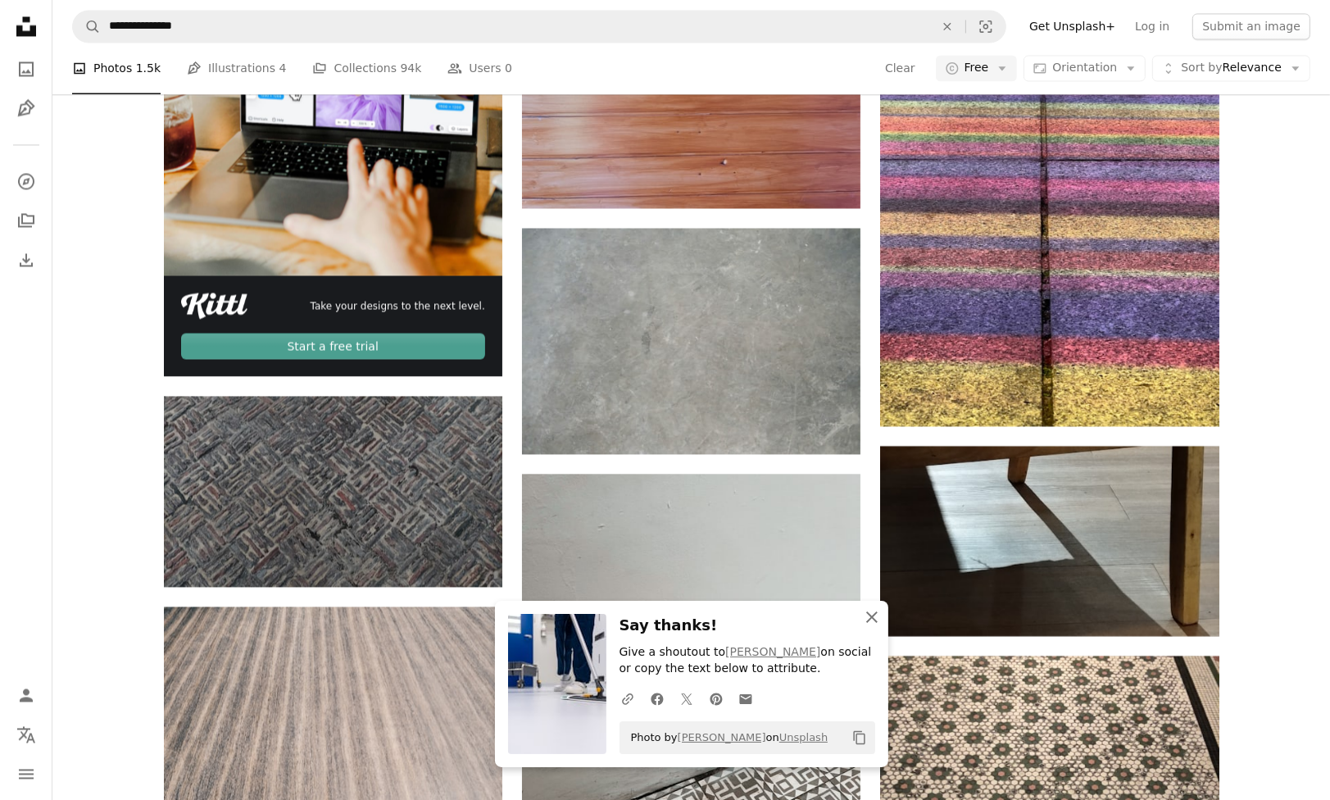
click at [865, 621] on icon "An X shape" at bounding box center [872, 617] width 20 height 20
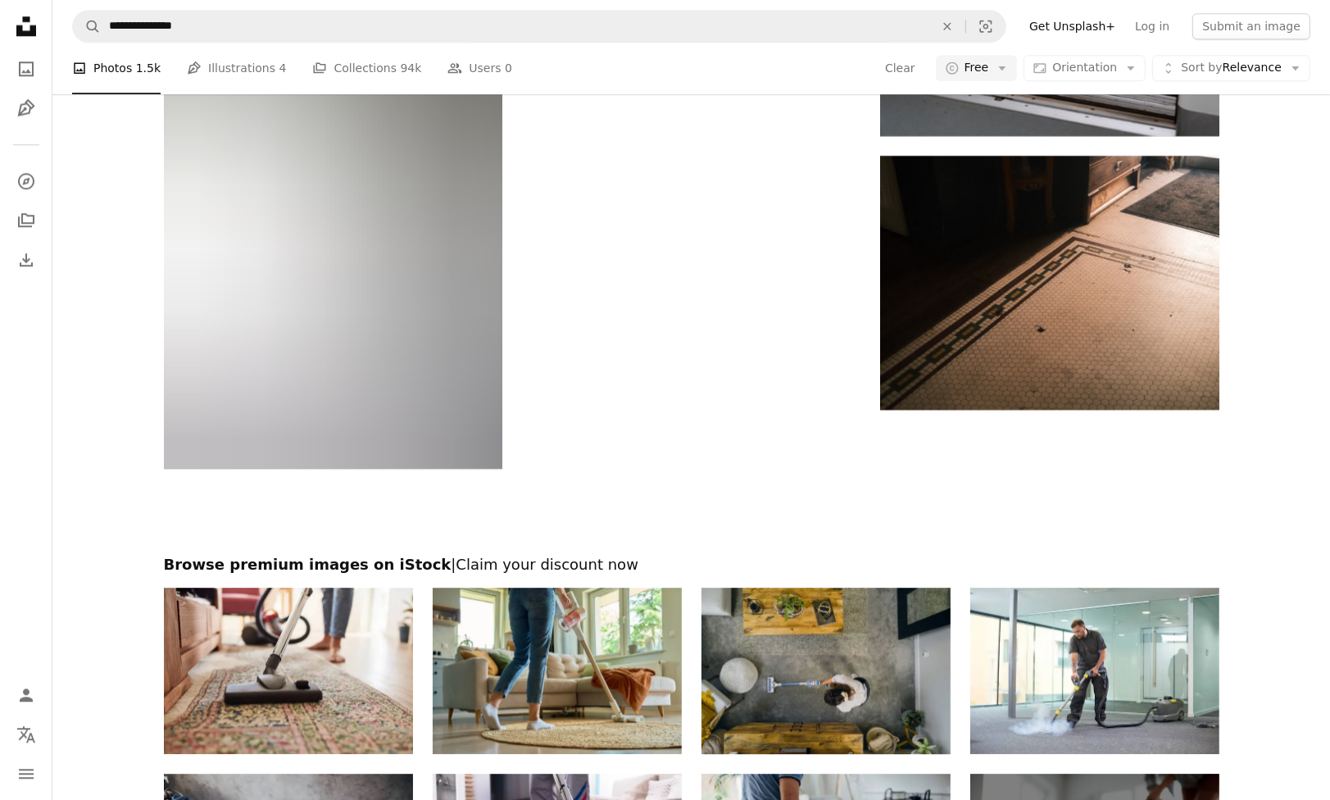
scroll to position [4915, 0]
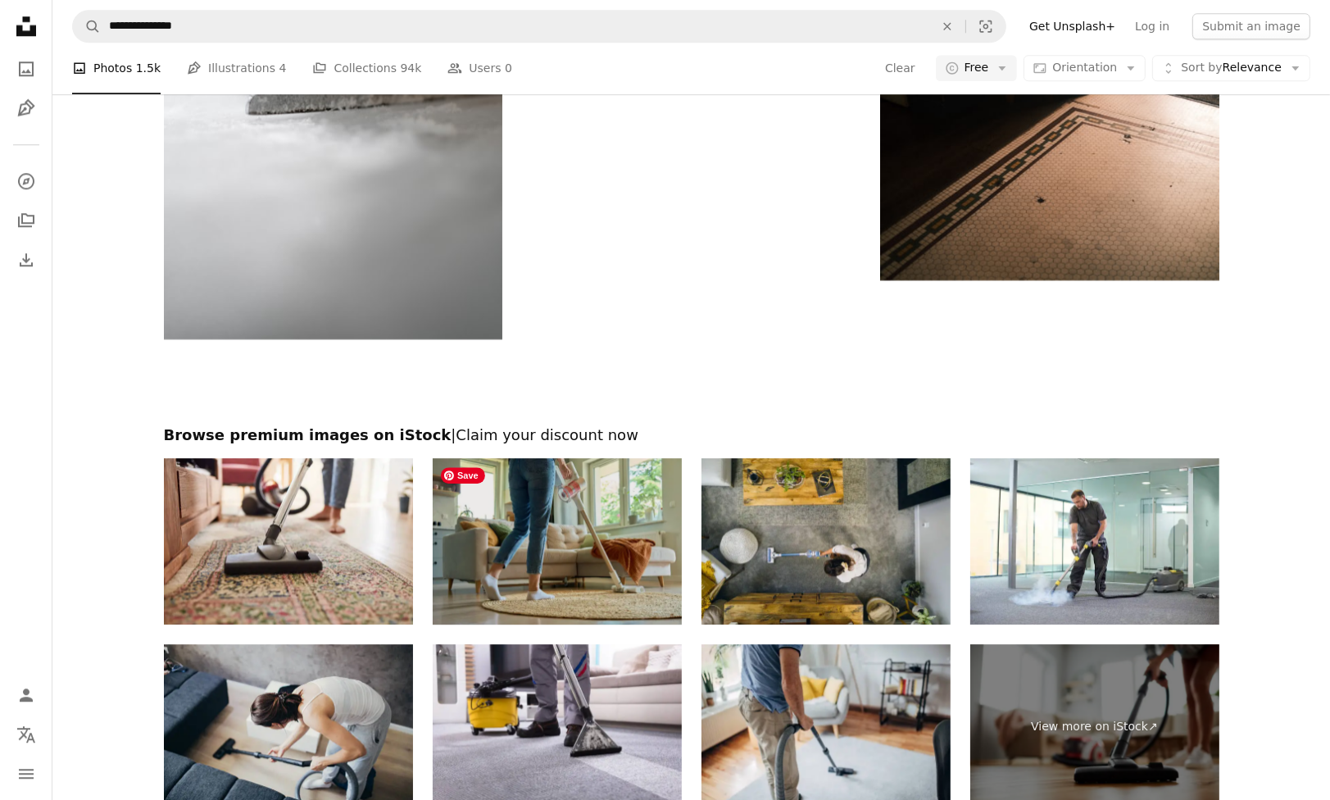
click at [565, 539] on img at bounding box center [557, 541] width 249 height 166
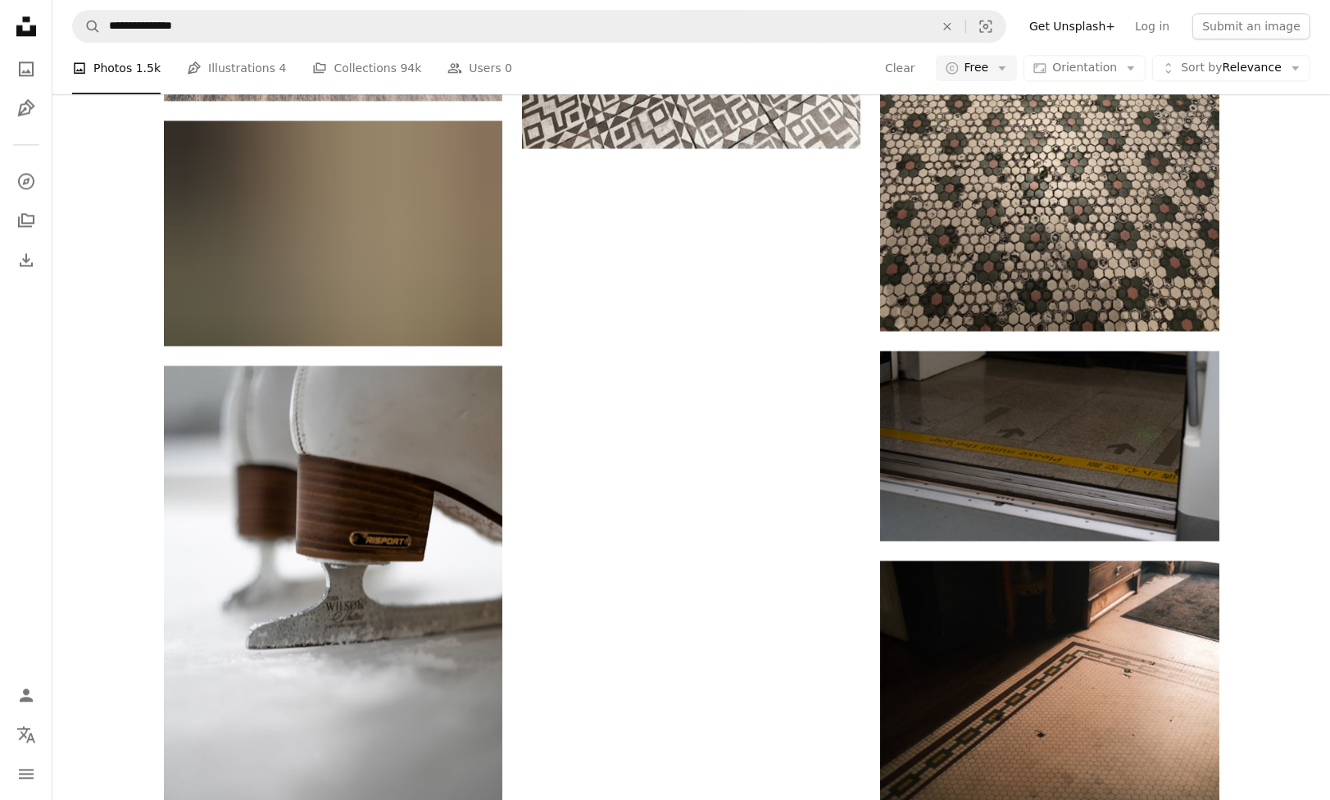
scroll to position [0, 0]
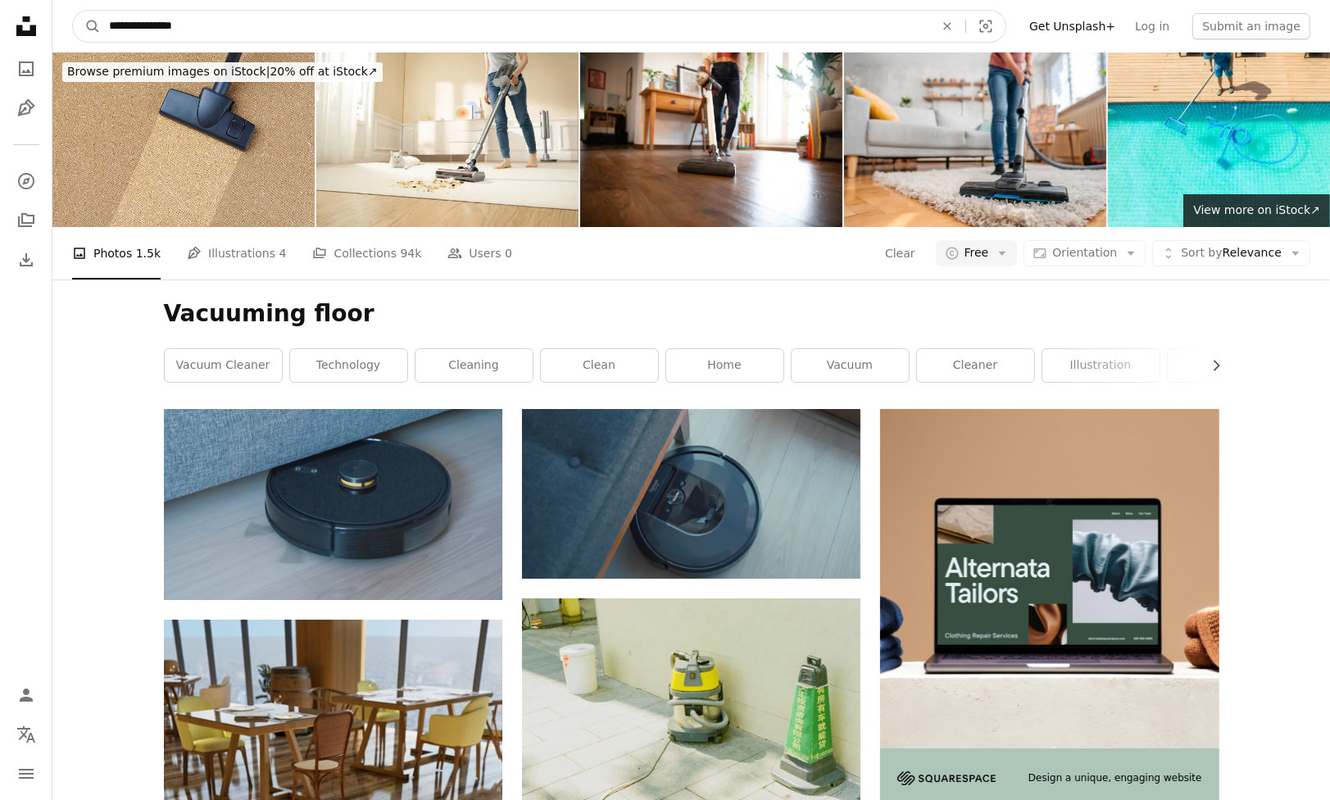
drag, startPoint x: 406, startPoint y: 39, endPoint x: -274, endPoint y: -53, distance: 685.3
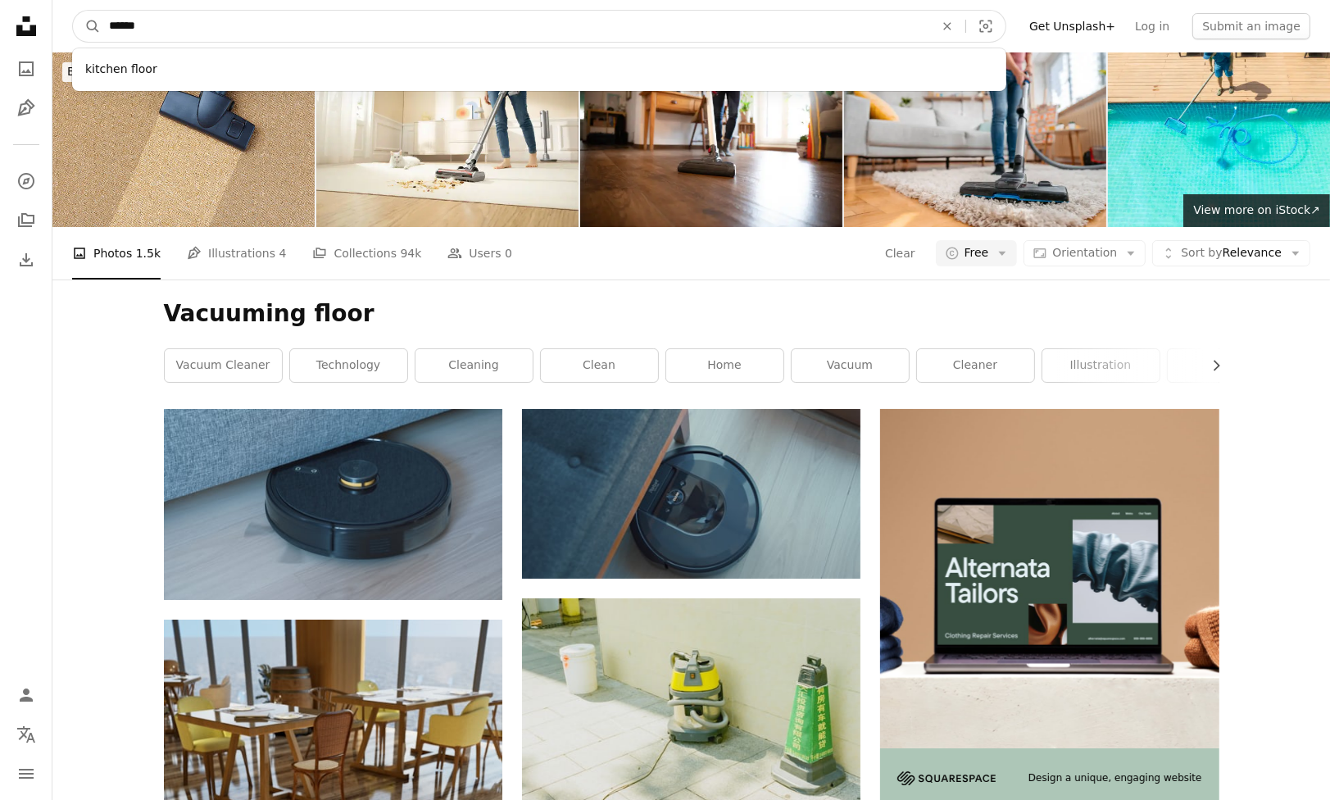
type input "*******"
click button "A magnifying glass" at bounding box center [87, 26] width 28 height 31
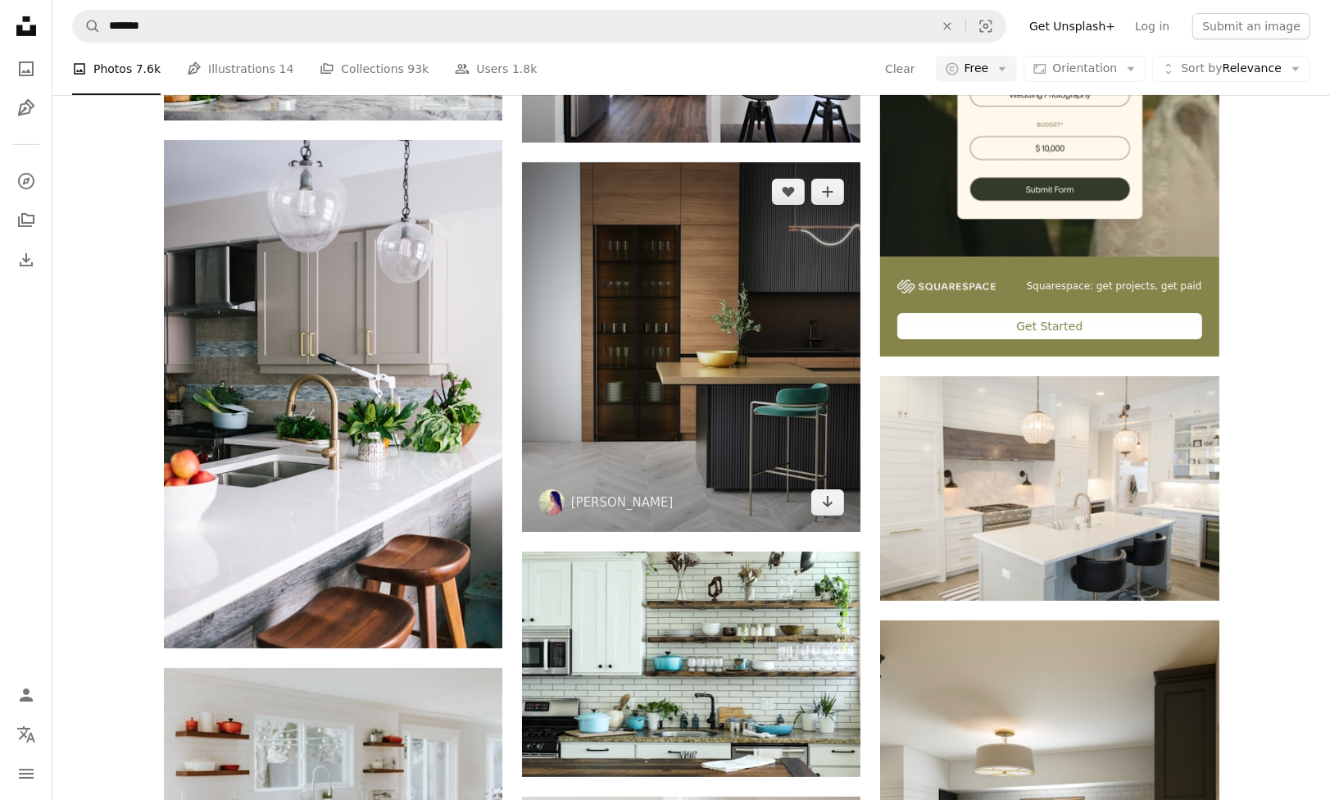
scroll to position [655, 0]
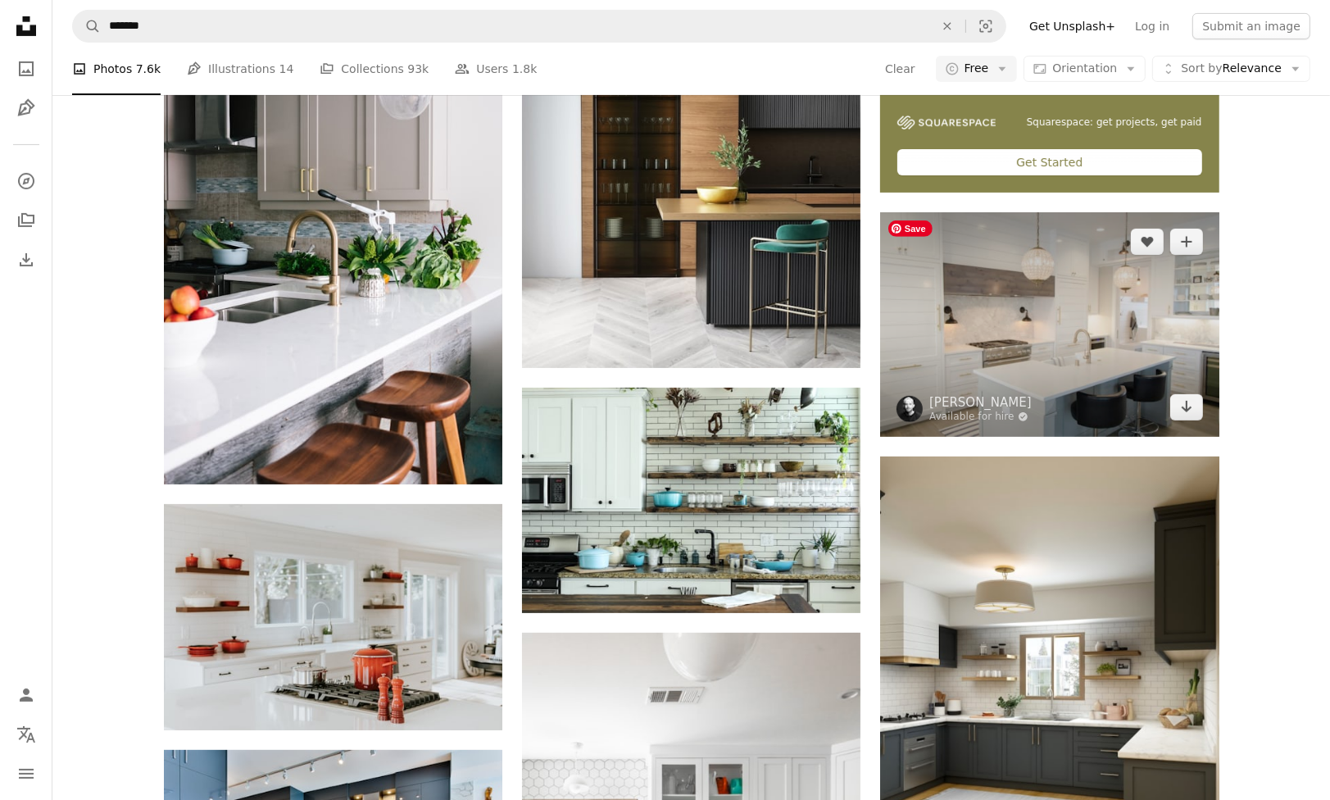
click at [1170, 343] on img at bounding box center [1049, 324] width 338 height 224
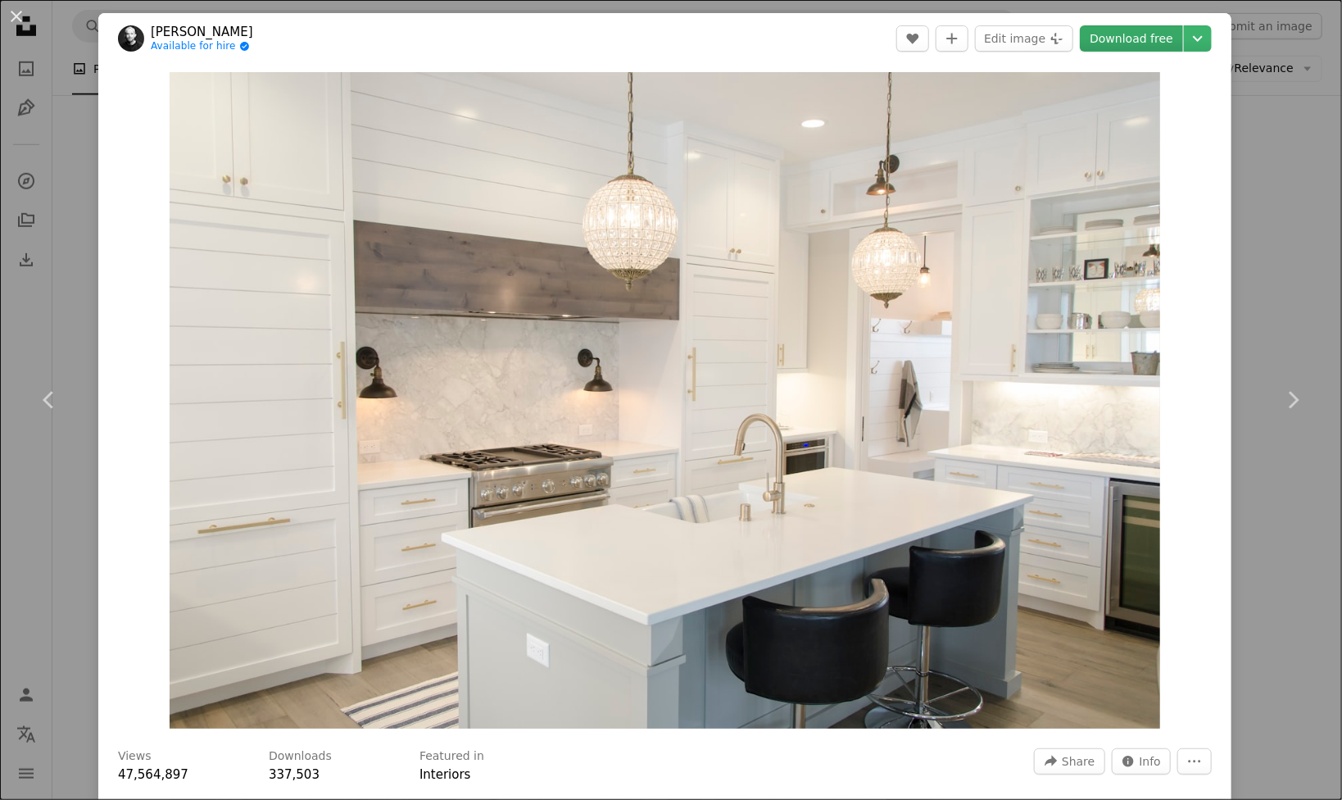
click at [1153, 30] on link "Download free" at bounding box center [1131, 38] width 103 height 26
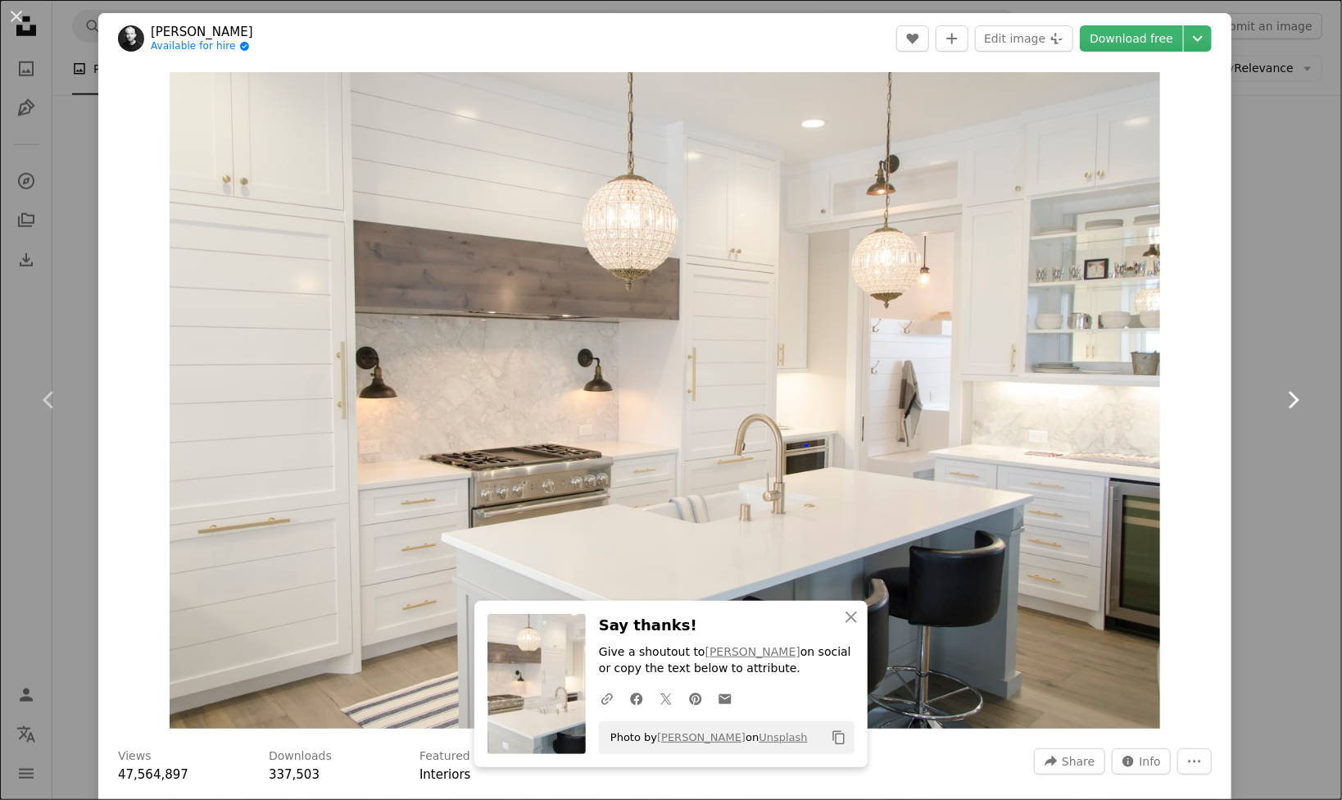
click at [1248, 327] on link "Chevron right" at bounding box center [1293, 399] width 98 height 157
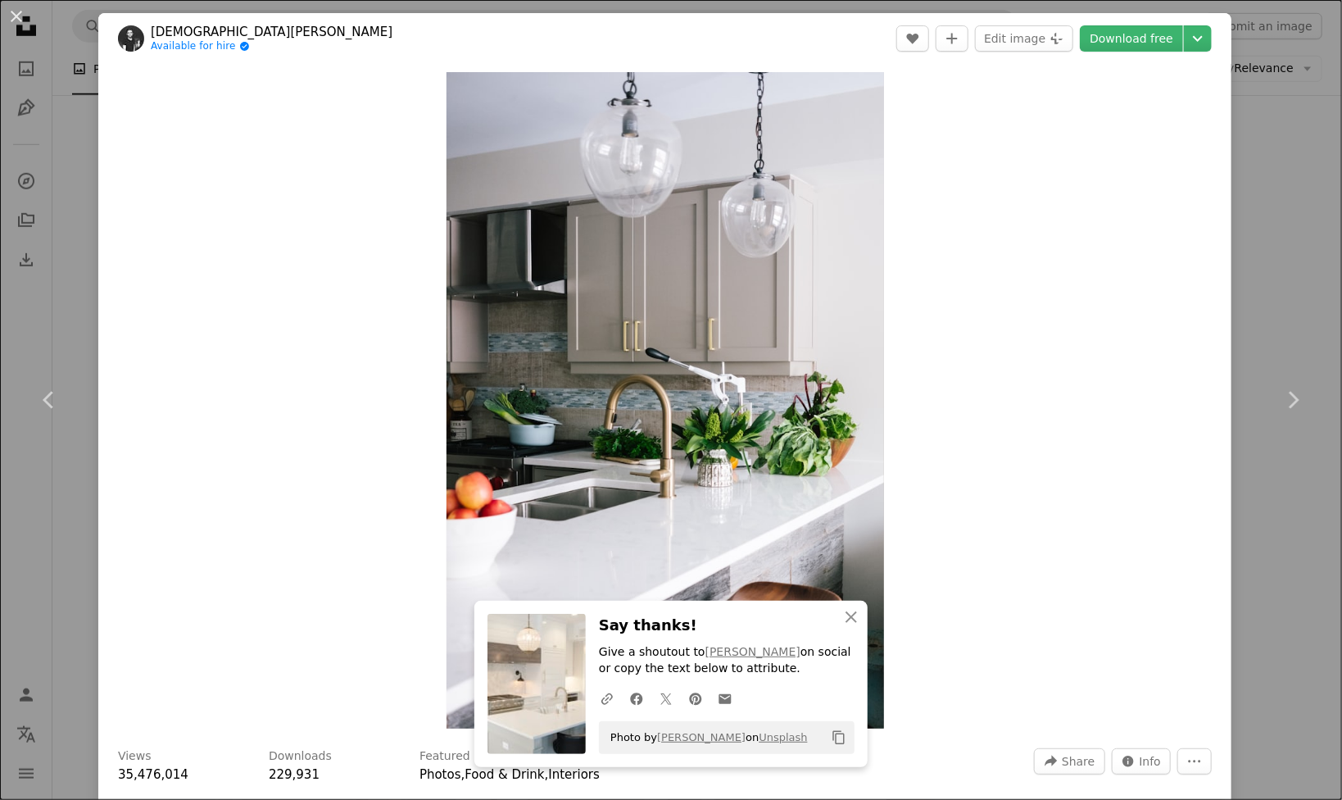
click at [1259, 297] on div "An X shape Chevron left Chevron right An X shape Close Say thanks! Give a shout…" at bounding box center [671, 400] width 1342 height 800
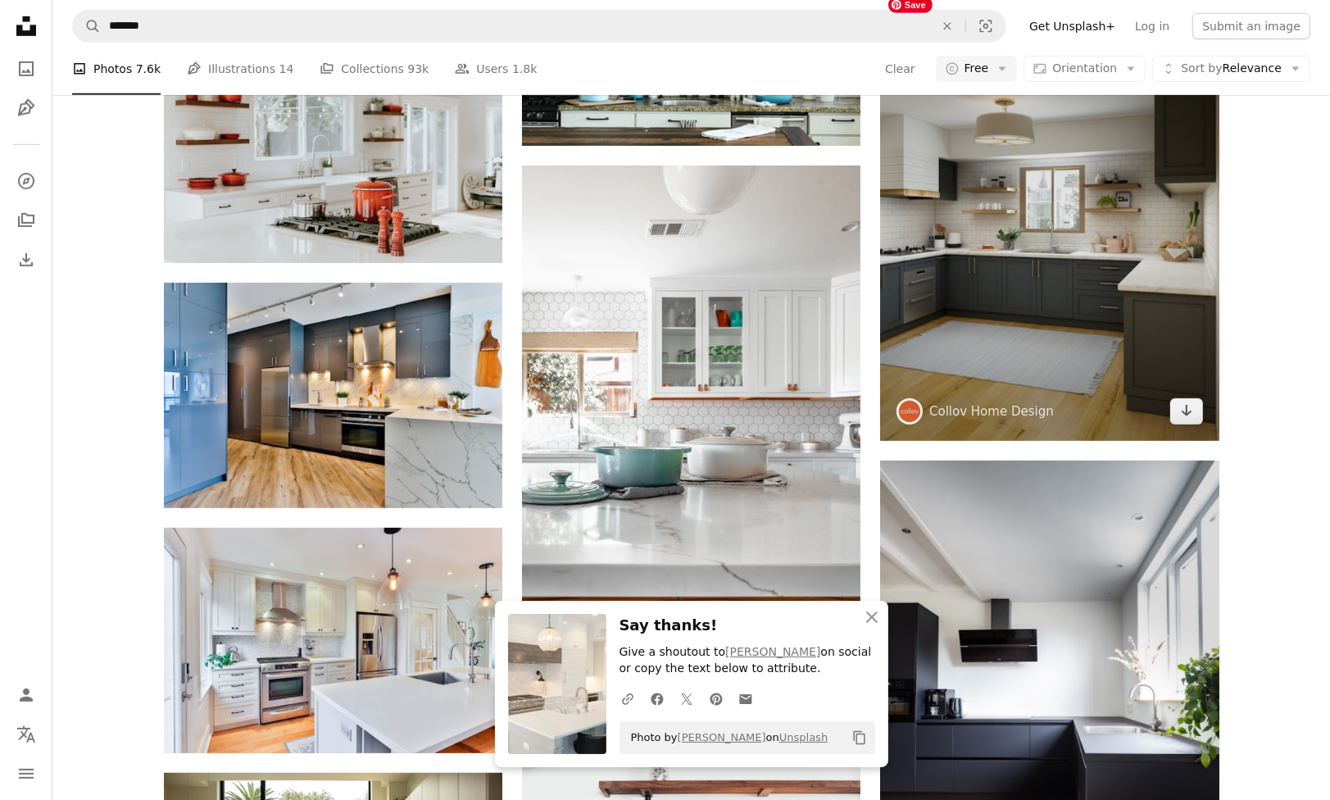
scroll to position [1147, 0]
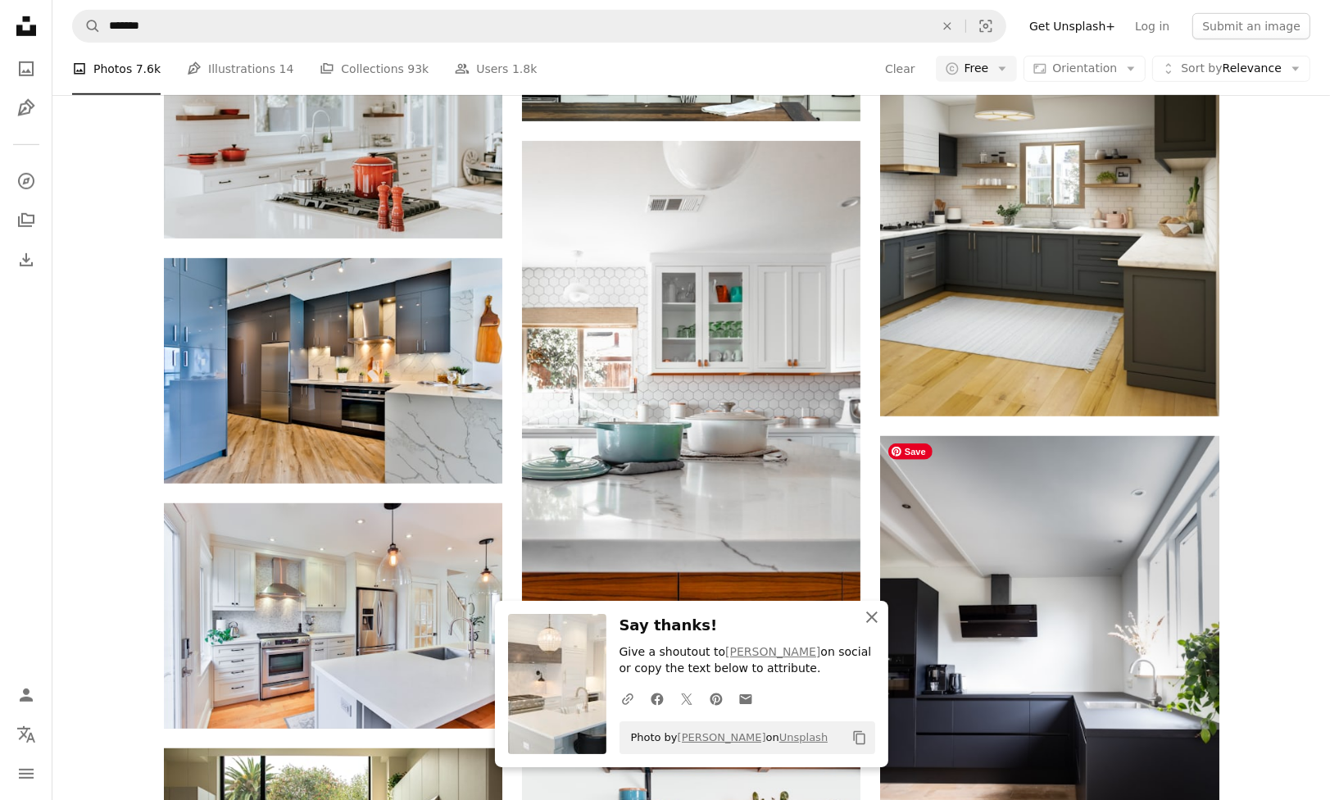
click at [867, 615] on icon "An X shape" at bounding box center [872, 617] width 20 height 20
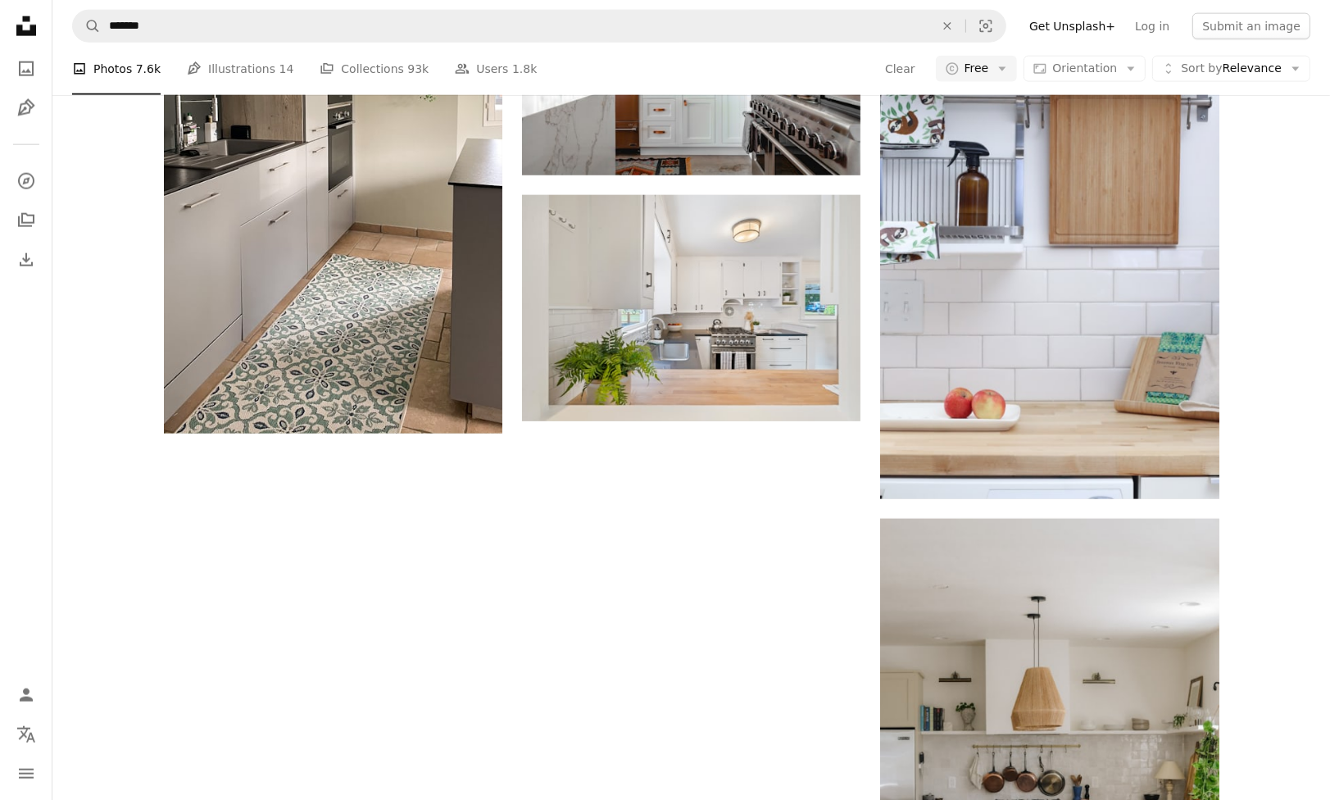
scroll to position [2294, 0]
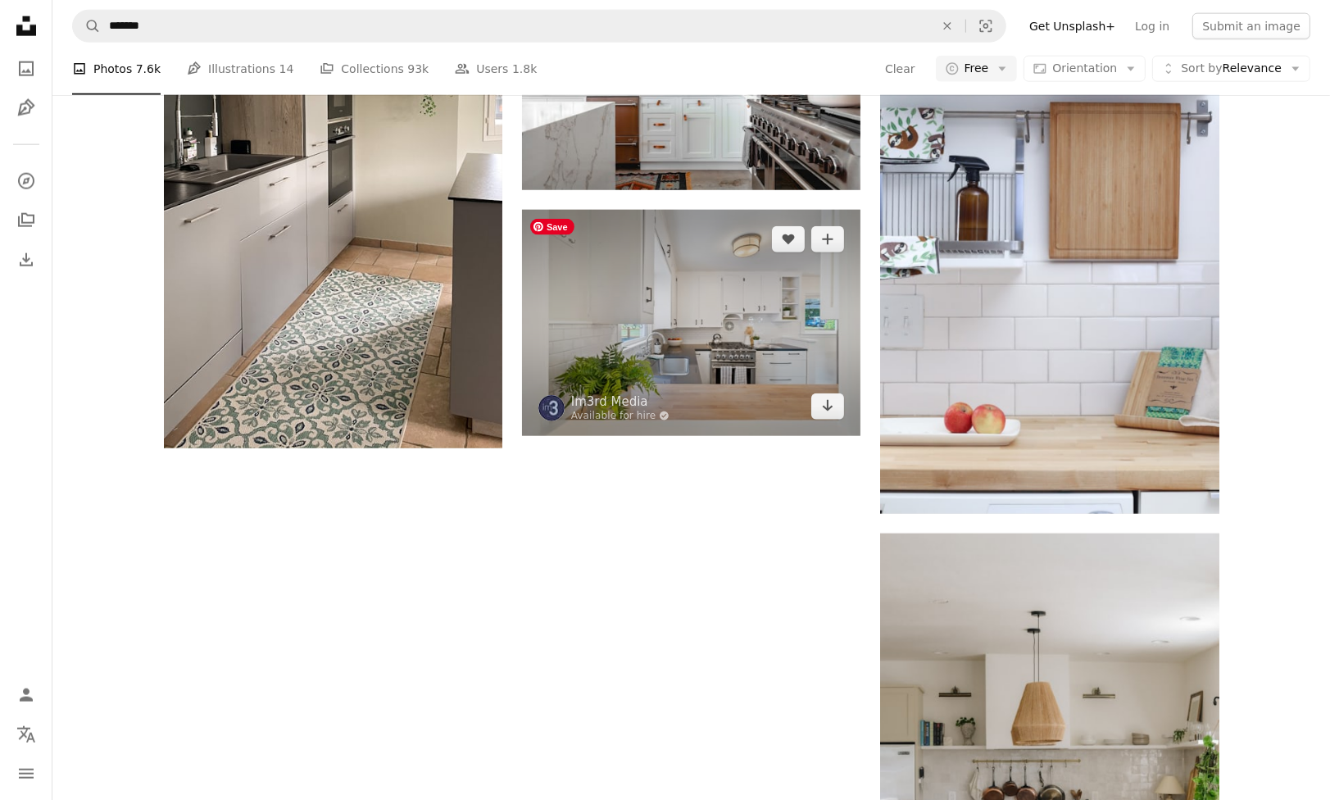
click at [777, 324] on img at bounding box center [691, 322] width 338 height 225
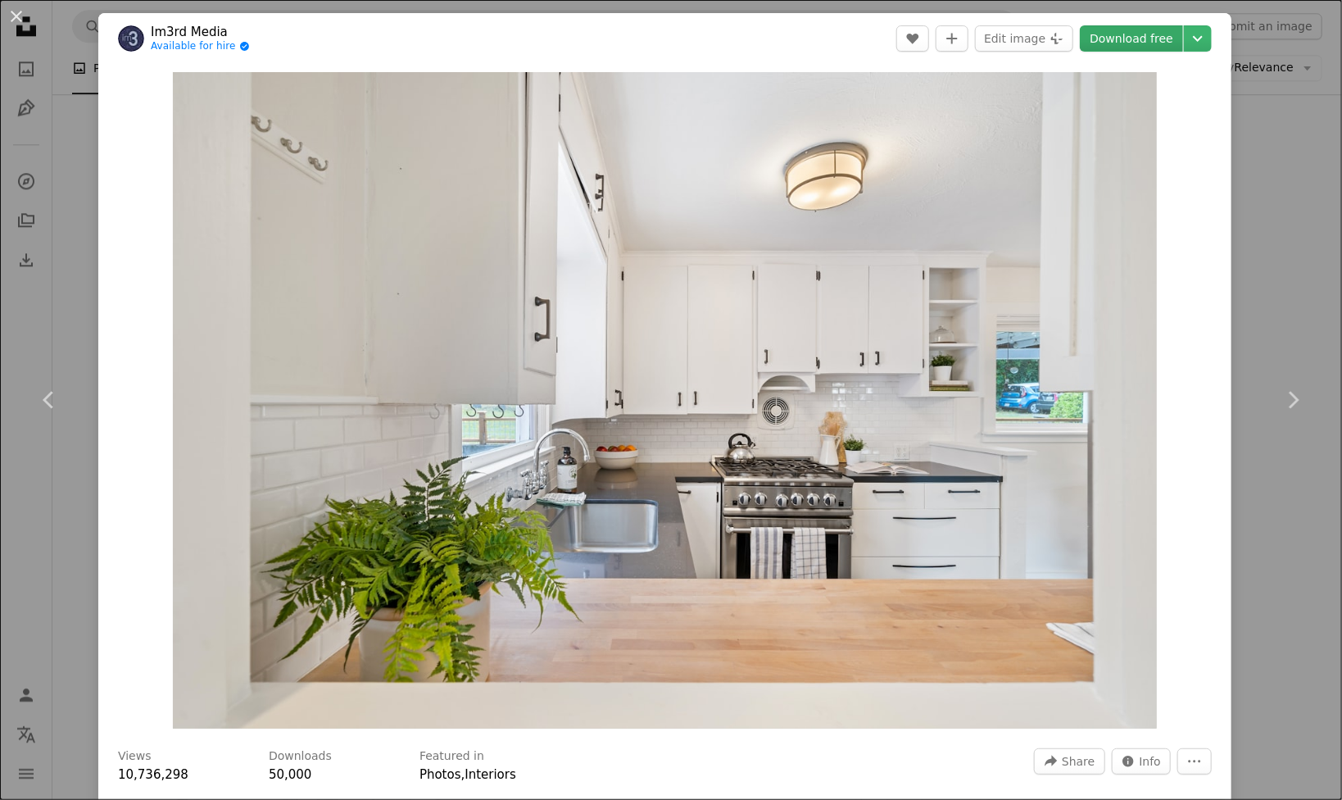
click at [1098, 40] on link "Download free" at bounding box center [1131, 38] width 103 height 26
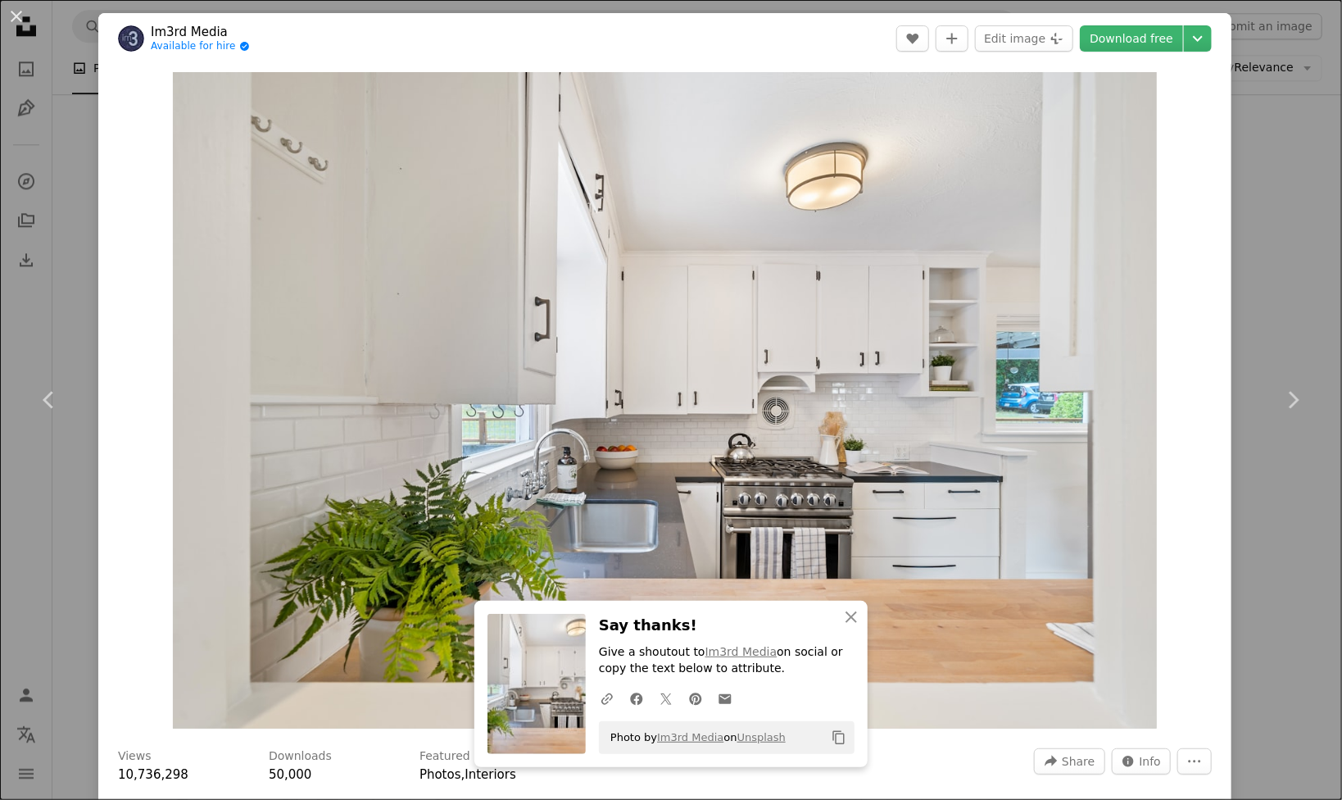
click at [1268, 248] on div "An X shape Chevron left Chevron right An X shape Close Say thanks! Give a shout…" at bounding box center [671, 400] width 1342 height 800
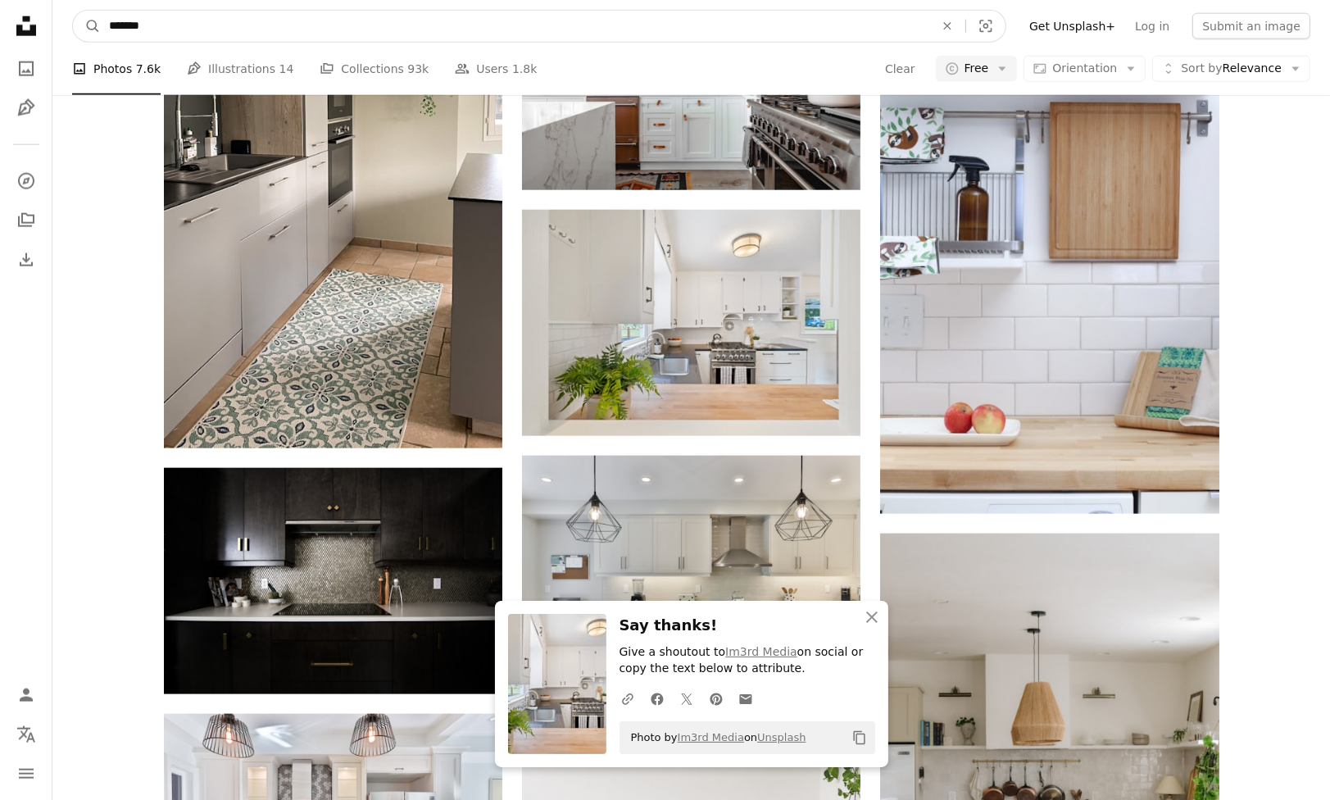
click at [245, 29] on input "*******" at bounding box center [515, 26] width 828 height 31
type input "**********"
click button "A magnifying glass" at bounding box center [87, 26] width 28 height 31
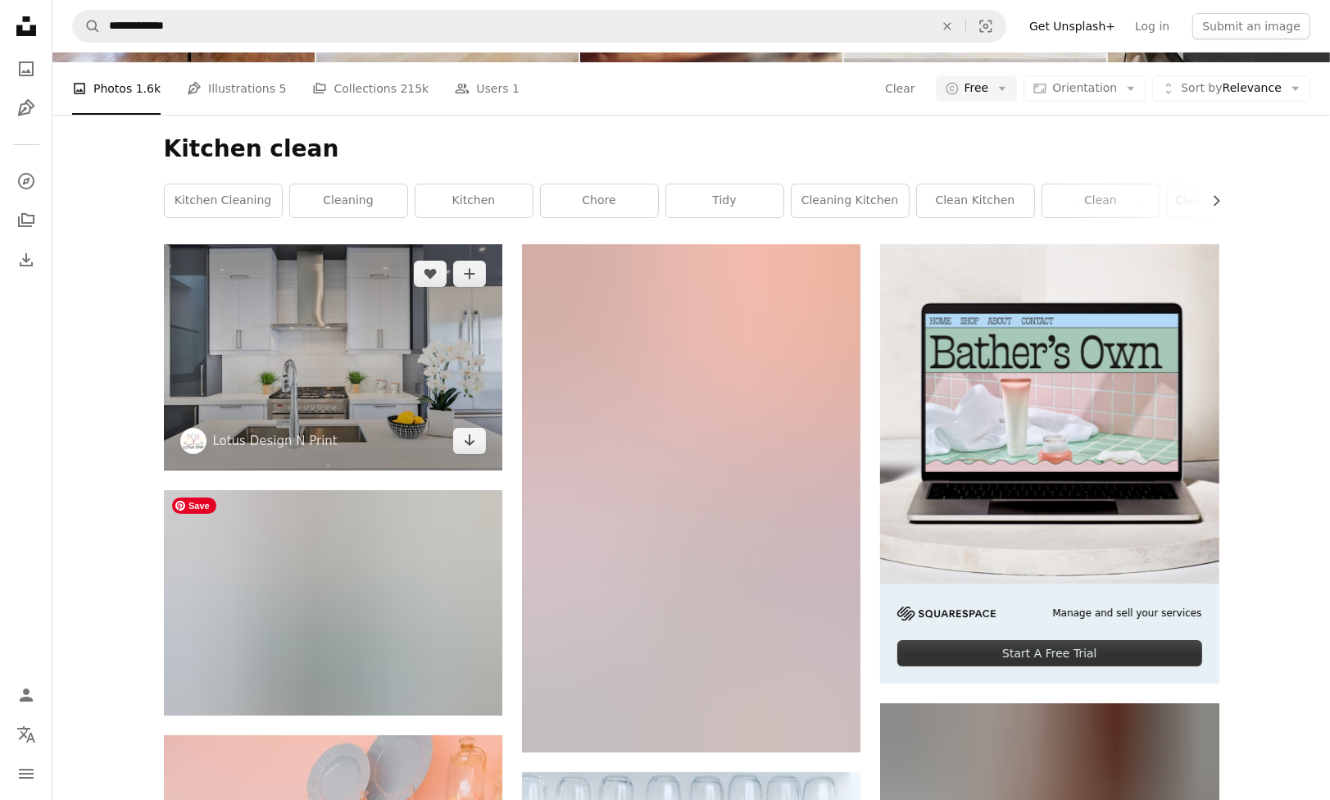
scroll to position [164, 0]
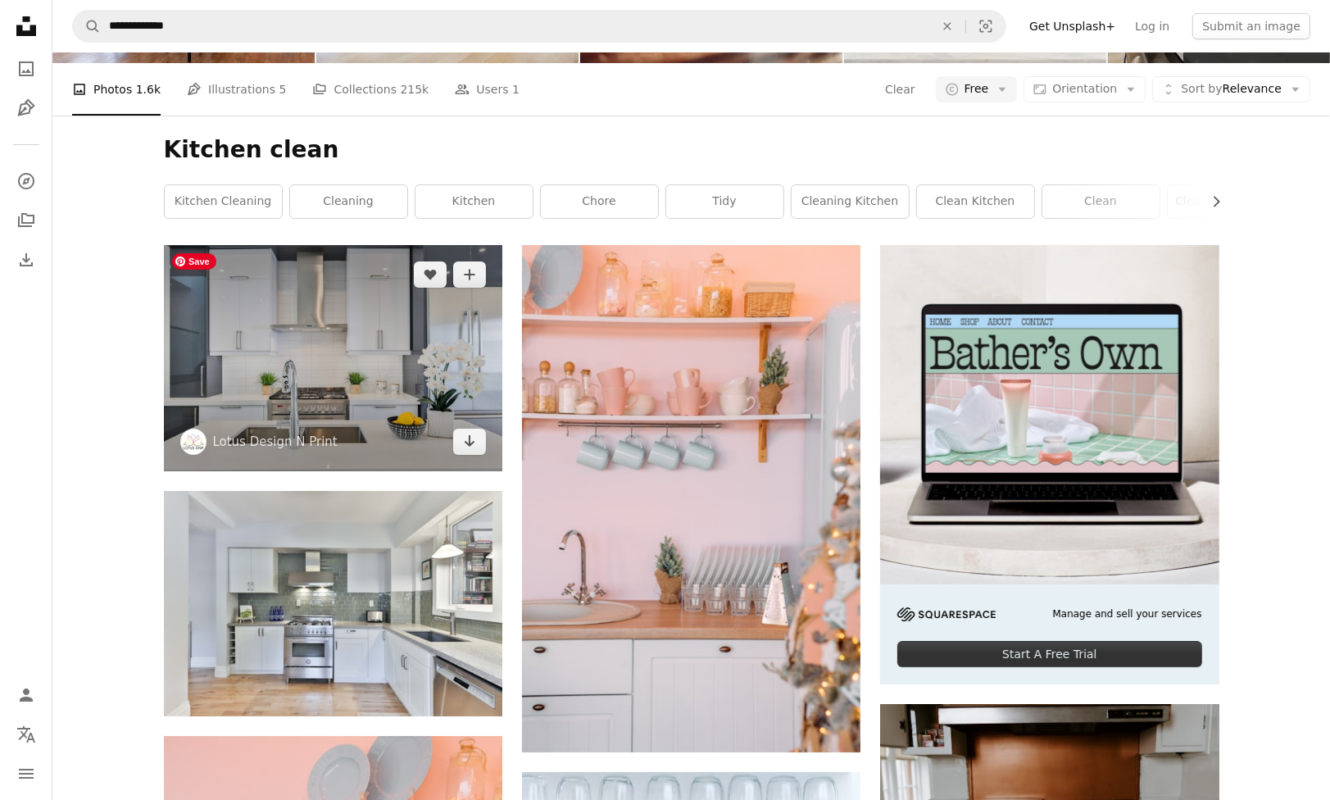
click at [325, 381] on img at bounding box center [333, 357] width 338 height 225
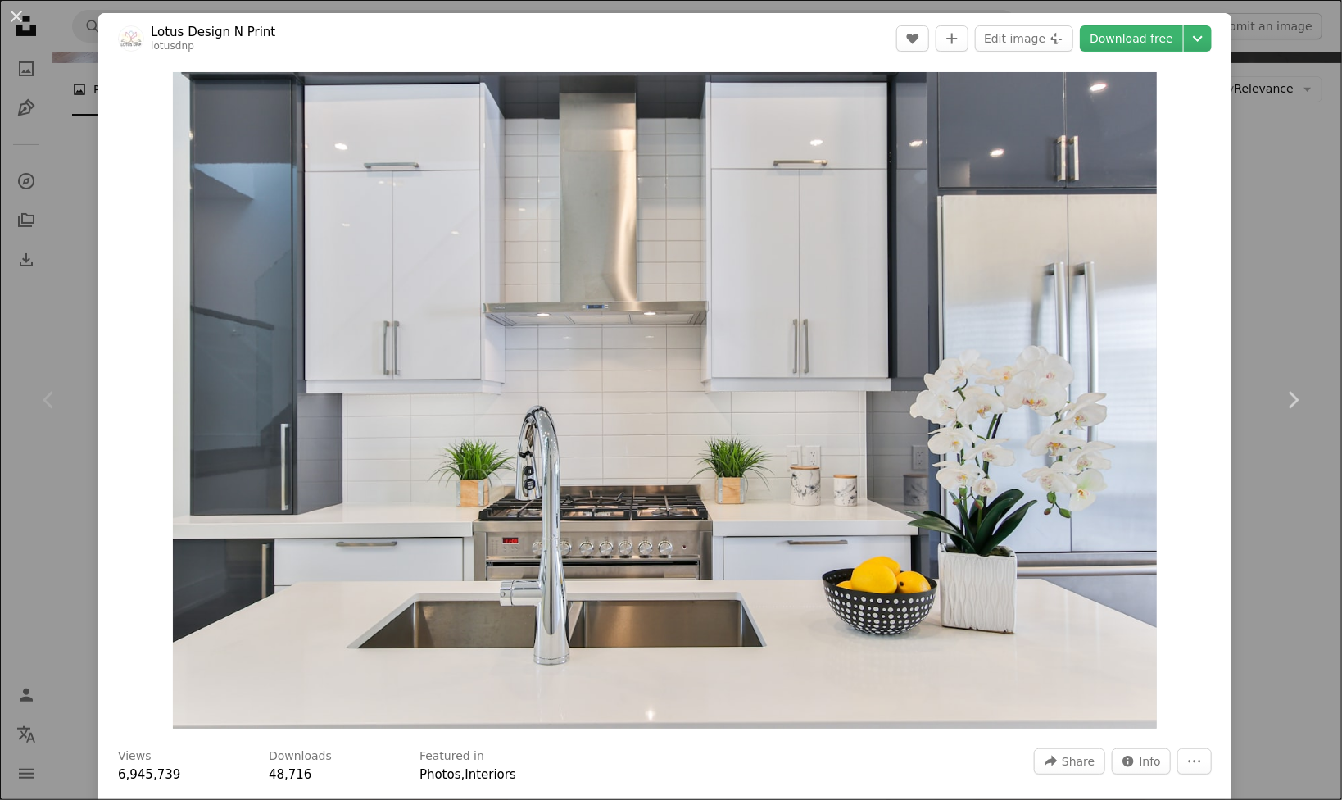
click at [1267, 527] on div "An X shape Chevron left Chevron right Lotus Design N Print lotusdnp A heart A p…" at bounding box center [671, 400] width 1342 height 800
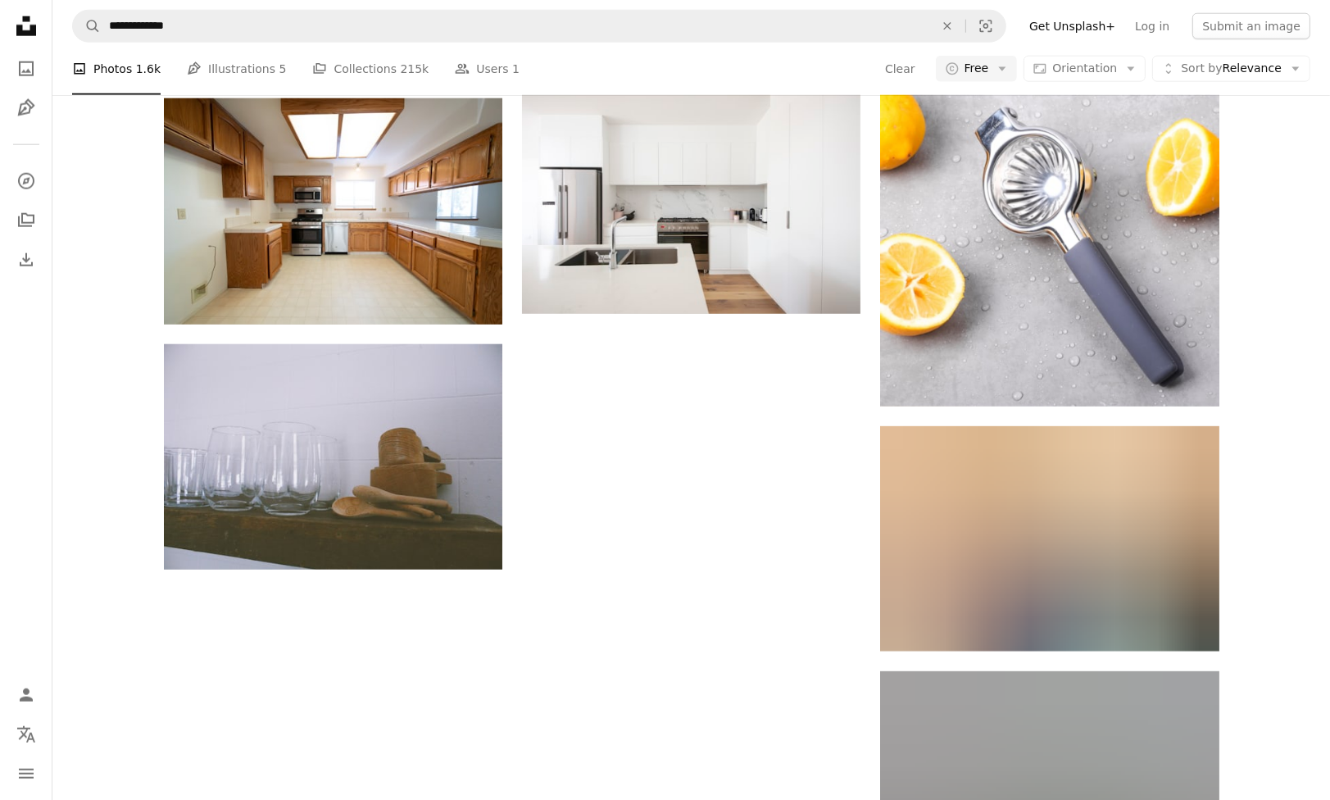
scroll to position [2130, 0]
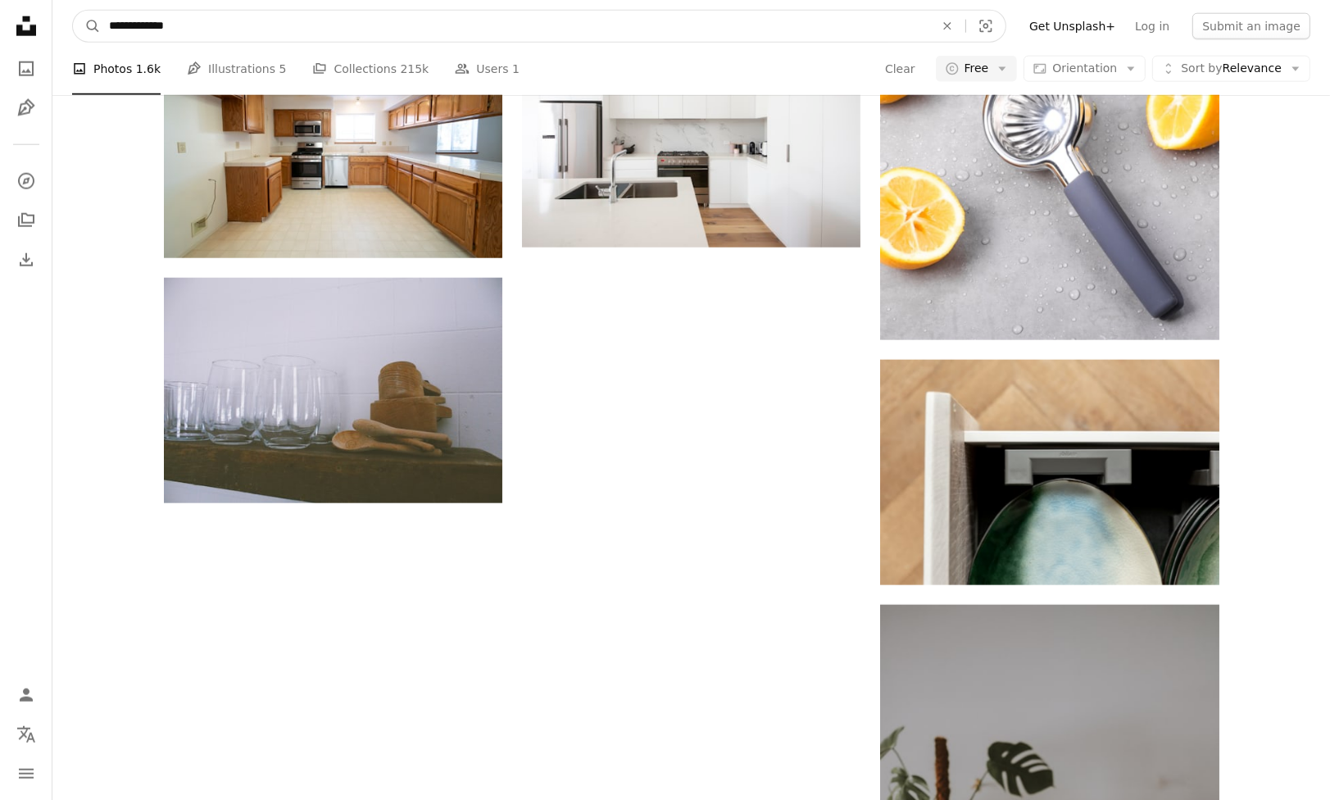
drag, startPoint x: 298, startPoint y: 25, endPoint x: -174, endPoint y: 2, distance: 473.3
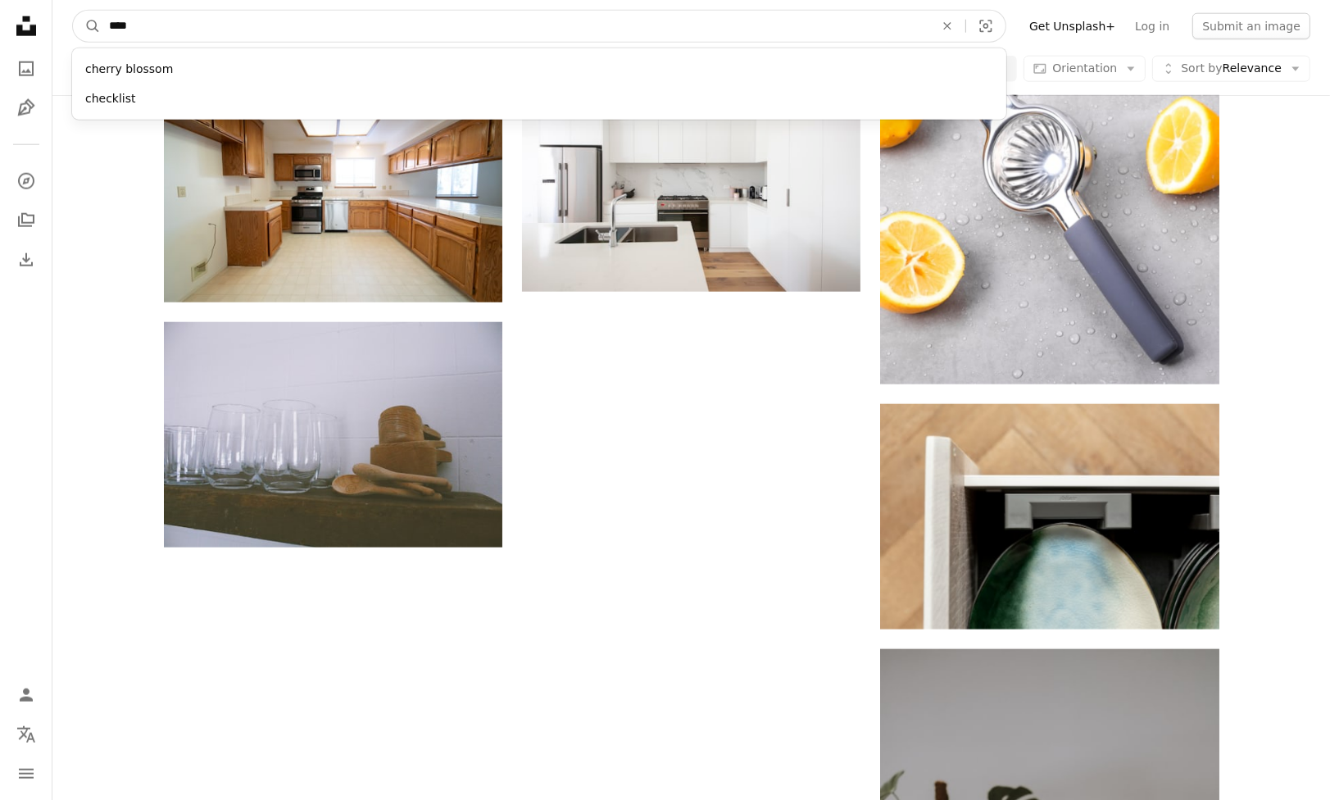
type input "*****"
click button "A magnifying glass" at bounding box center [87, 26] width 28 height 31
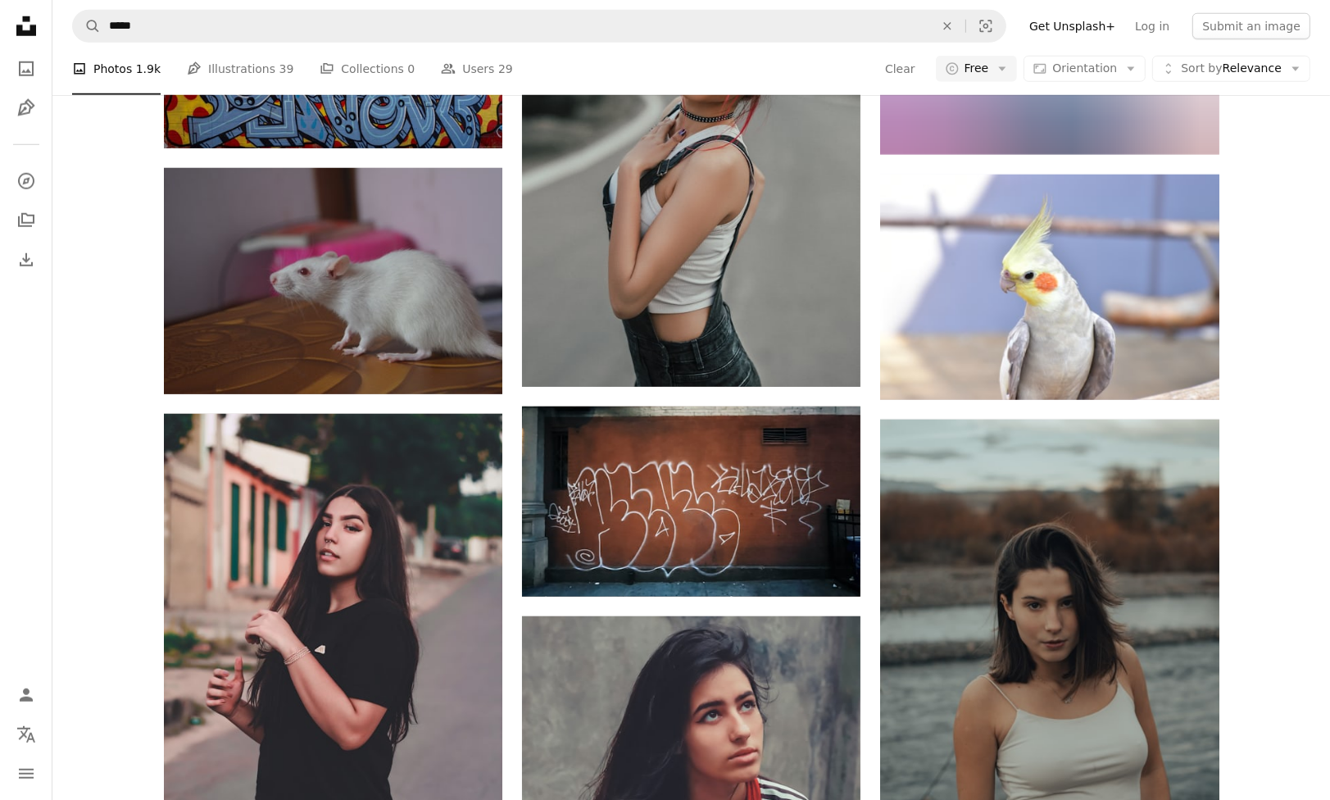
scroll to position [1802, 0]
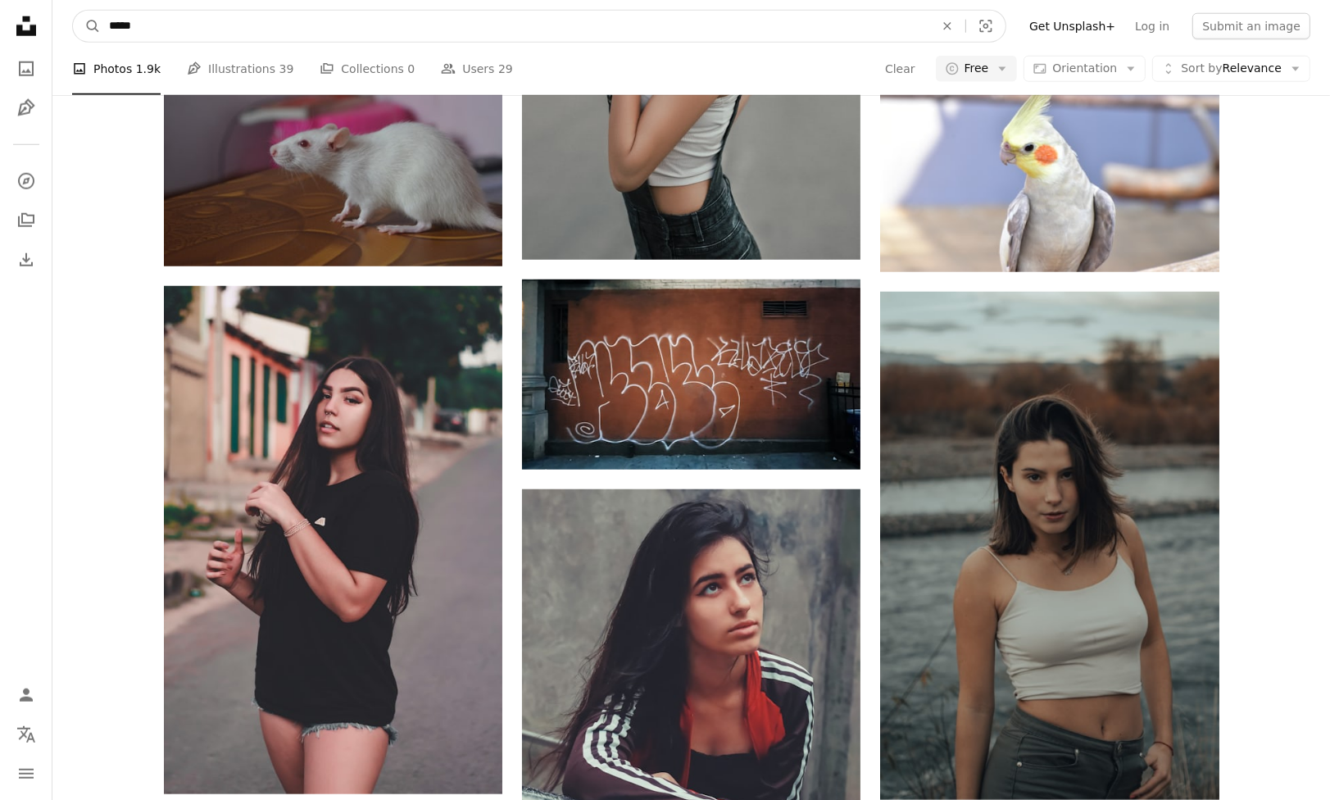
click at [399, 15] on input "*****" at bounding box center [515, 26] width 828 height 31
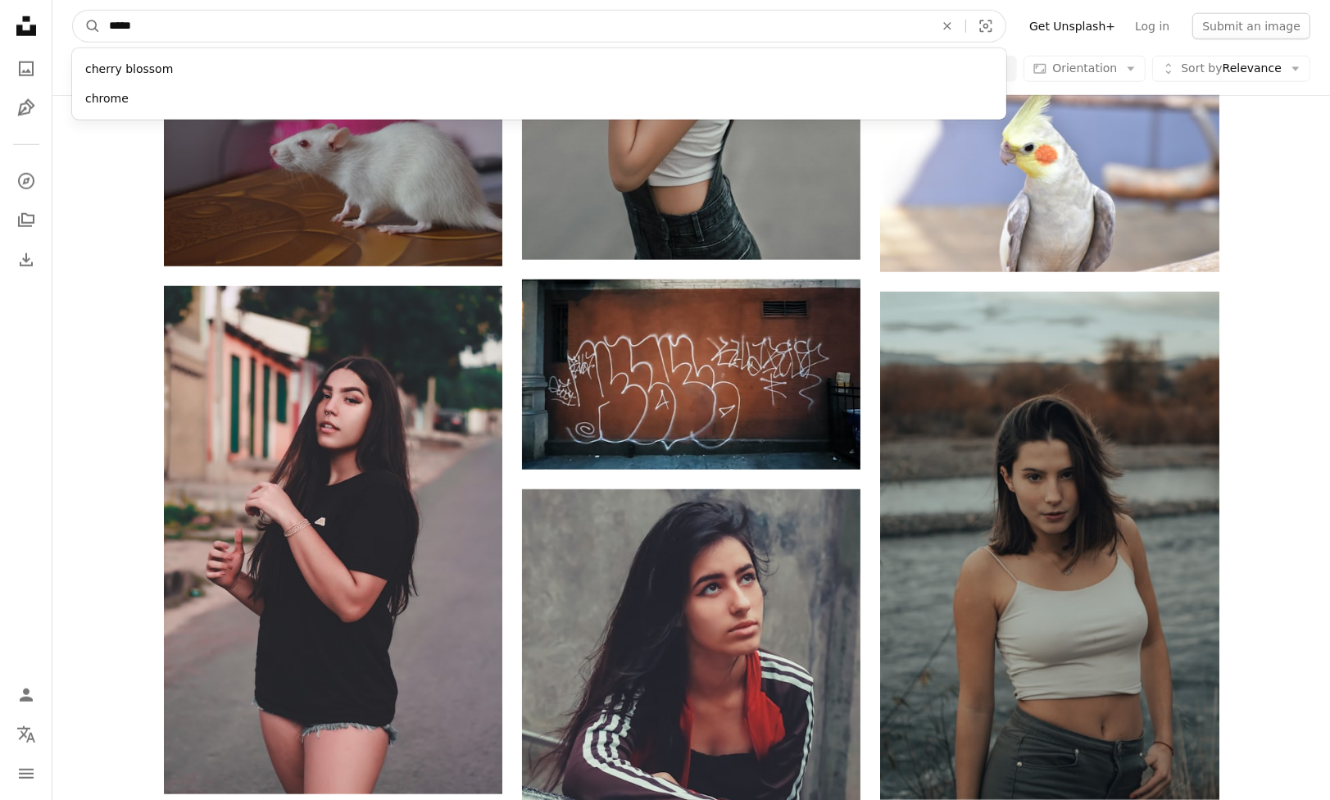
drag, startPoint x: 334, startPoint y: 42, endPoint x: -90, endPoint y: 21, distance: 424.8
click at [0, 21] on html "Unsplash logo Unsplash Home A photo Pen Tool A compass A stack of folders Downl…" at bounding box center [665, 123] width 1330 height 3851
paste input "*"
type input "******"
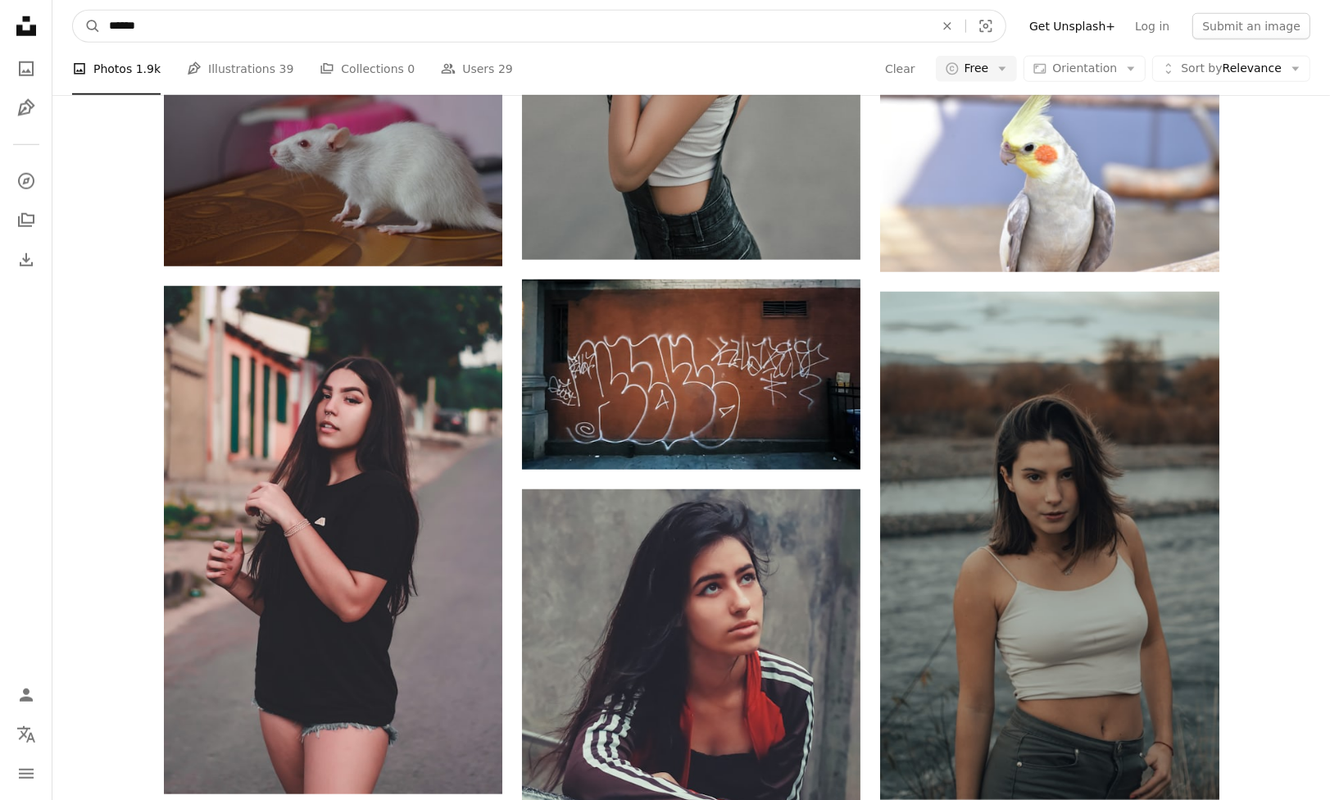
click button "A magnifying glass" at bounding box center [87, 26] width 28 height 31
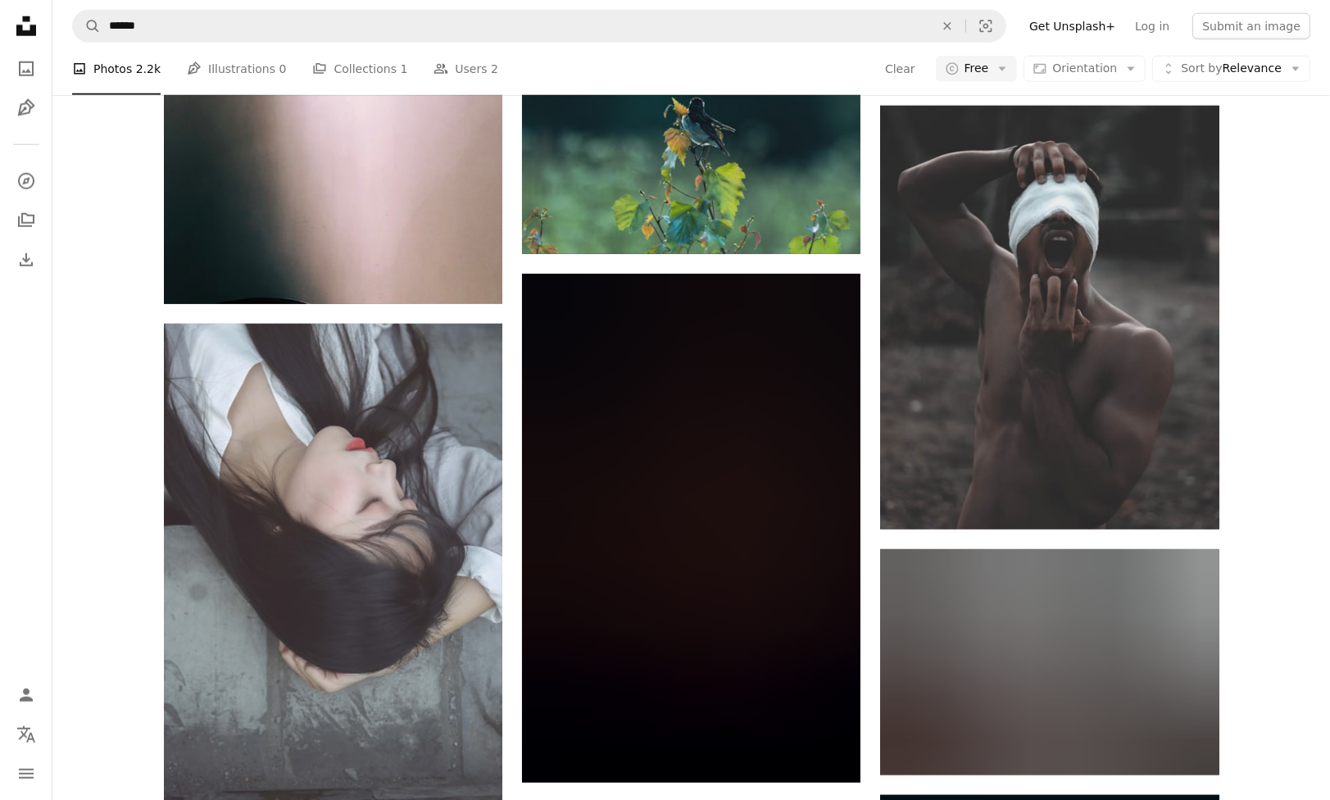
scroll to position [1638, 0]
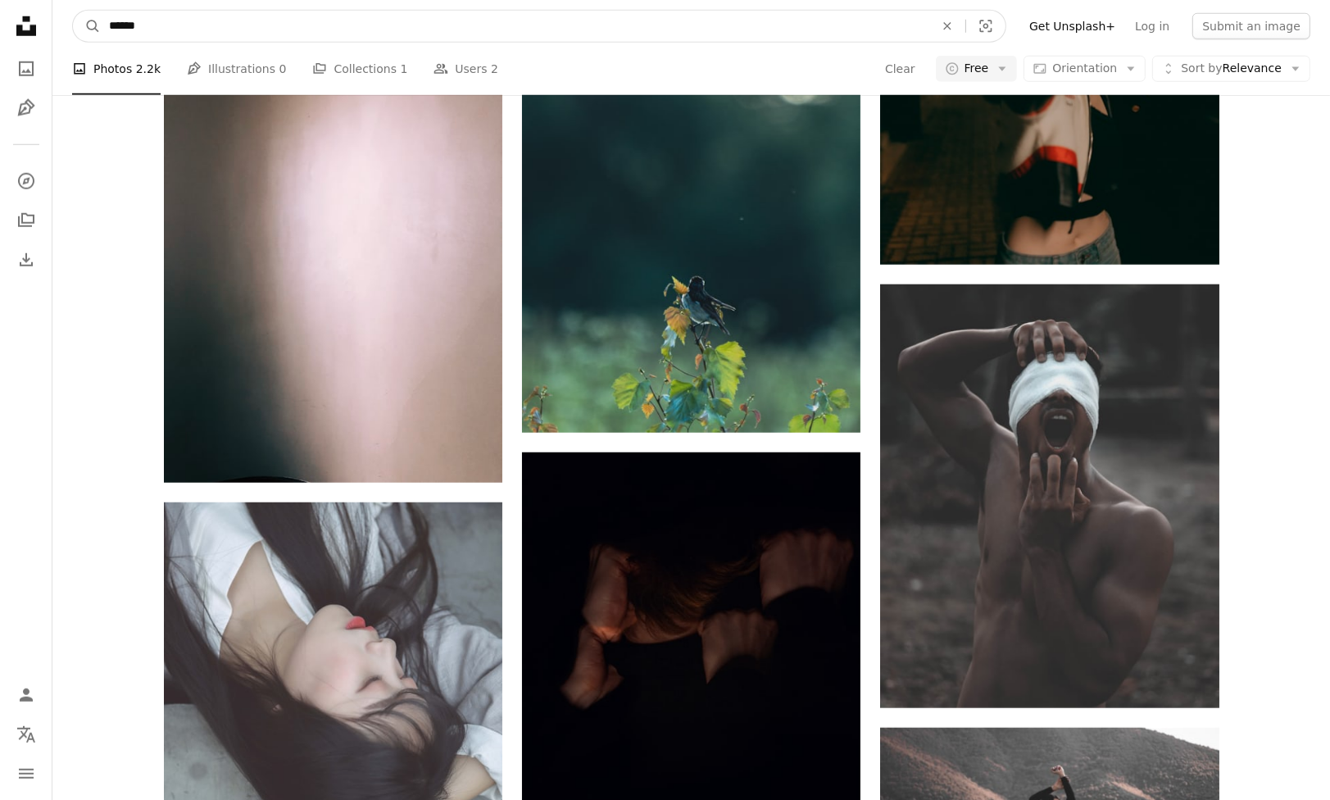
drag, startPoint x: 145, startPoint y: 30, endPoint x: -122, endPoint y: 34, distance: 267.1
click at [0, 34] on html "Unsplash logo Unsplash Home A photo Pen Tool A compass A stack of folders Downl…" at bounding box center [665, 645] width 1330 height 4566
paste input "Find visuals sitewide"
type input "******"
click button "A magnifying glass" at bounding box center [87, 26] width 28 height 31
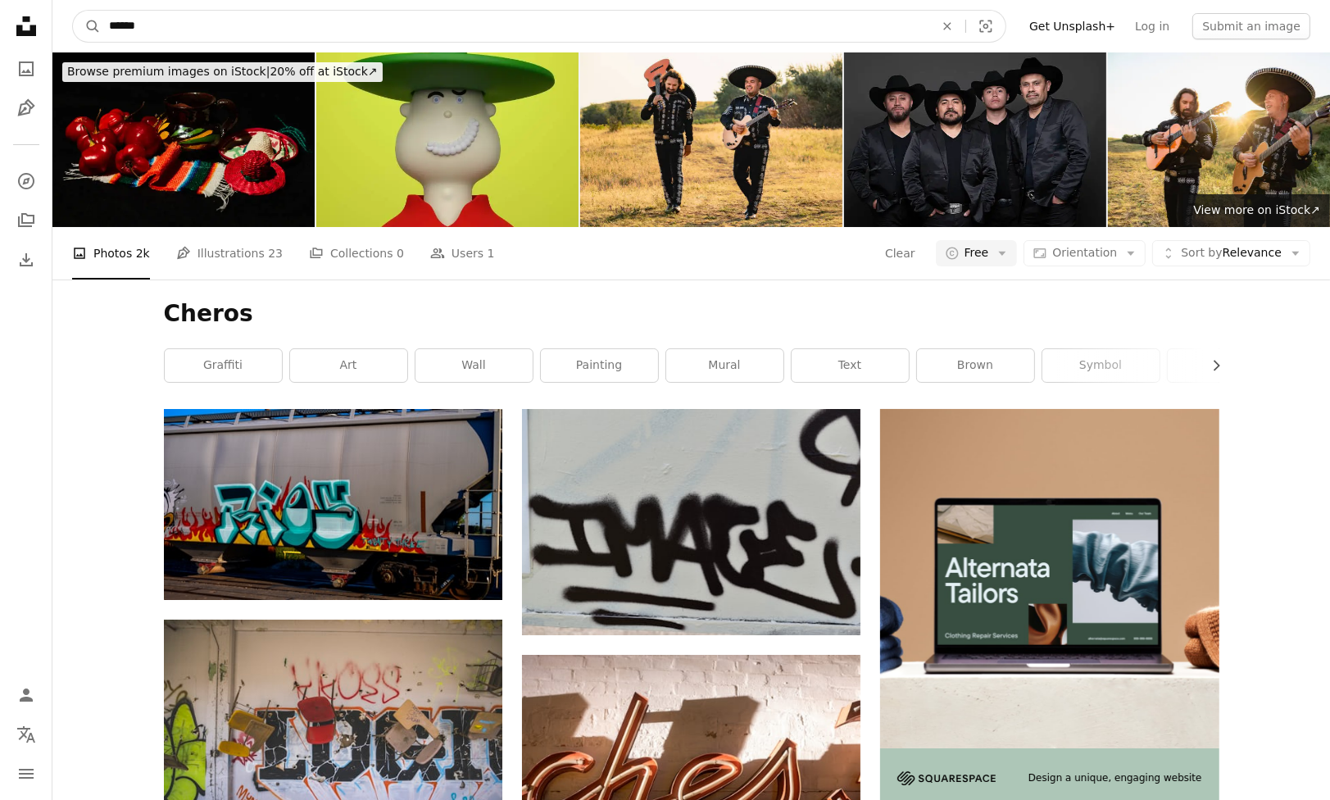
drag, startPoint x: 322, startPoint y: 25, endPoint x: -180, endPoint y: 3, distance: 502.6
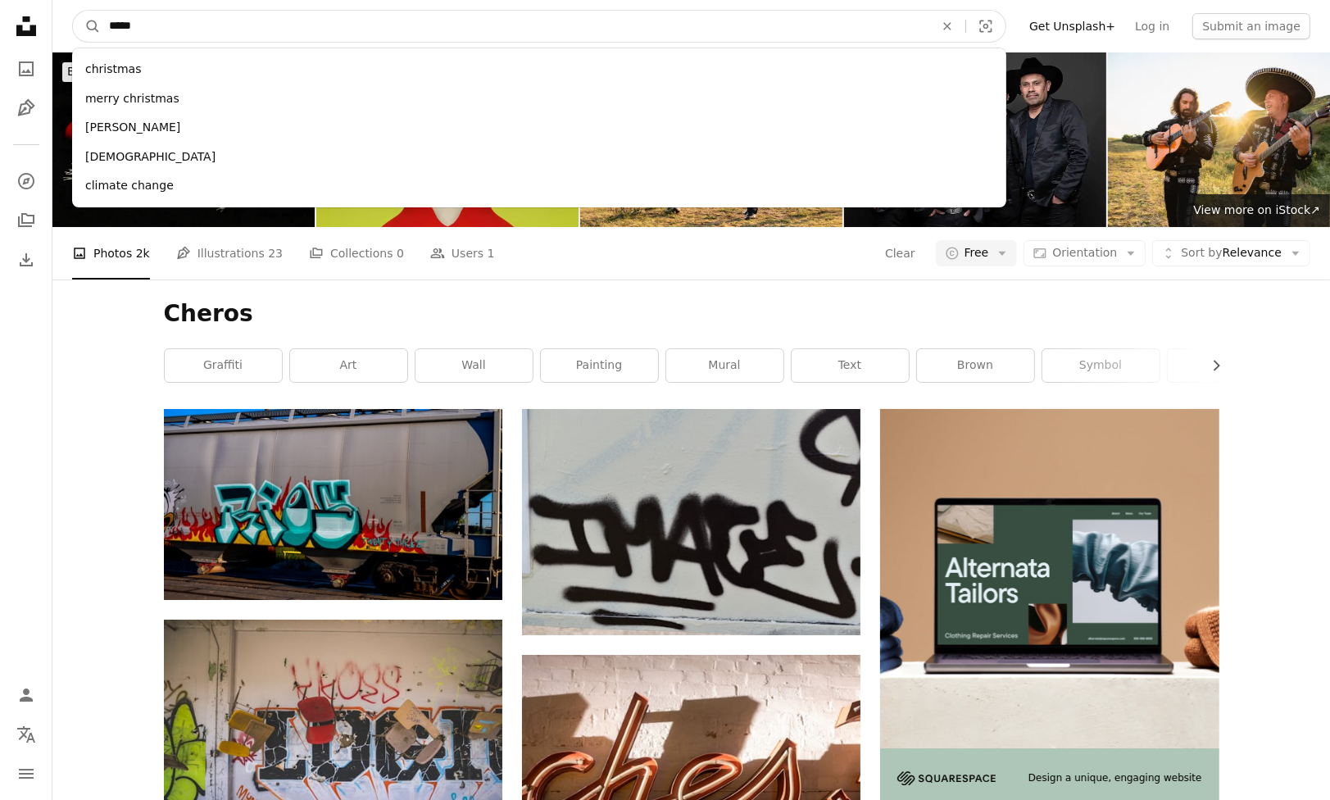
type input "******"
click button "A magnifying glass" at bounding box center [87, 26] width 28 height 31
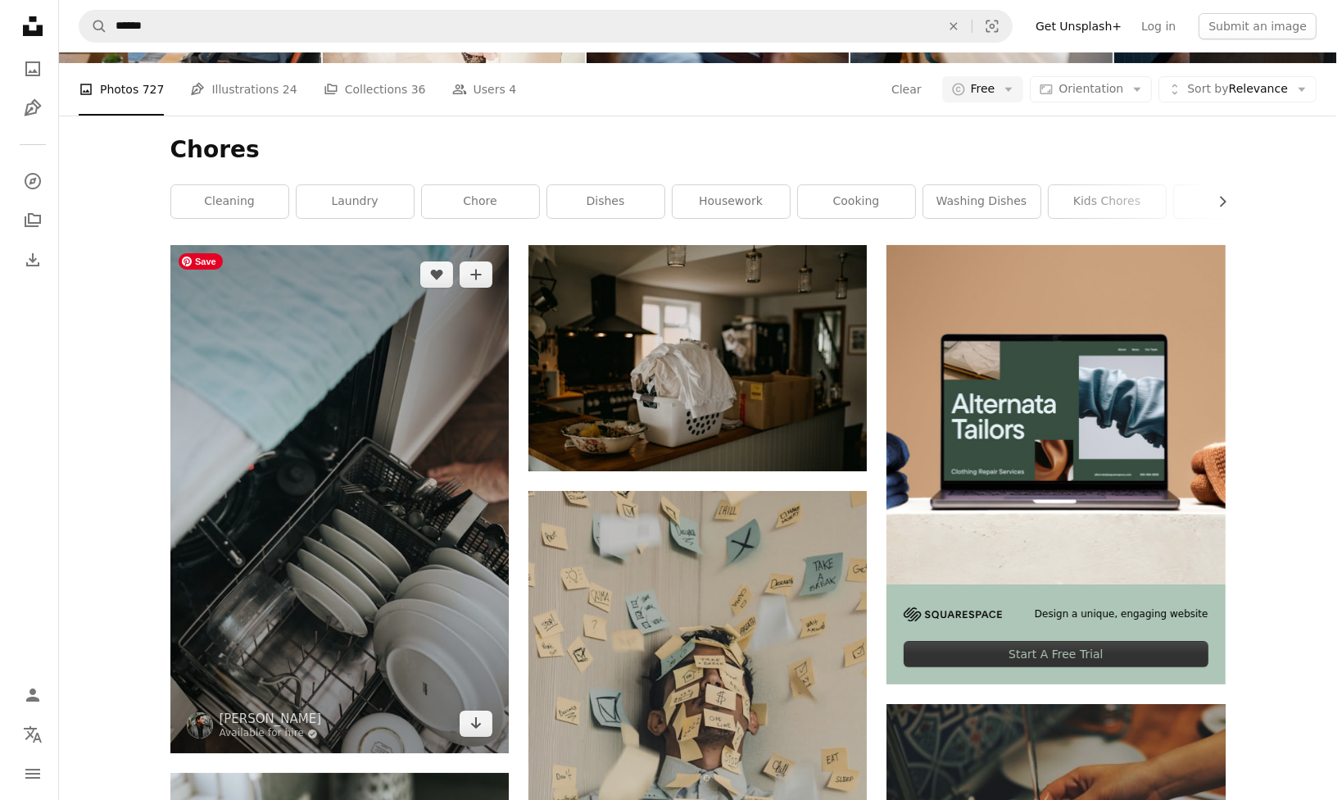
scroll to position [328, 0]
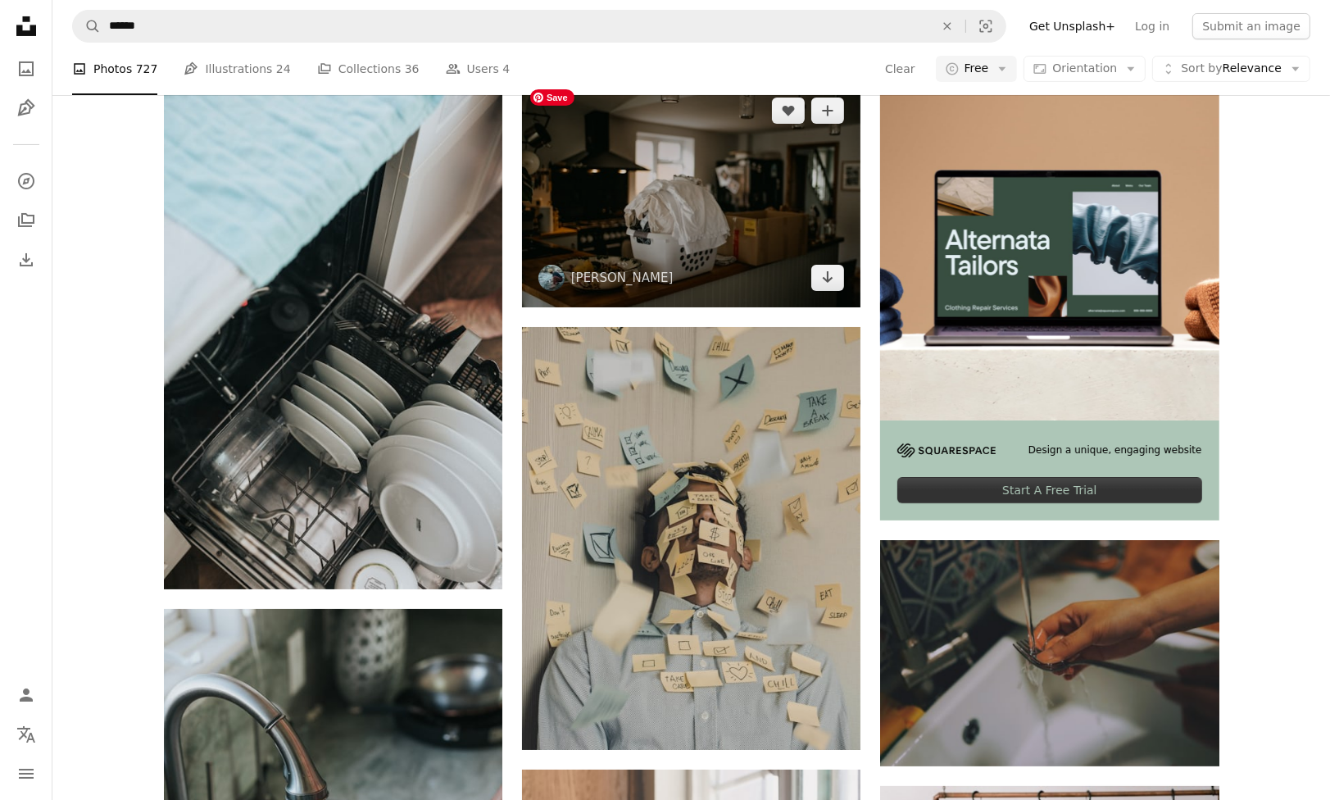
click at [704, 179] on img at bounding box center [691, 193] width 338 height 225
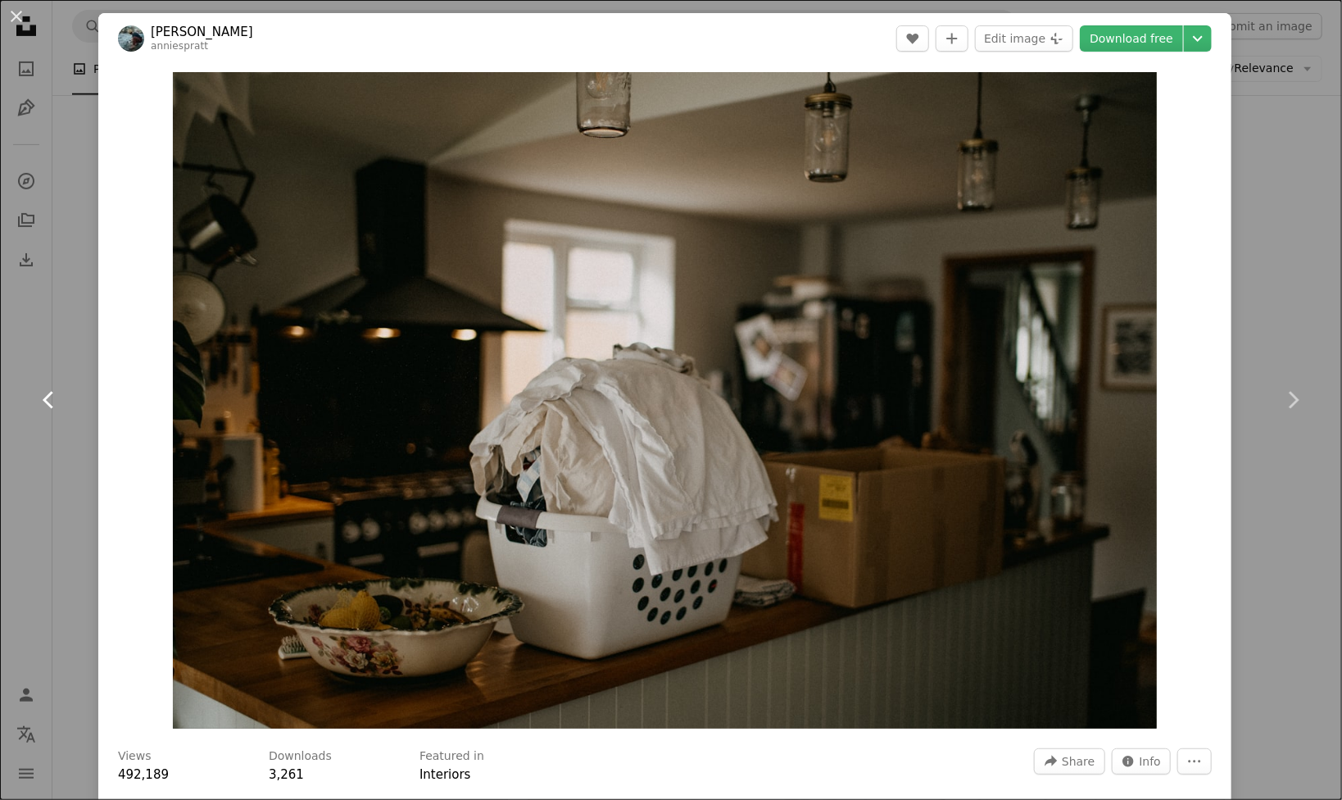
click at [81, 351] on link "Chevron left" at bounding box center [49, 399] width 98 height 157
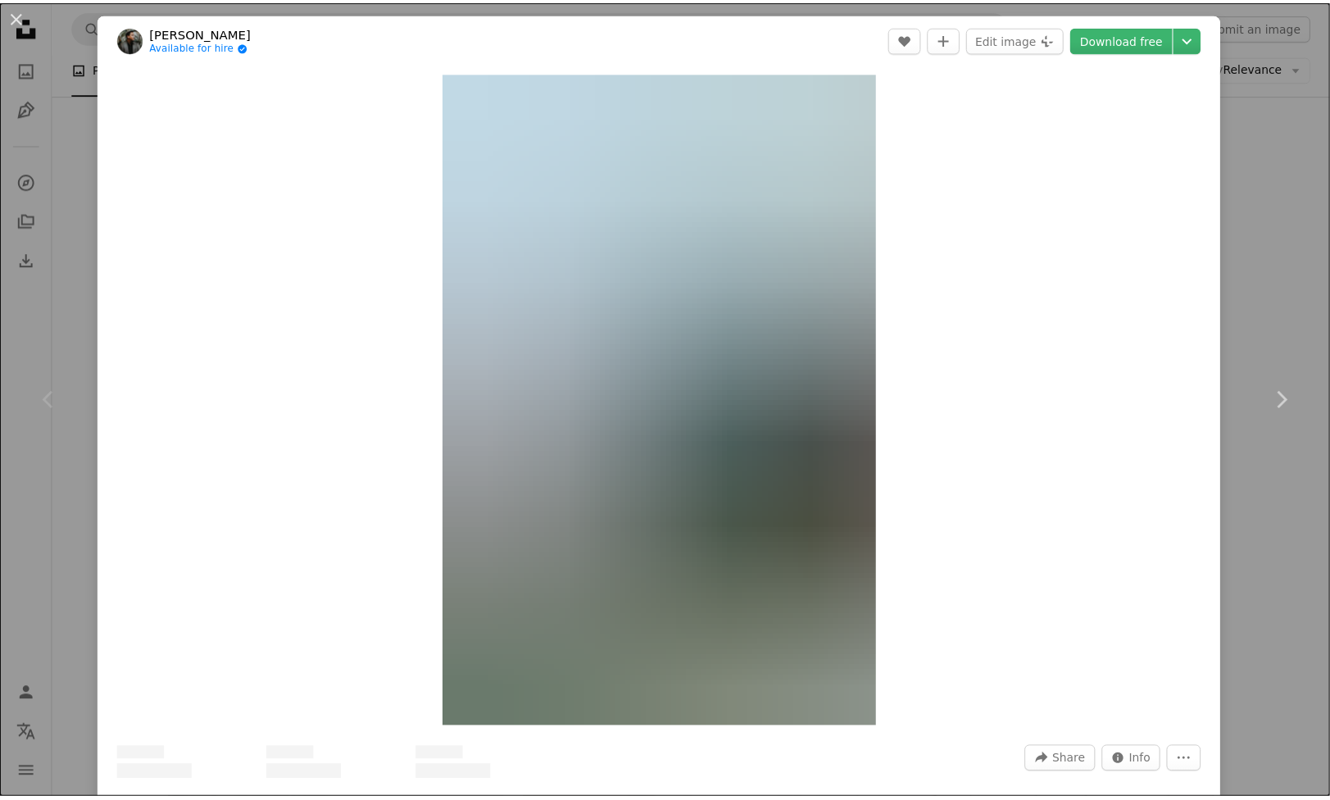
scroll to position [328, 0]
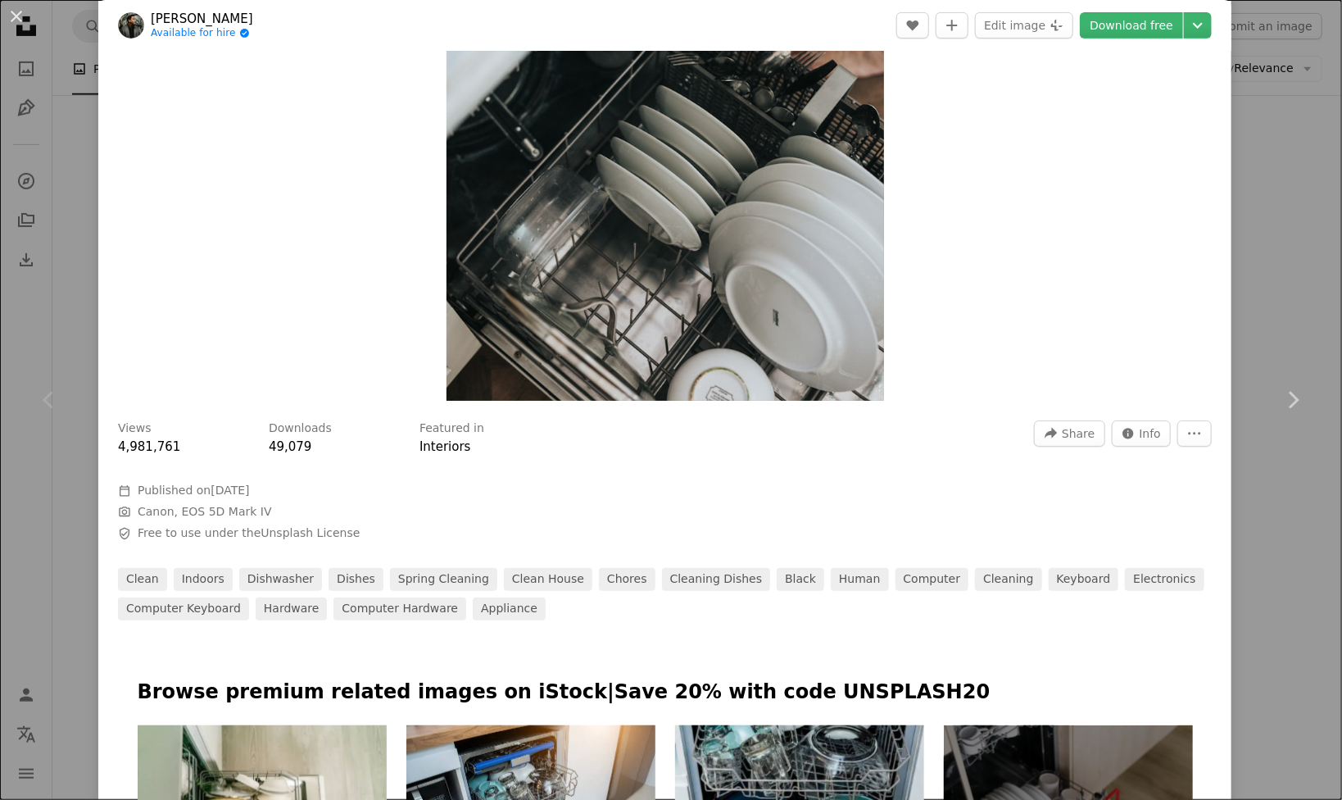
click at [1254, 288] on div "An X shape Chevron left Chevron right [PERSON_NAME] Available for hire A checkm…" at bounding box center [671, 400] width 1342 height 800
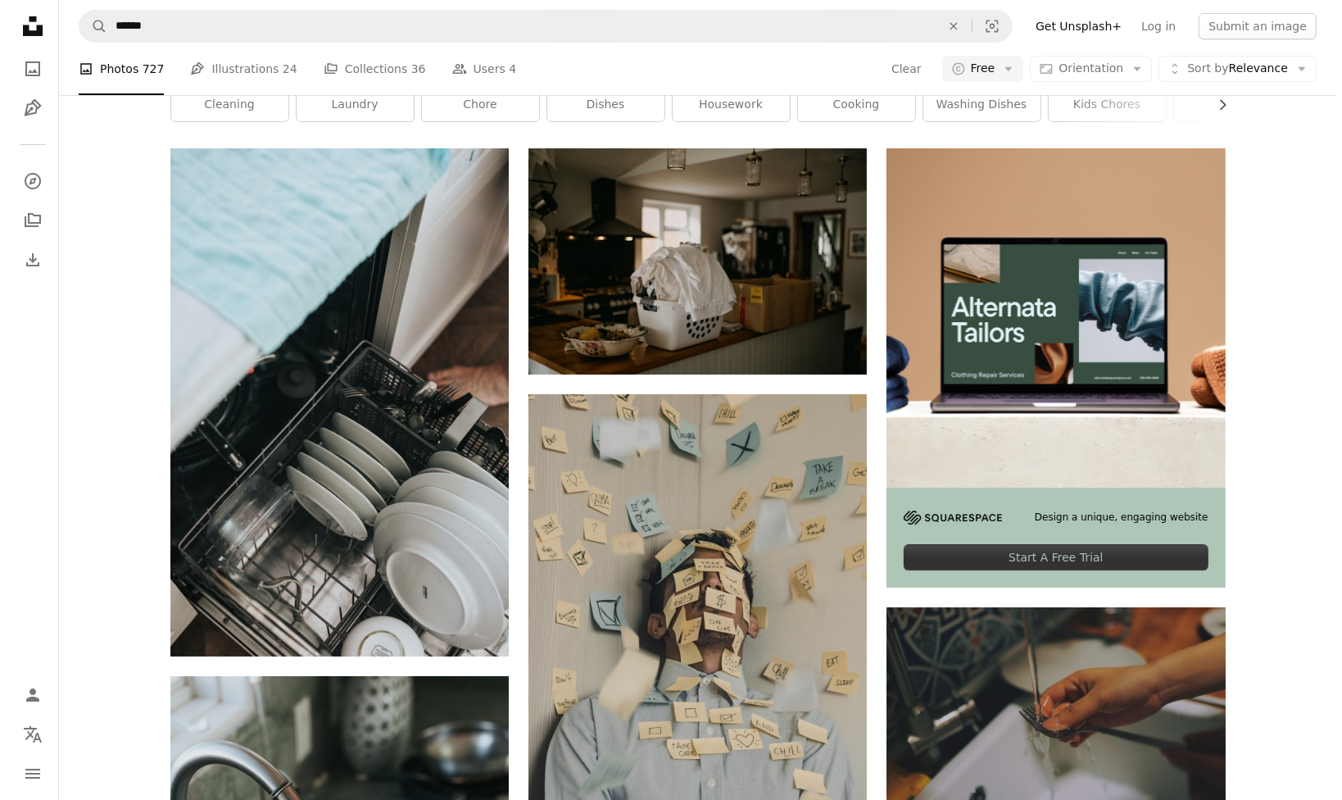
scroll to position [164, 0]
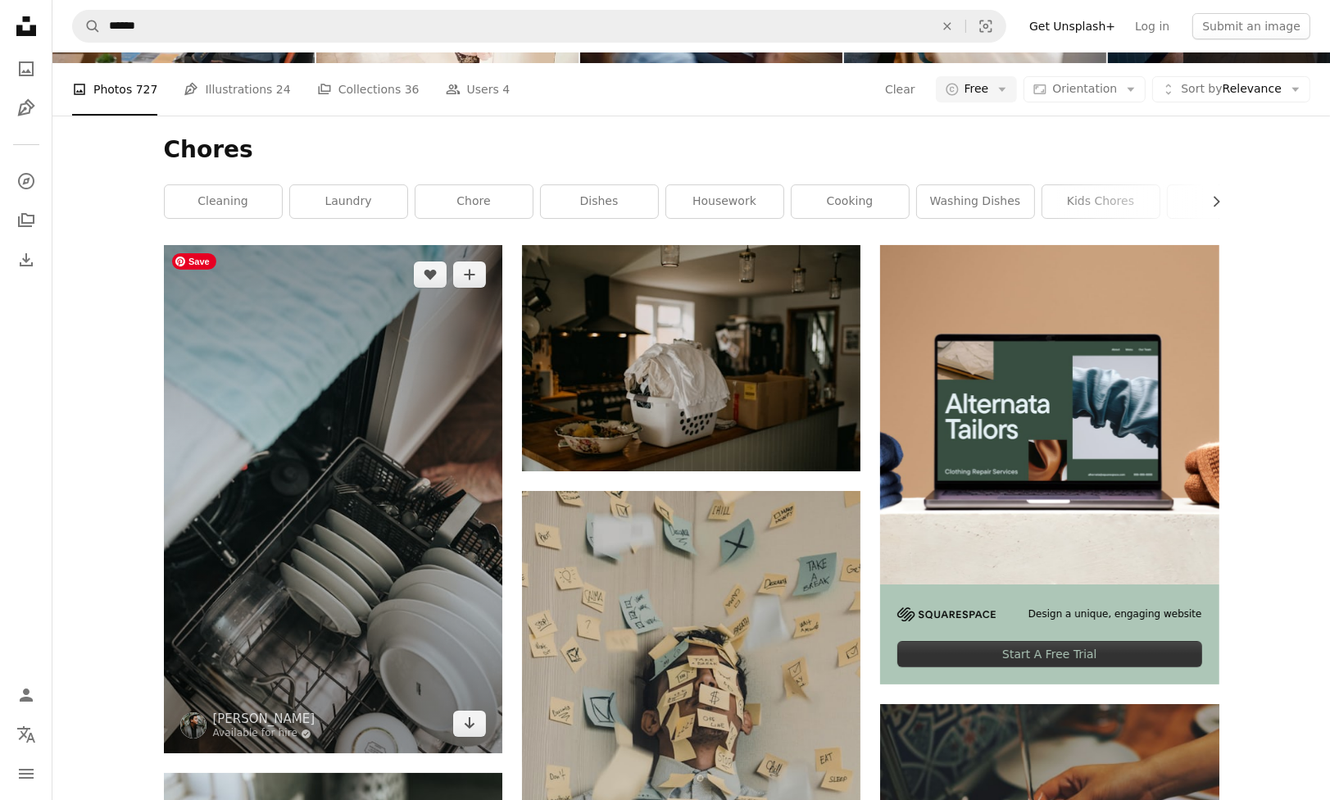
click at [247, 523] on img at bounding box center [333, 499] width 338 height 508
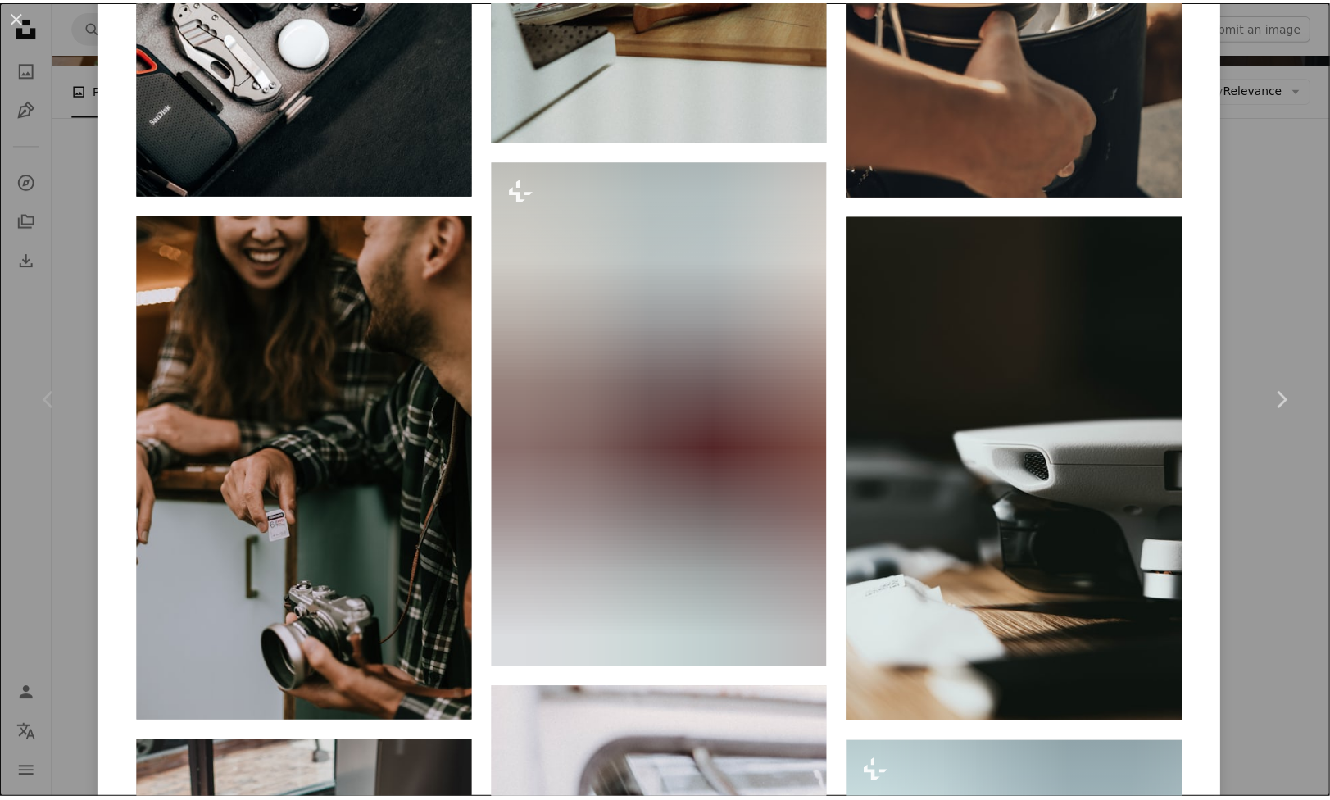
scroll to position [1638, 0]
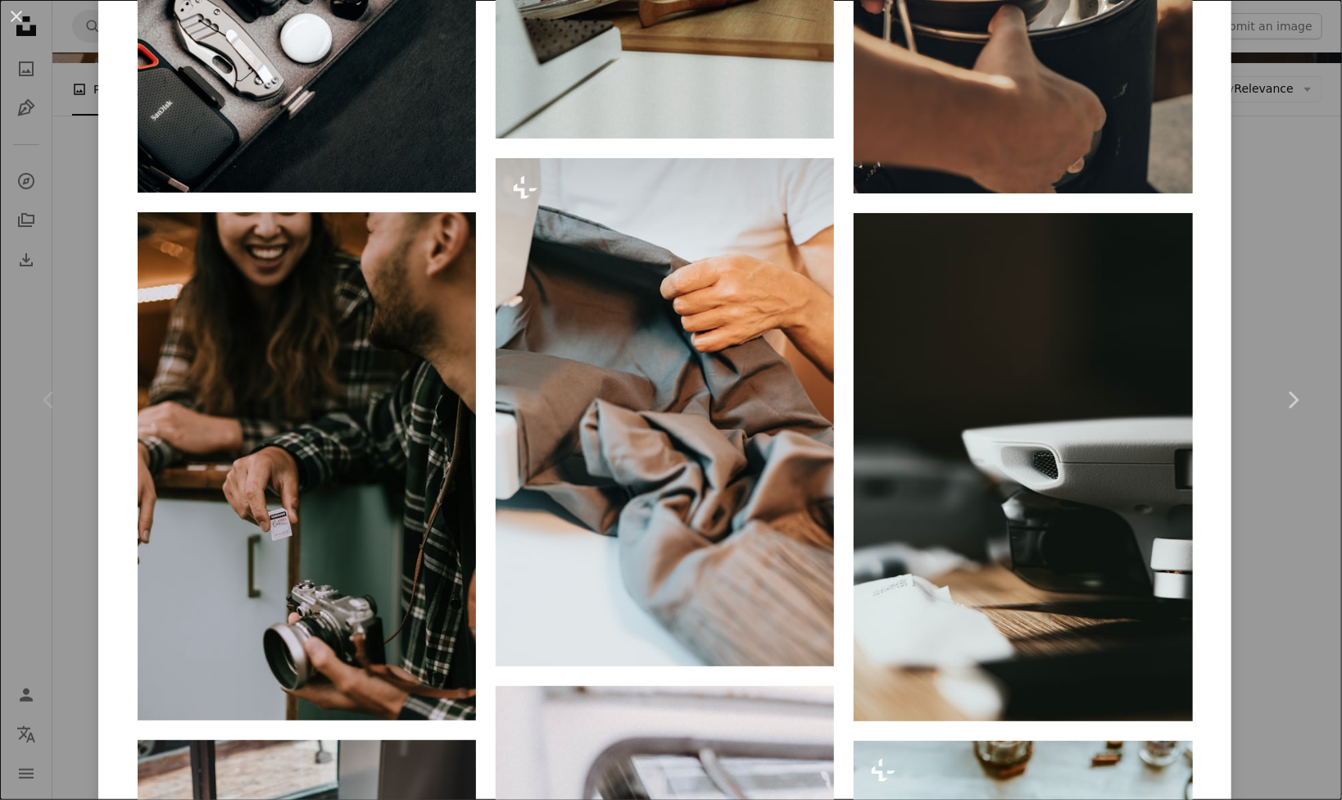
click at [29, 452] on div "Chevron left" at bounding box center [49, 399] width 98 height 157
click at [1286, 166] on div "An X shape Chevron left Chevron right [PERSON_NAME] Available for hire A checkm…" at bounding box center [671, 400] width 1342 height 800
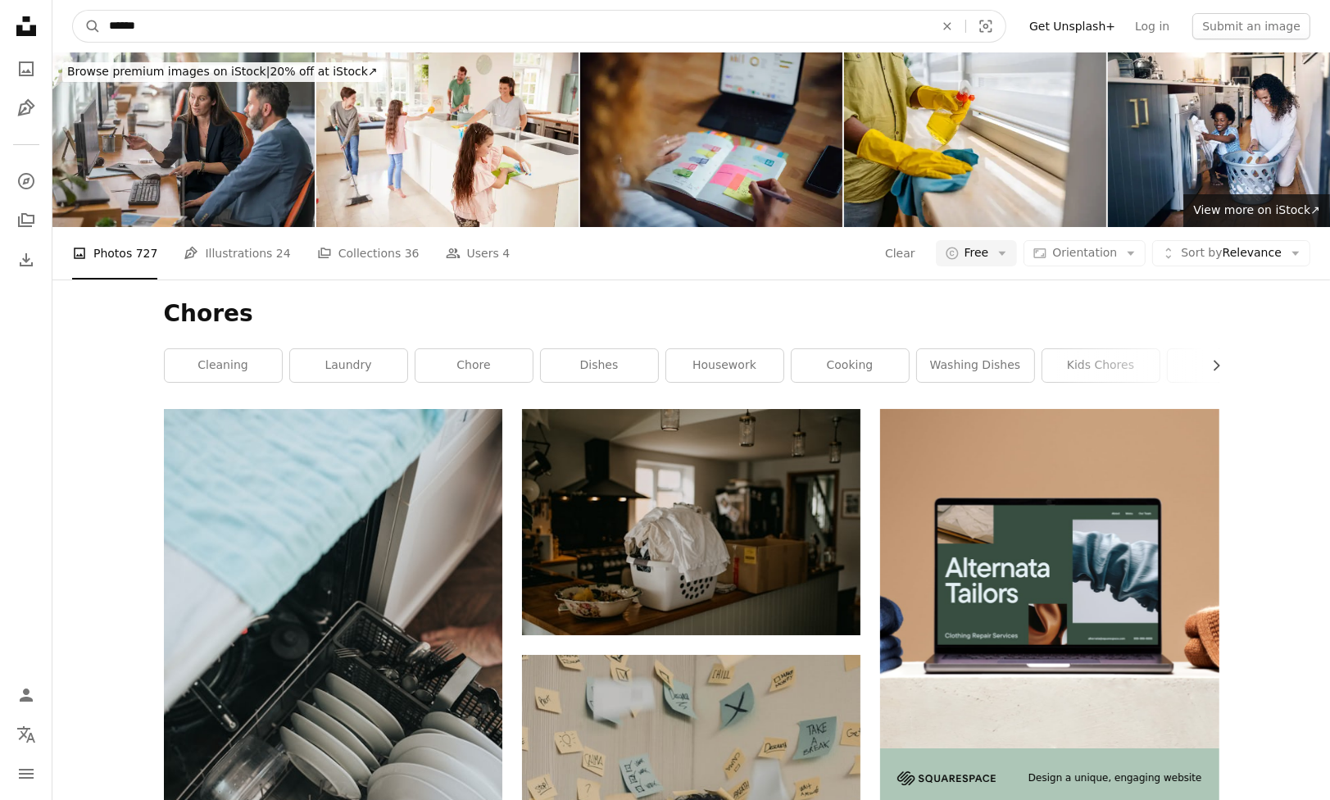
drag, startPoint x: 250, startPoint y: 32, endPoint x: -326, endPoint y: -25, distance: 578.7
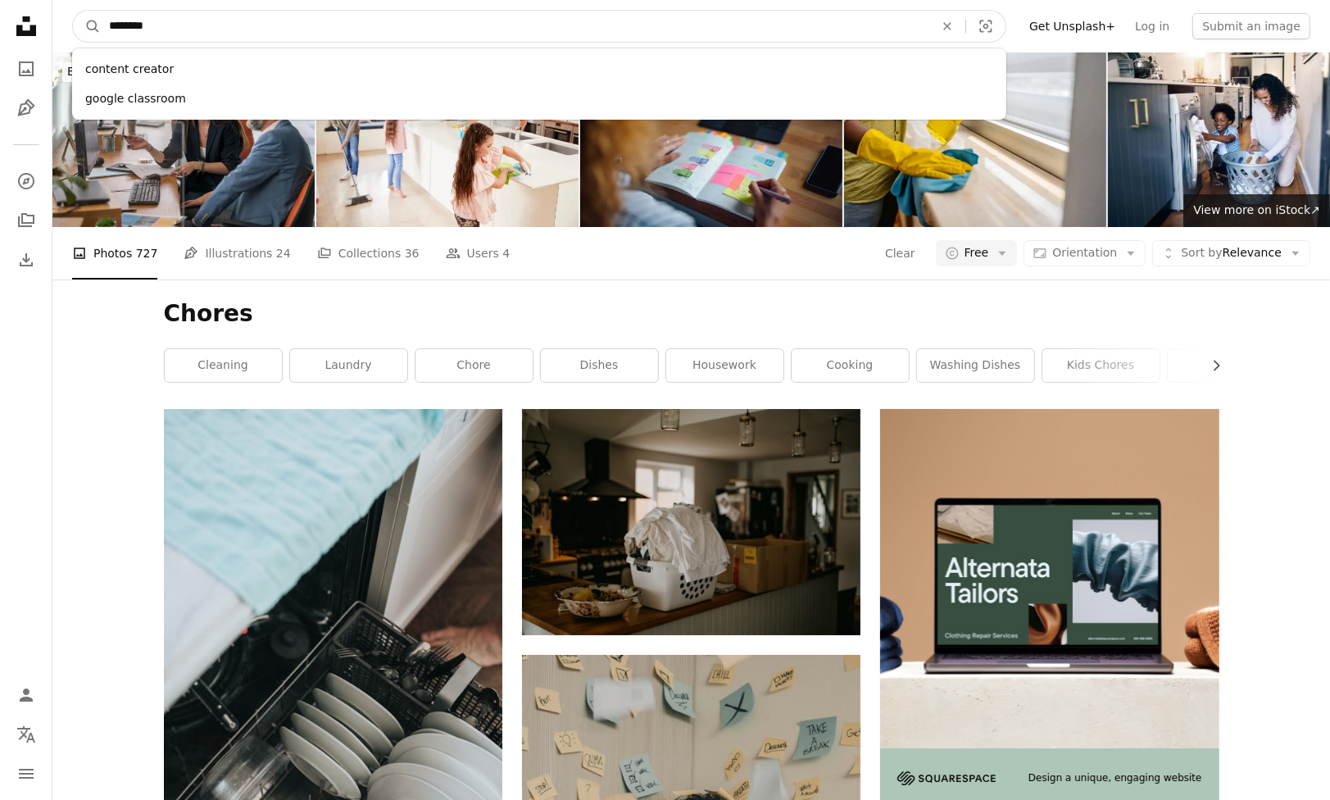
type input "*********"
click button "A magnifying glass" at bounding box center [87, 26] width 28 height 31
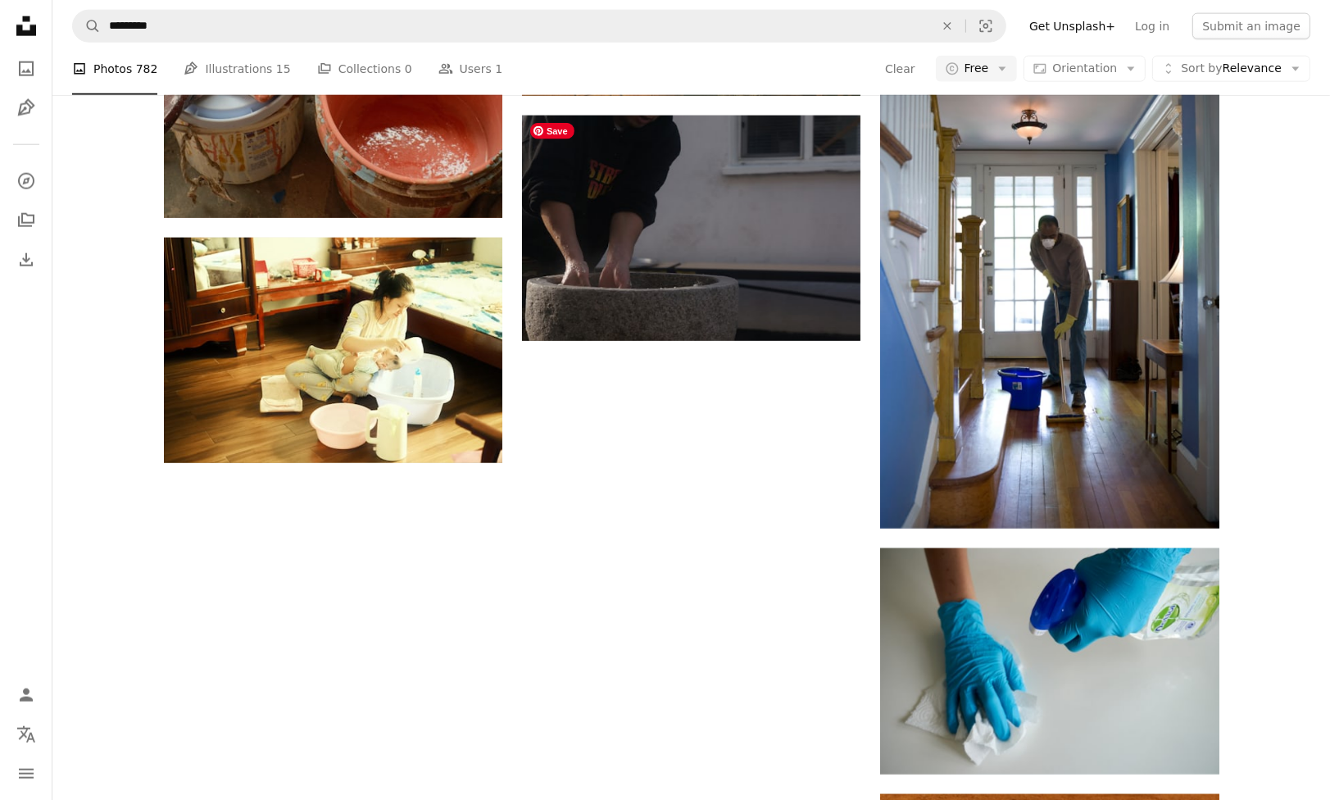
scroll to position [2294, 0]
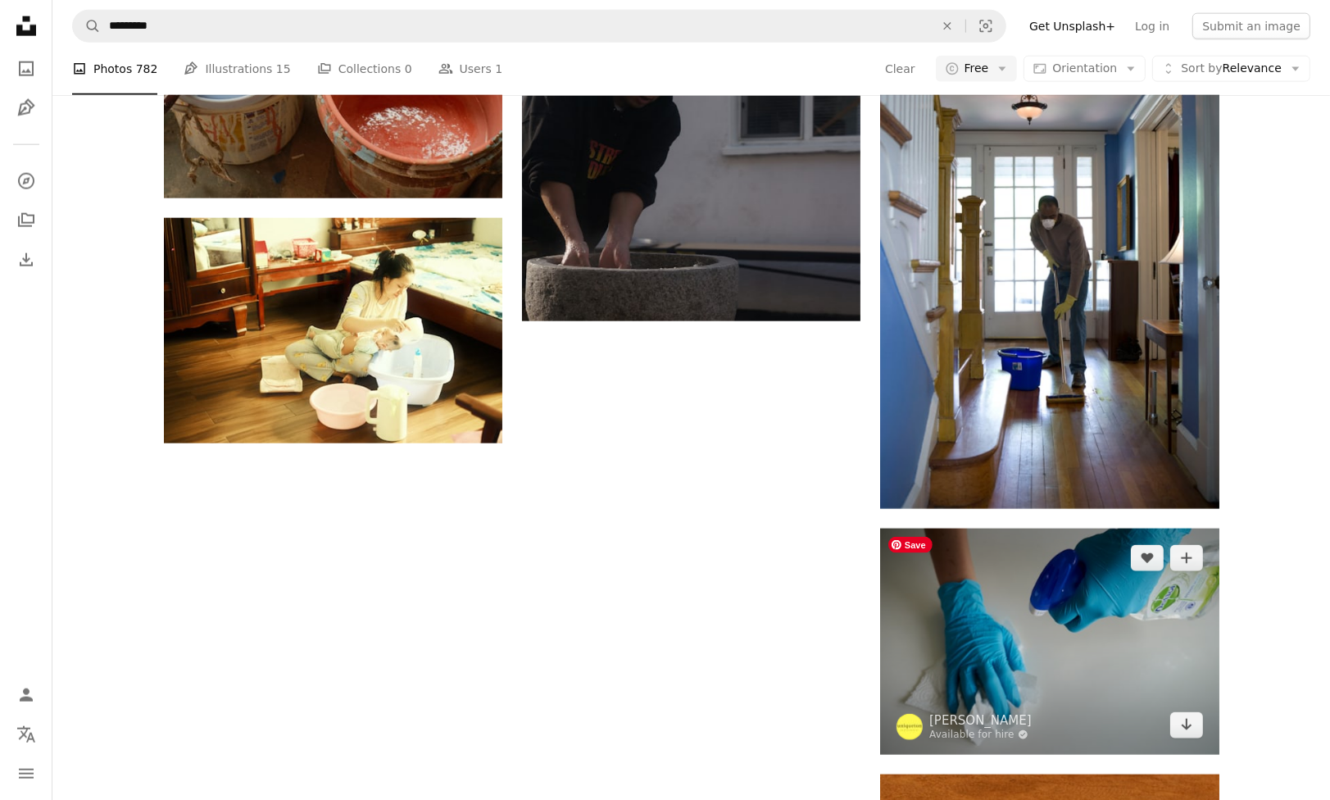
click at [981, 627] on img at bounding box center [1049, 640] width 338 height 225
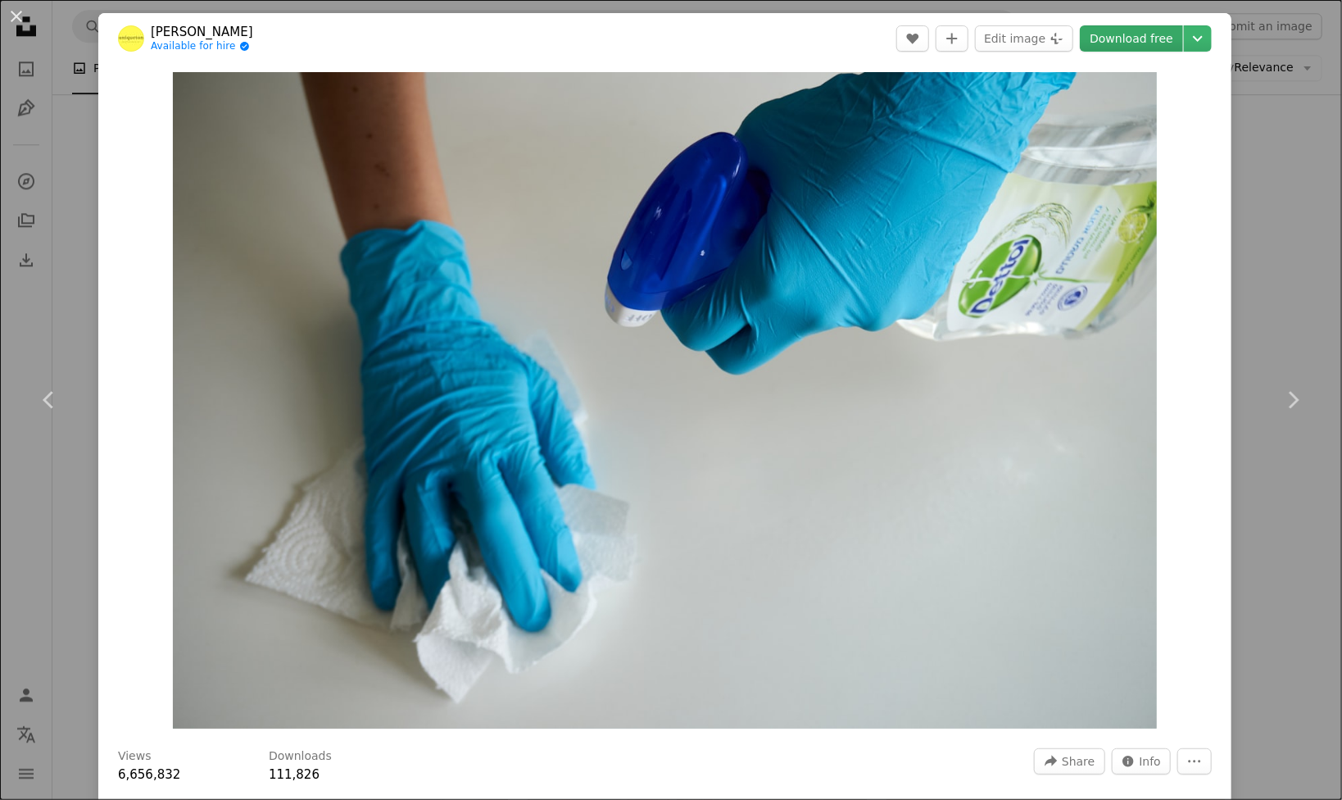
click at [1091, 42] on link "Download free" at bounding box center [1131, 38] width 103 height 26
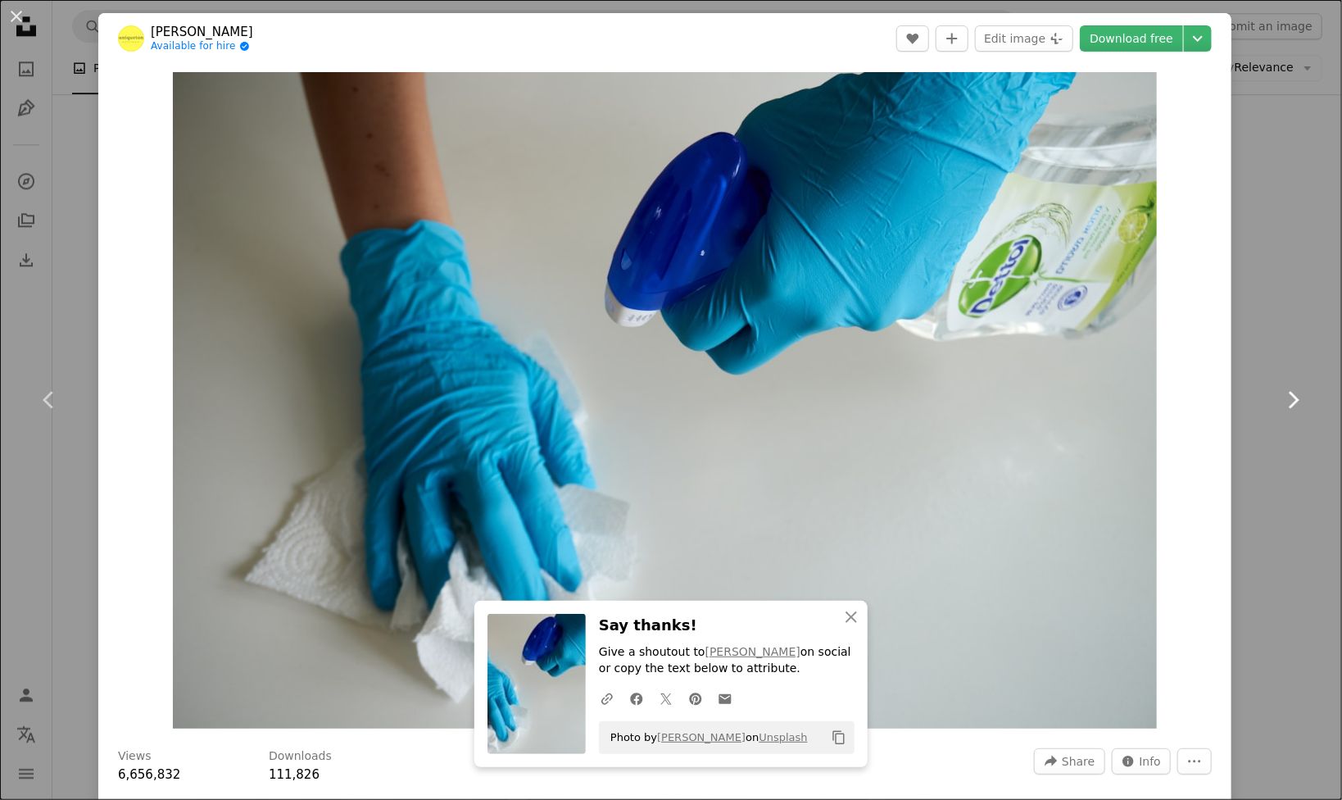
click at [1294, 337] on link "Chevron right" at bounding box center [1293, 399] width 98 height 157
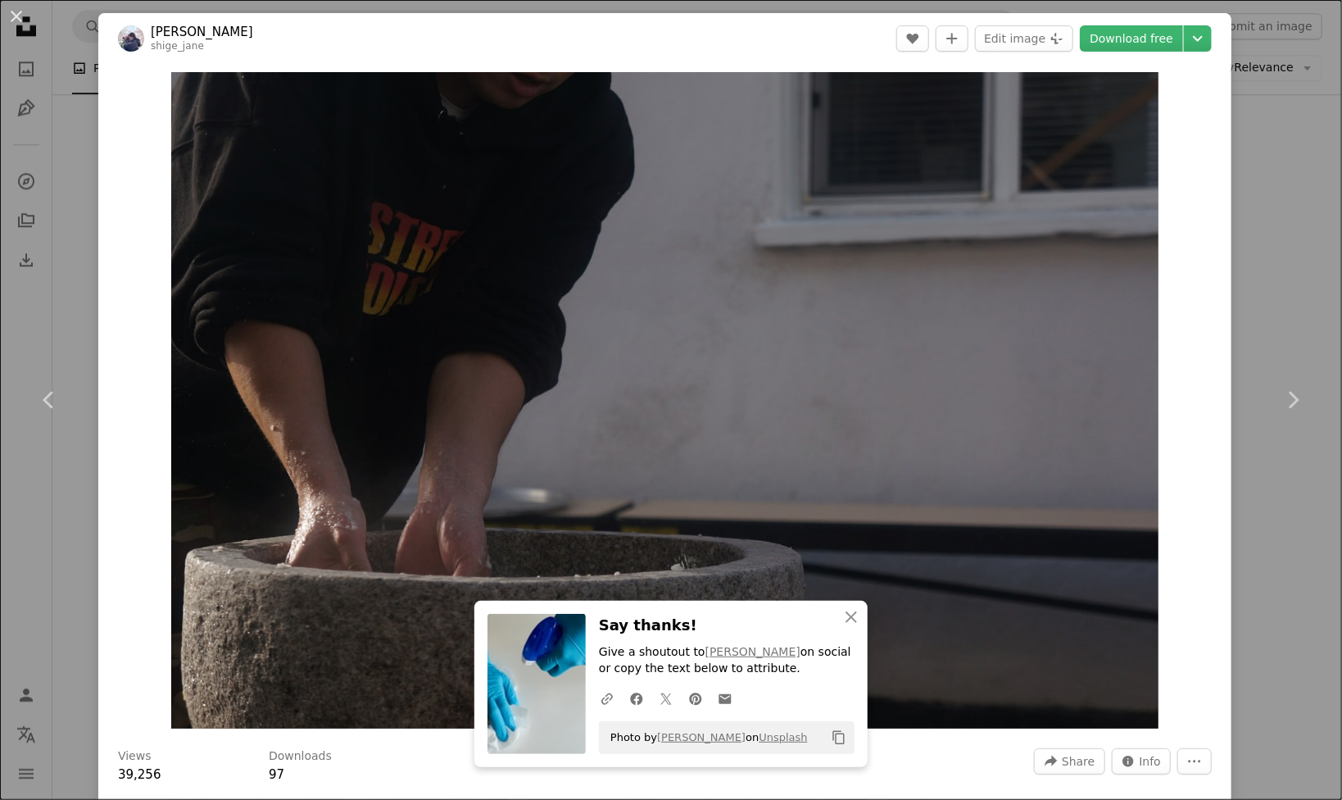
click at [1257, 193] on div "An X shape Chevron left Chevron right An X shape Close Say thanks! Give a shout…" at bounding box center [671, 400] width 1342 height 800
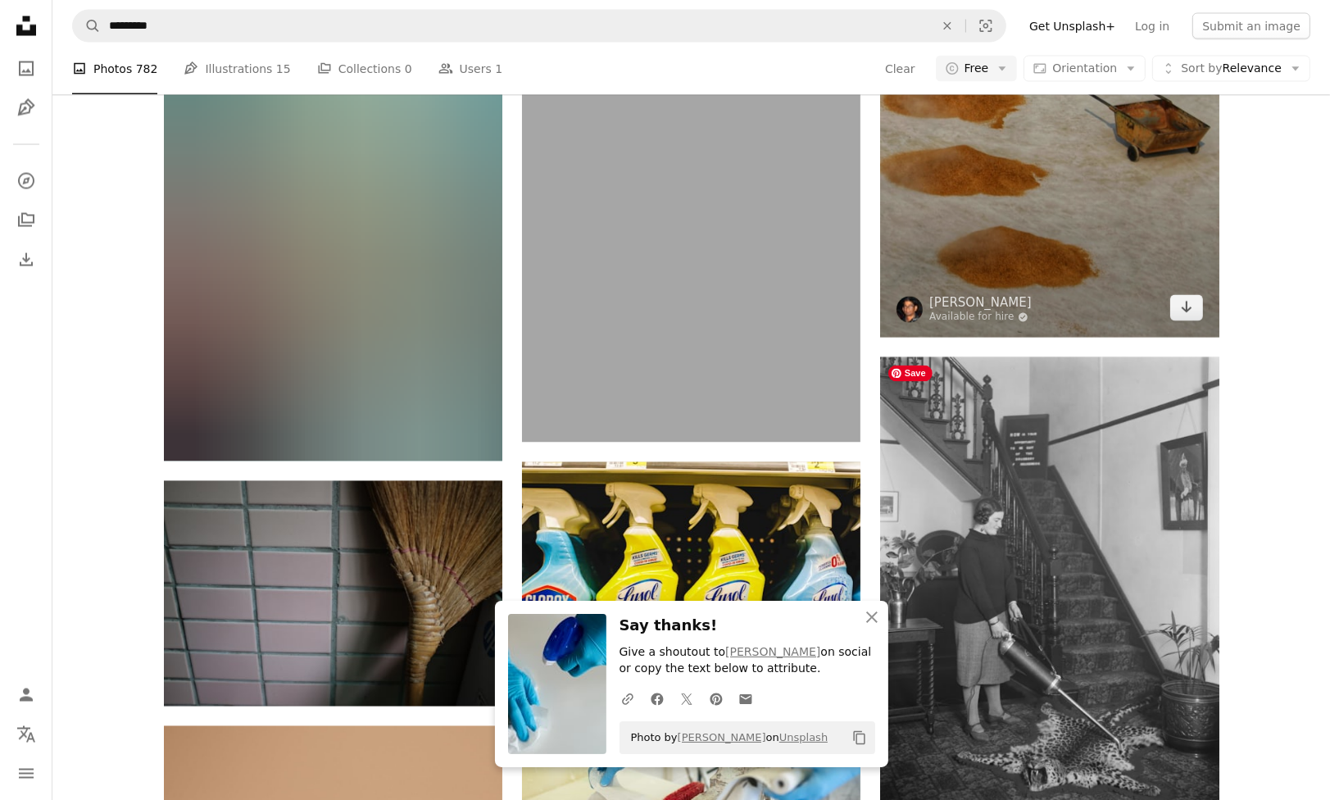
scroll to position [3113, 0]
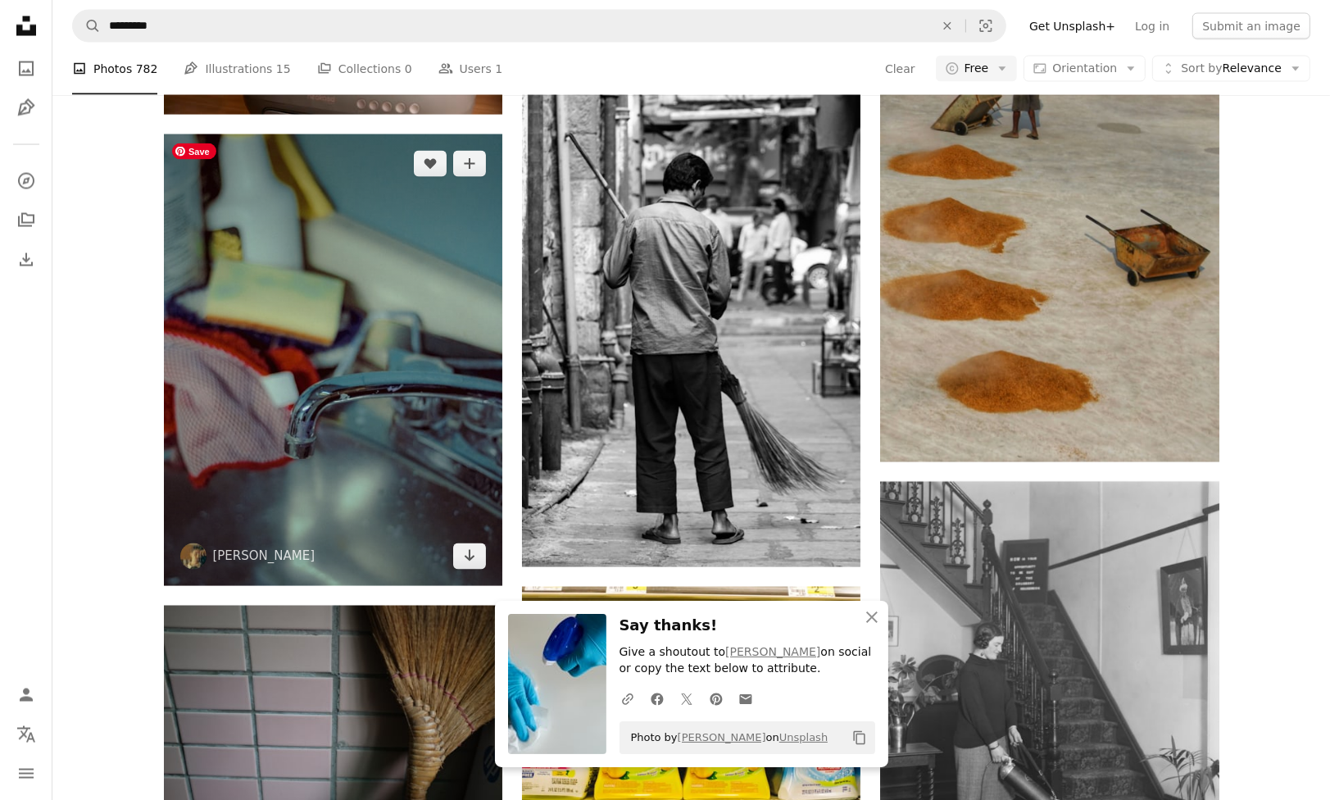
click at [380, 425] on img at bounding box center [333, 359] width 338 height 451
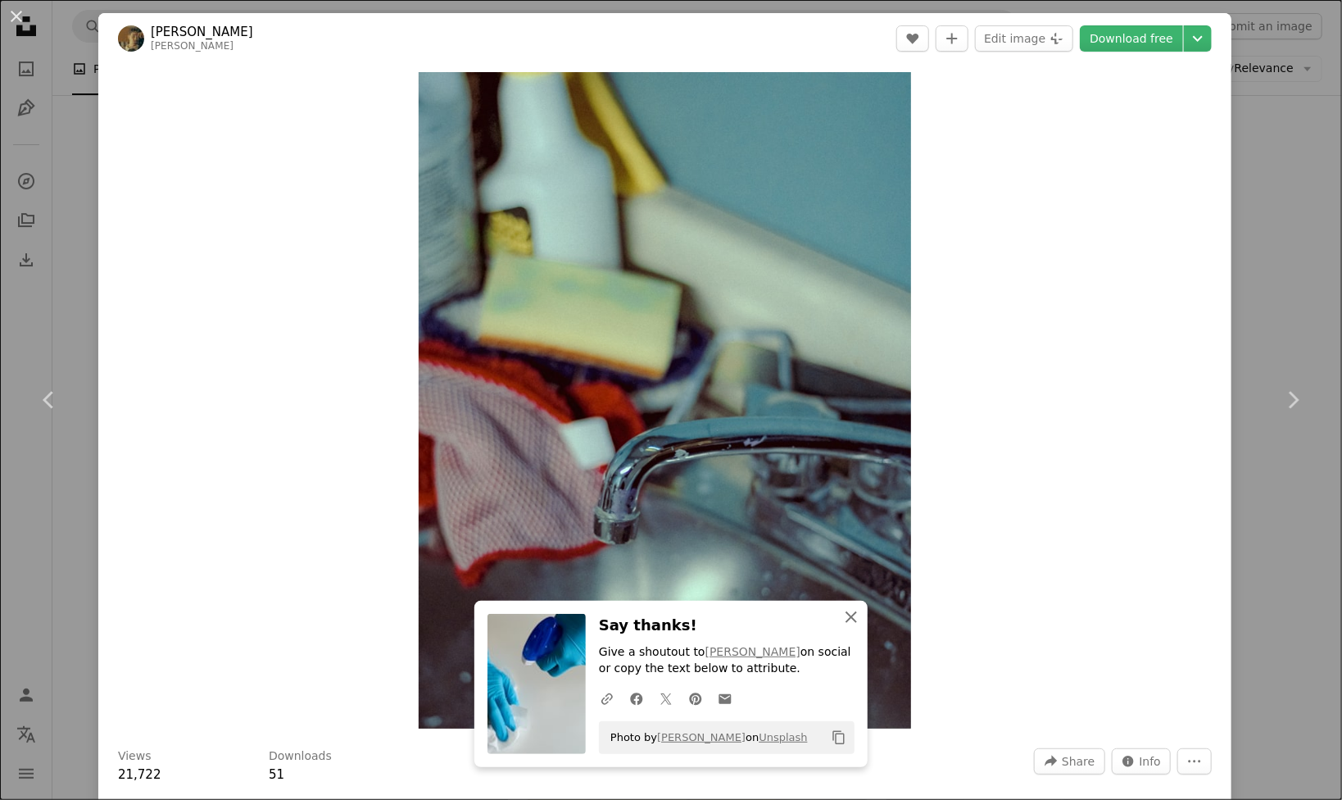
click at [852, 617] on icon "An X shape" at bounding box center [851, 617] width 20 height 20
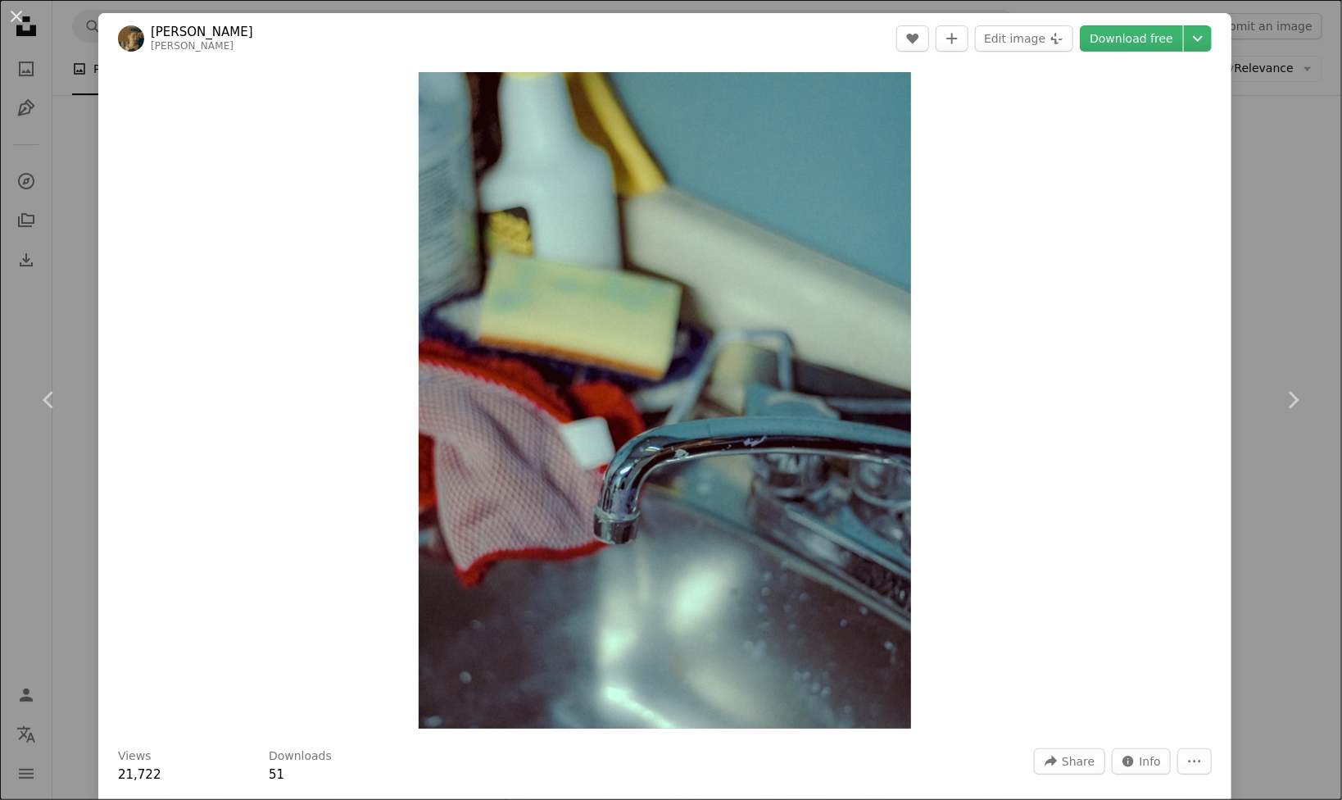
click at [1232, 247] on div "An X shape Chevron left Chevron right [PERSON_NAME] linusbelanger A heart A plu…" at bounding box center [671, 400] width 1342 height 800
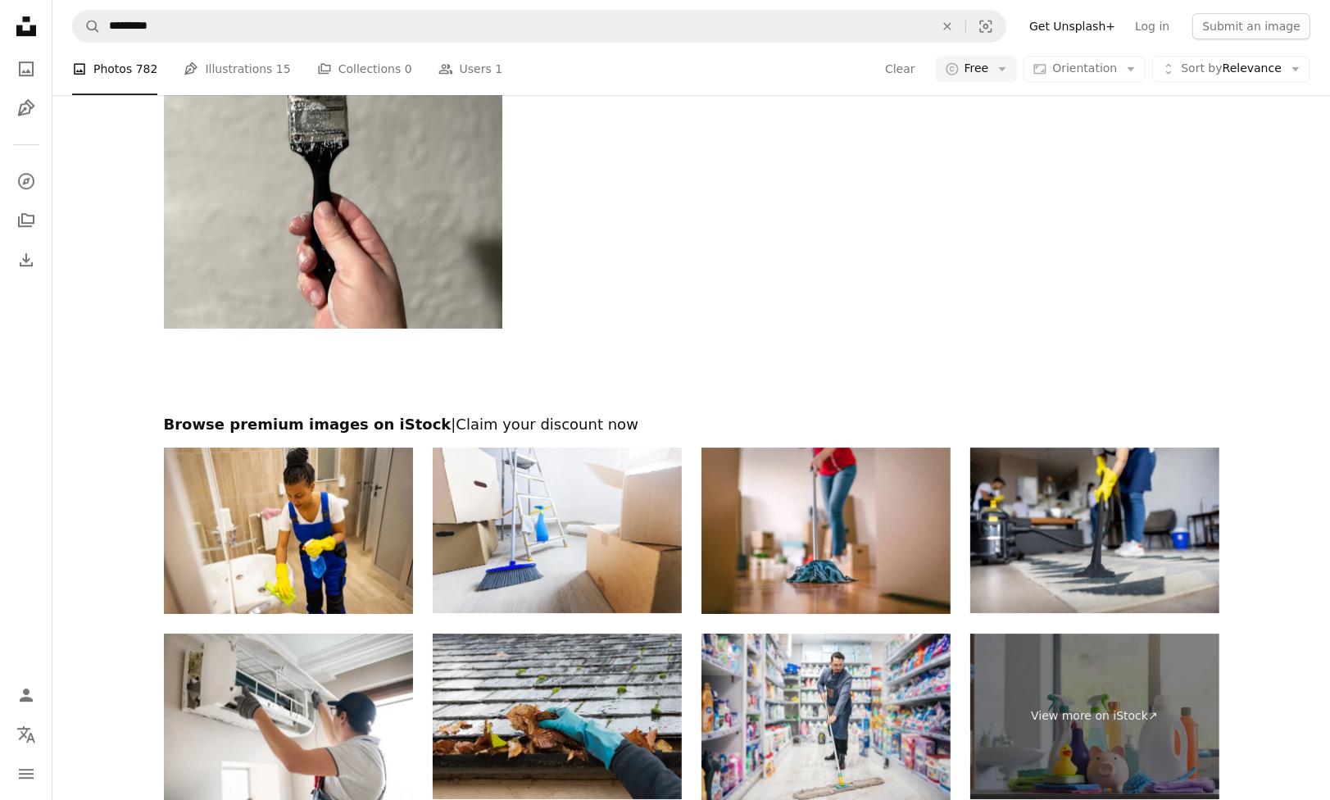
scroll to position [5571, 0]
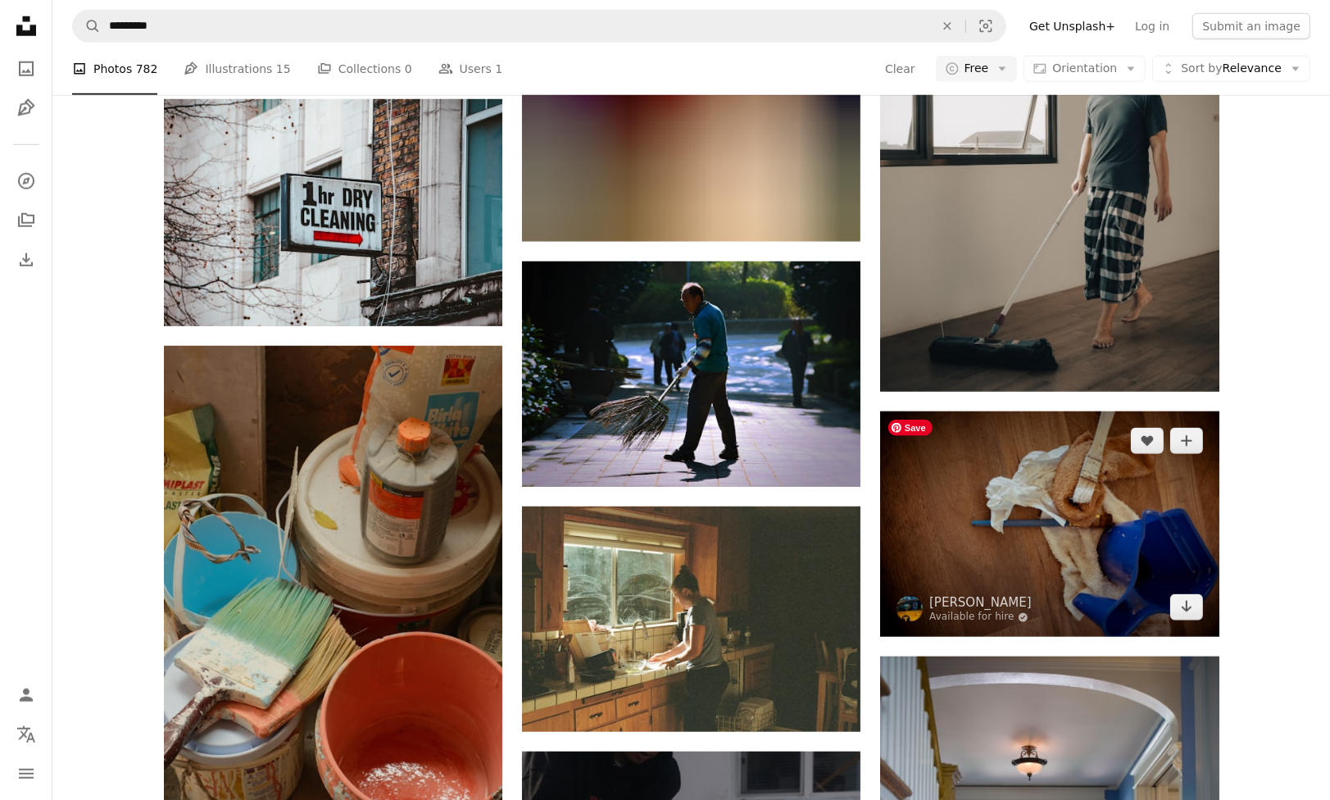
scroll to position [983, 0]
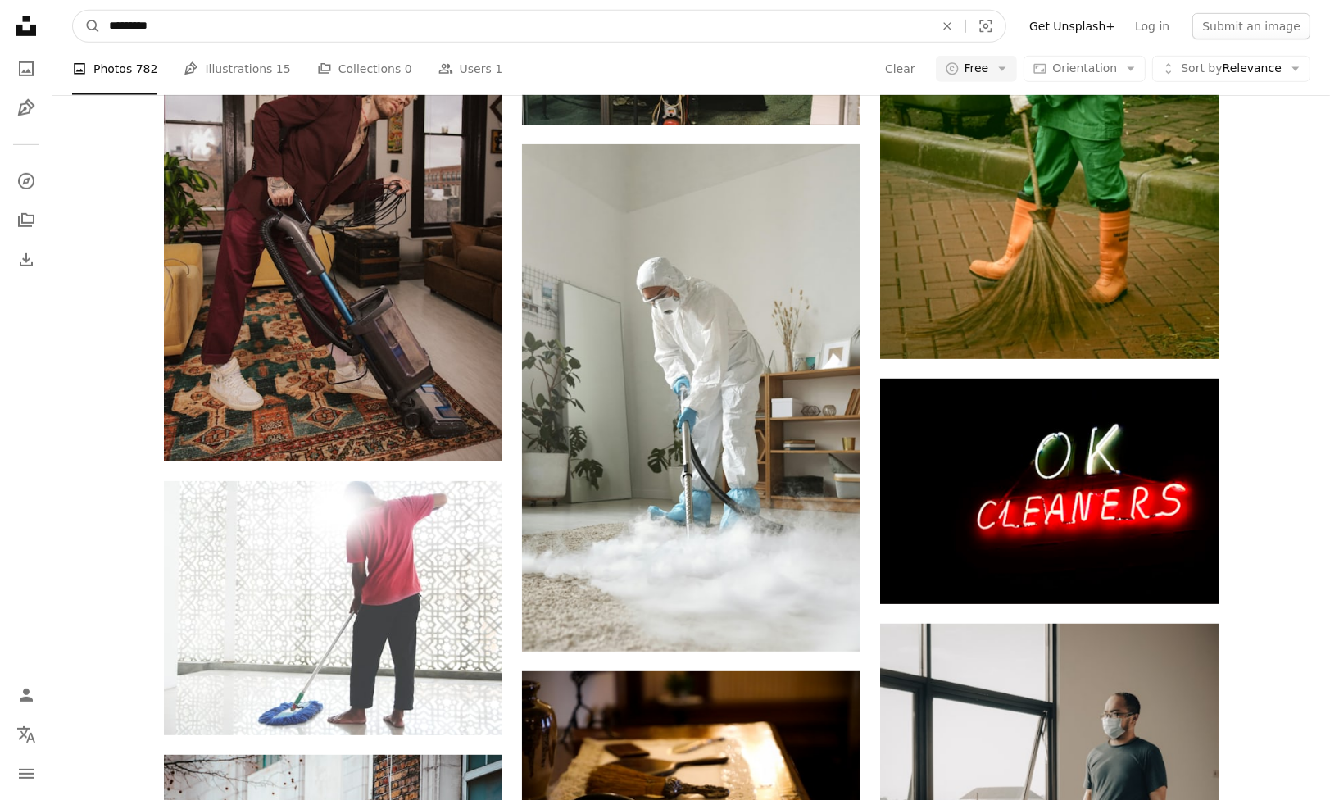
click at [410, 25] on input "*********" at bounding box center [515, 26] width 828 height 31
type input "*****"
click at [73, 11] on button "A magnifying glass" at bounding box center [87, 26] width 28 height 31
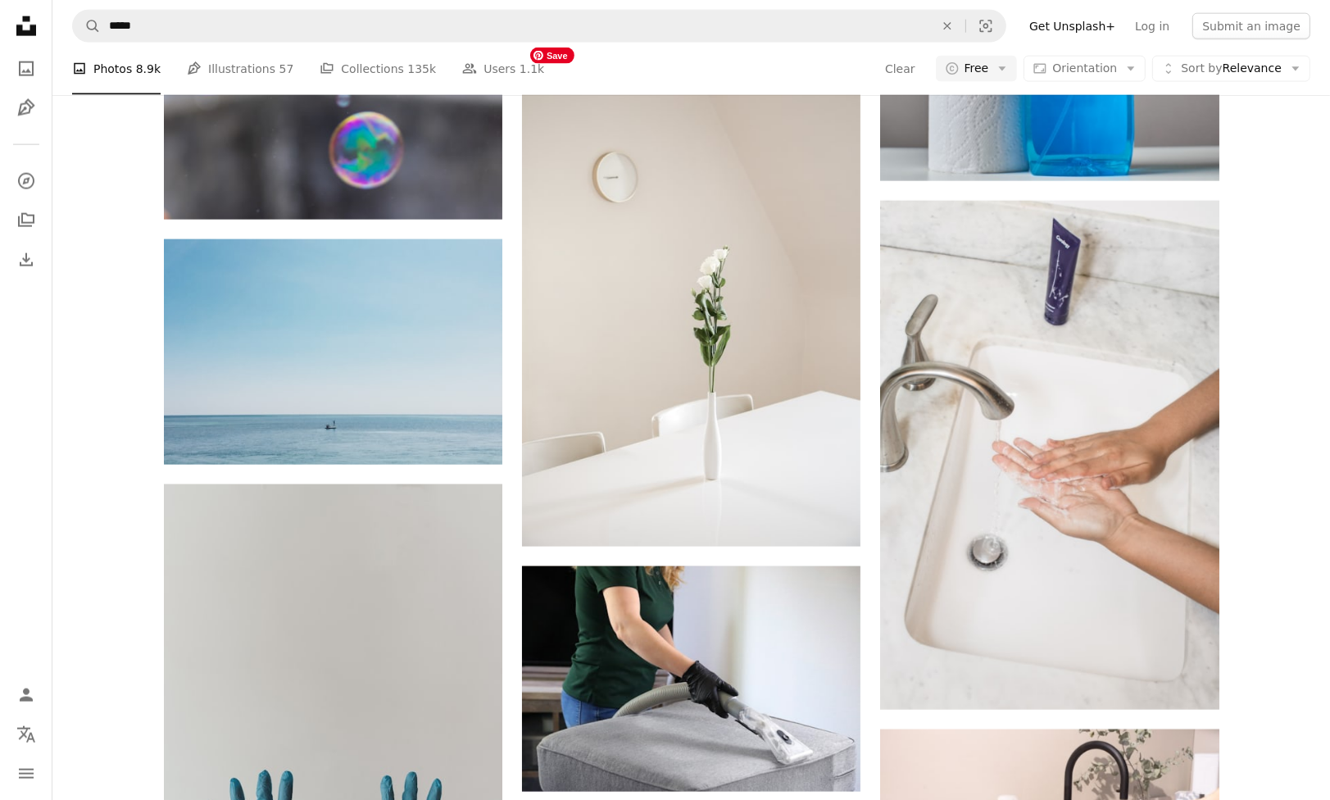
scroll to position [2785, 0]
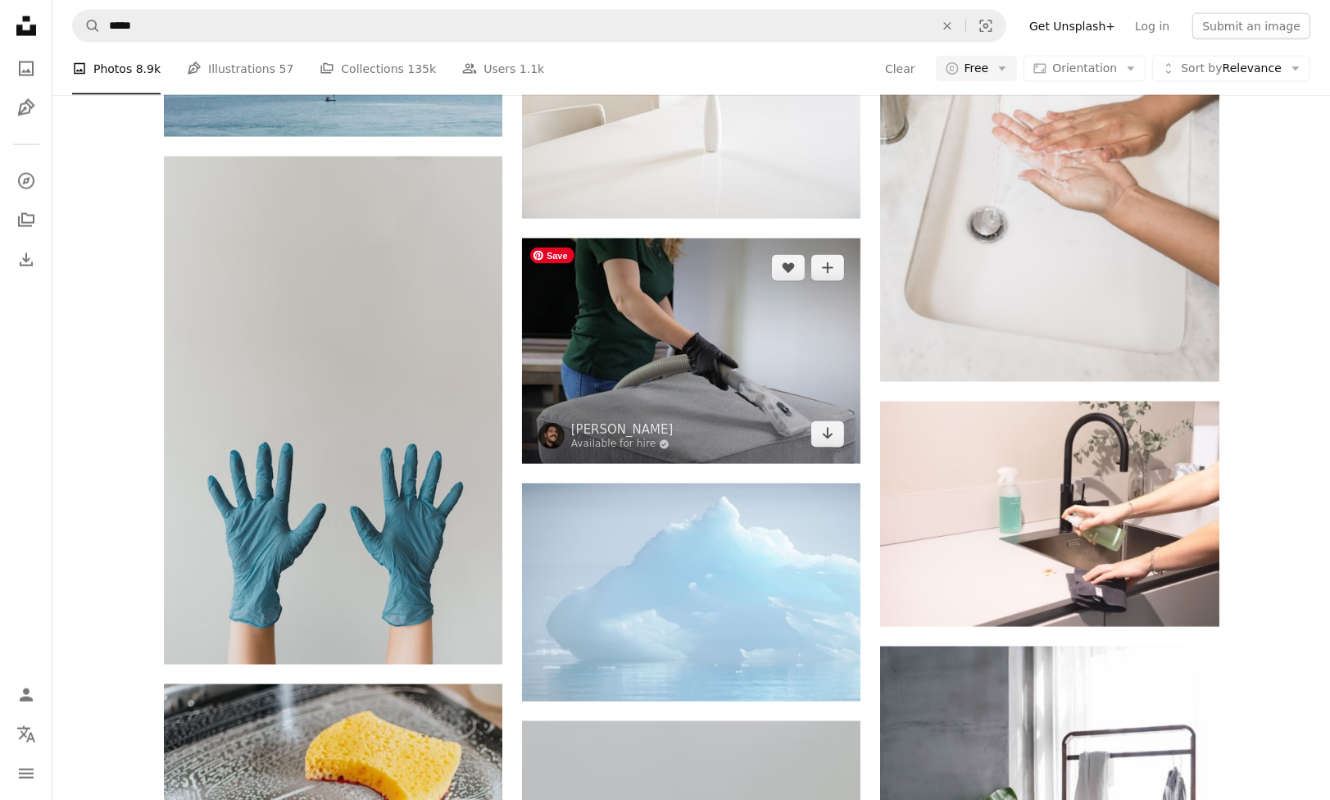
click at [685, 378] on img at bounding box center [691, 350] width 338 height 225
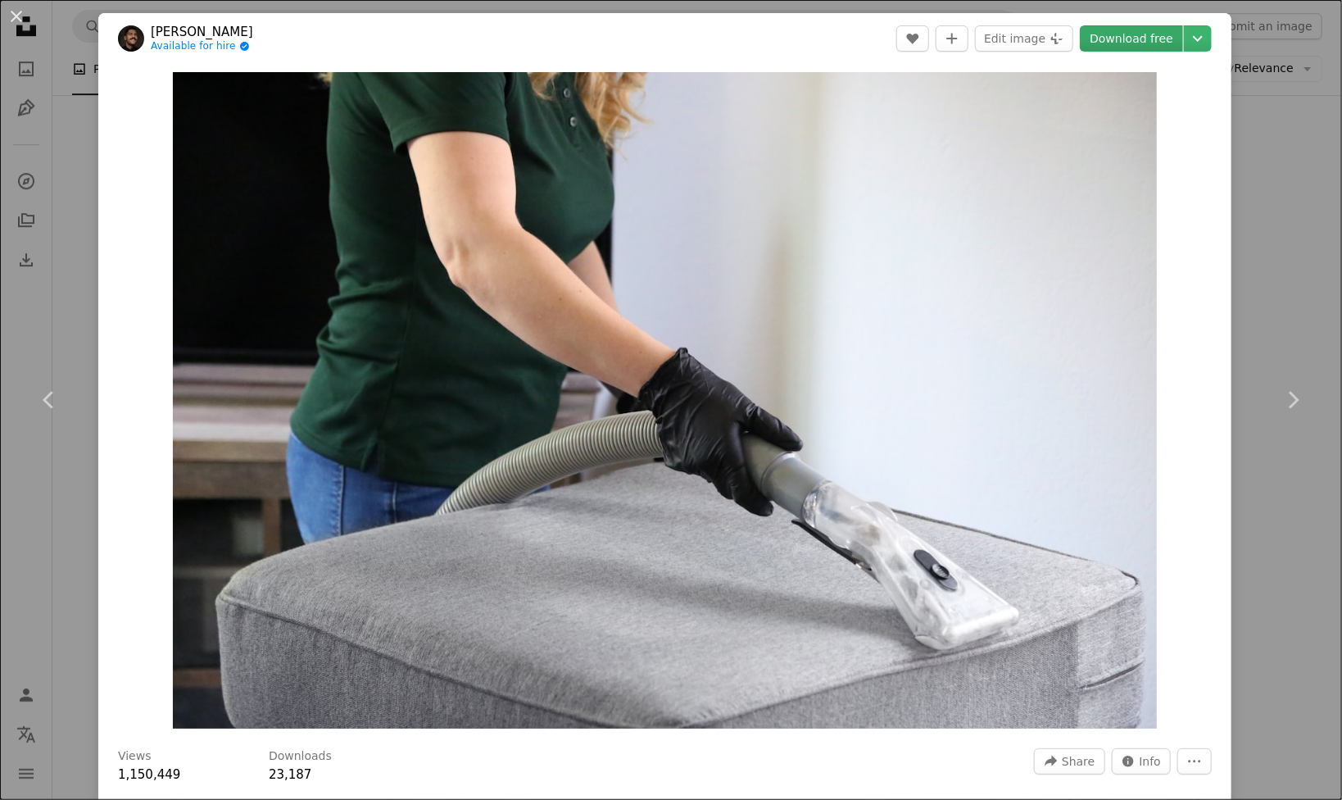
click at [1132, 39] on link "Download free" at bounding box center [1131, 38] width 103 height 26
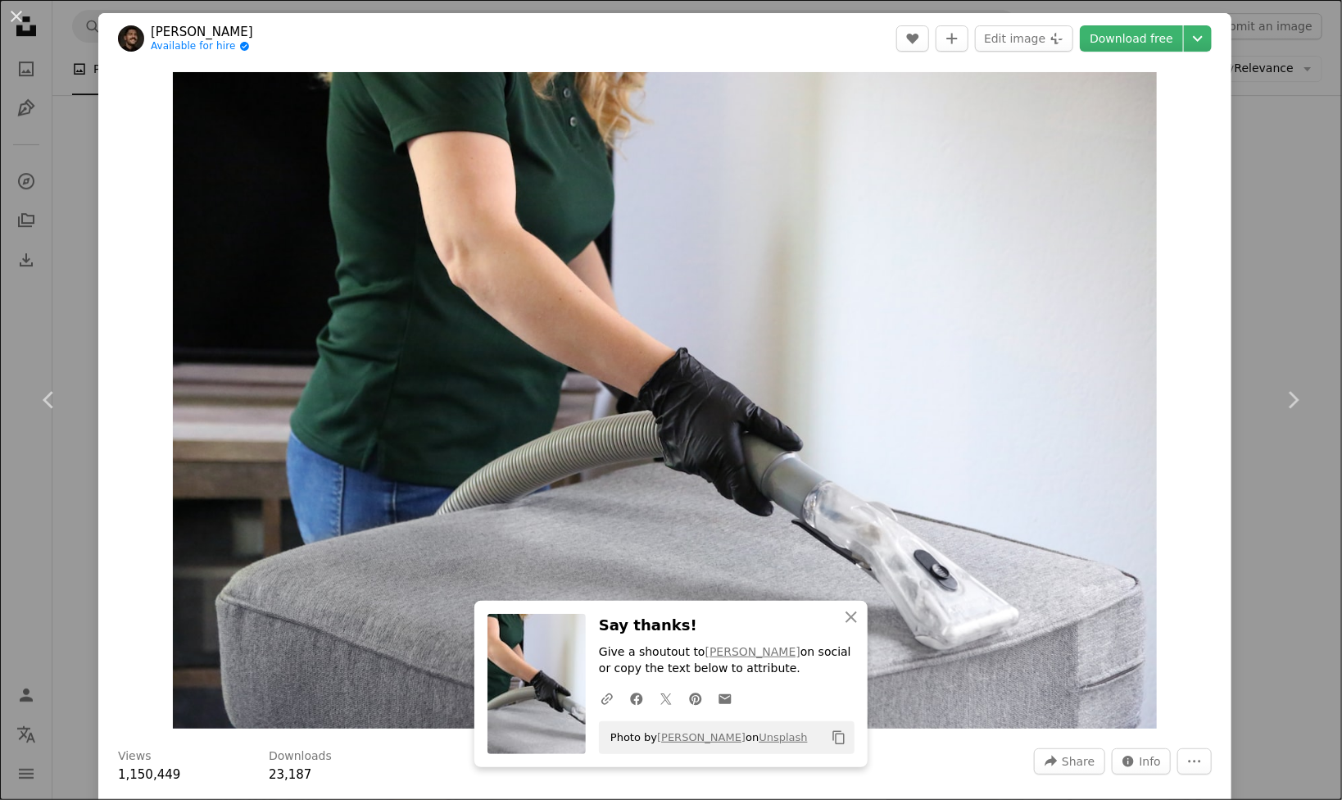
click at [1262, 514] on div "An X shape Chevron left Chevron right An X shape Close Say thanks! Give a shout…" at bounding box center [671, 400] width 1342 height 800
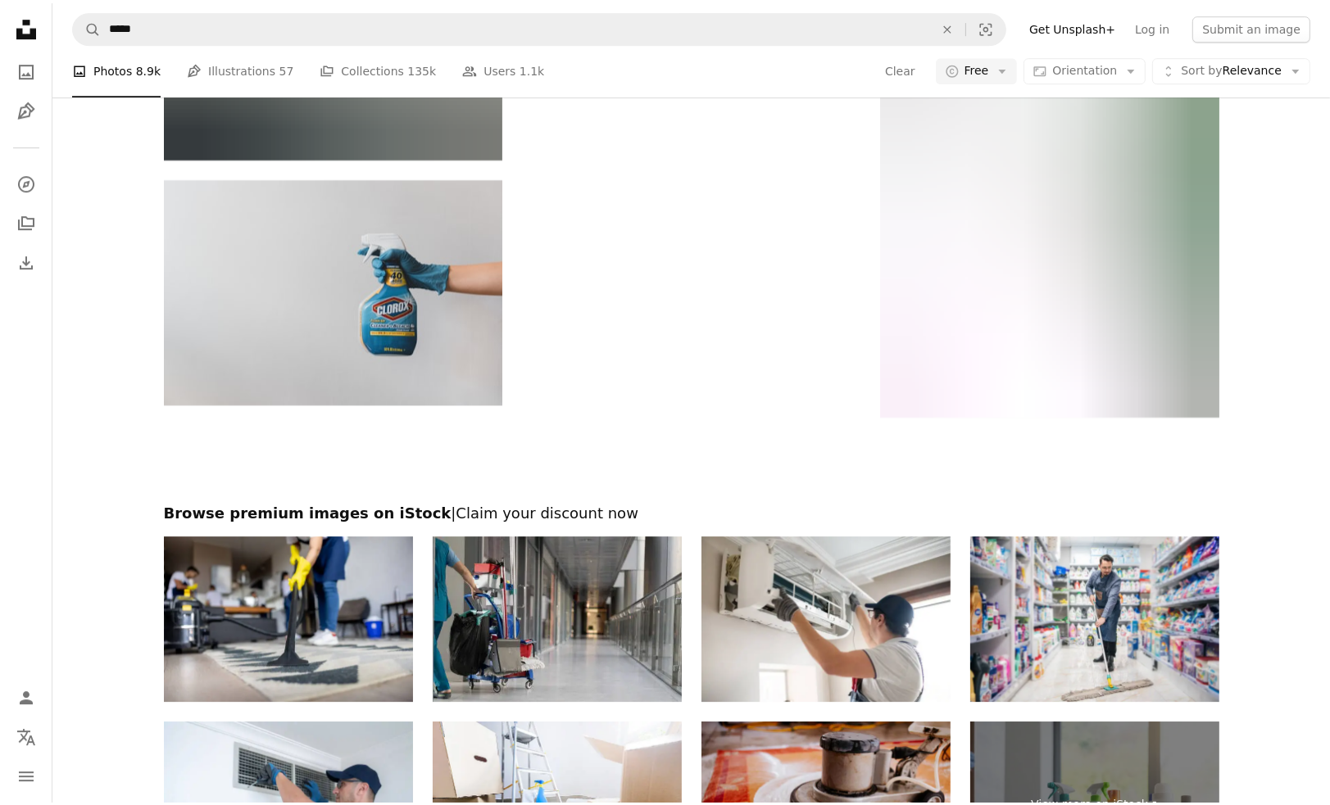
scroll to position [5571, 0]
